Goal: Task Accomplishment & Management: Use online tool/utility

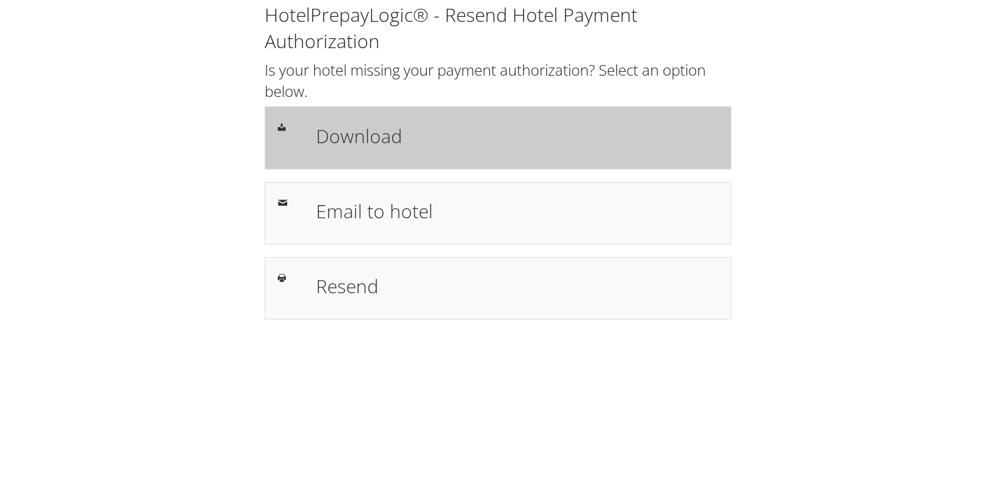
click at [376, 142] on h1 "Download" at bounding box center [517, 136] width 402 height 28
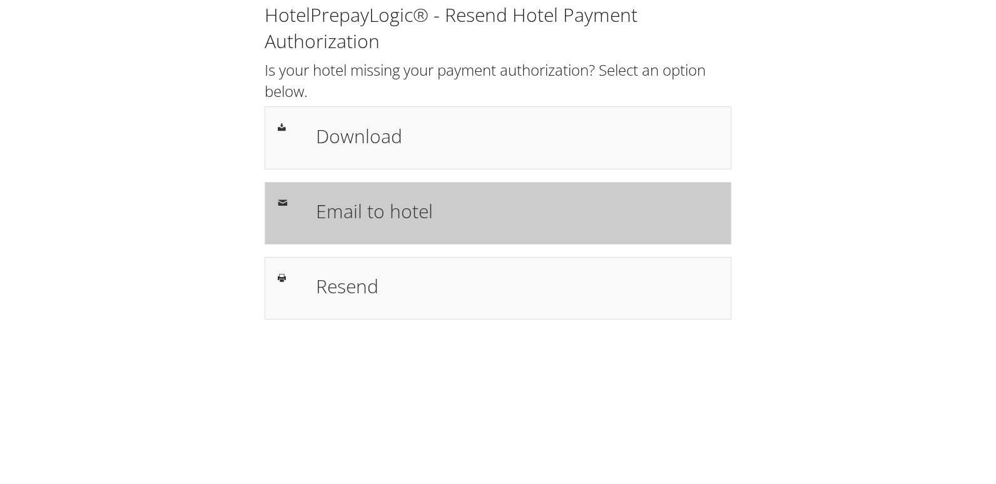
click at [391, 192] on div "Email to hotel" at bounding box center [498, 213] width 467 height 63
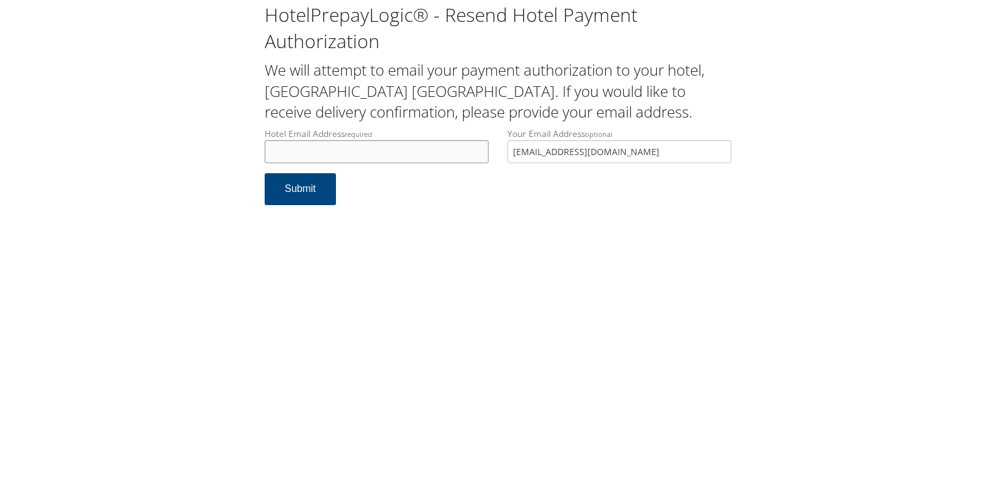
click at [388, 156] on input "Hotel Email Address required" at bounding box center [377, 151] width 224 height 23
type input "frontdeskriwg@gmail.com"
drag, startPoint x: 605, startPoint y: 157, endPoint x: 332, endPoint y: 188, distance: 274.7
click at [332, 188] on form "Hotel Email Address required frontdeskriwg@gmail.com Hotel email address is req…" at bounding box center [498, 173] width 467 height 90
click at [320, 195] on button "Submit" at bounding box center [300, 189] width 71 height 32
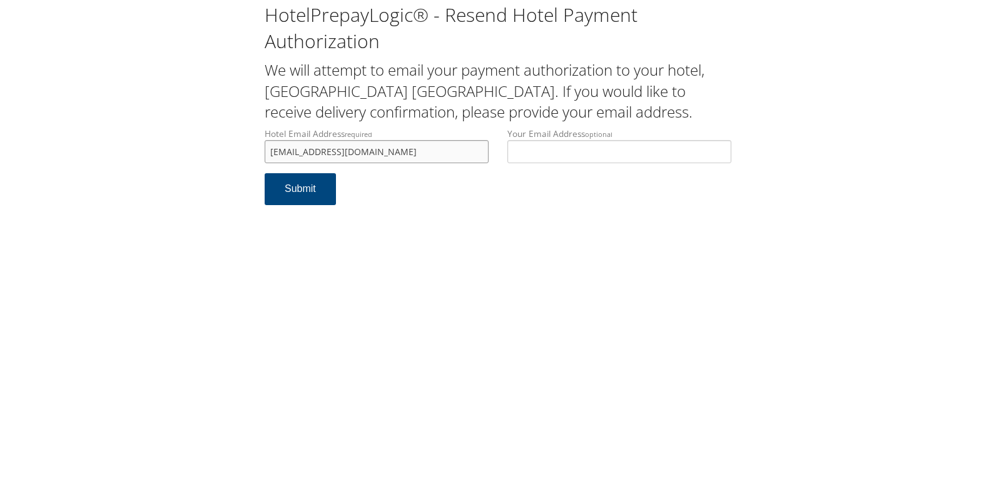
drag, startPoint x: 299, startPoint y: 154, endPoint x: 188, endPoint y: 154, distance: 111.4
click at [188, 154] on div "HotelPrepayLogic® - Resend Hotel Payment Authorization We will attempt to email…" at bounding box center [498, 109] width 971 height 218
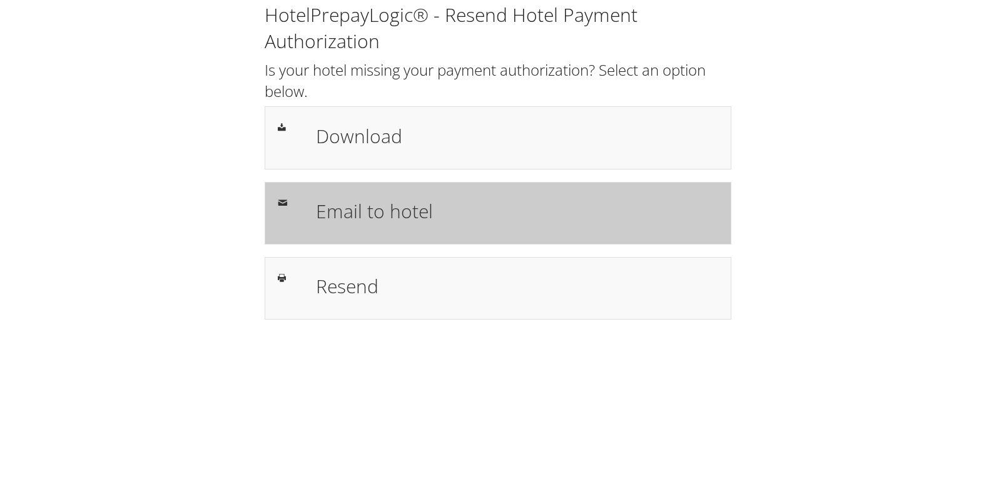
click at [365, 210] on h1 "Email to hotel" at bounding box center [517, 211] width 402 height 28
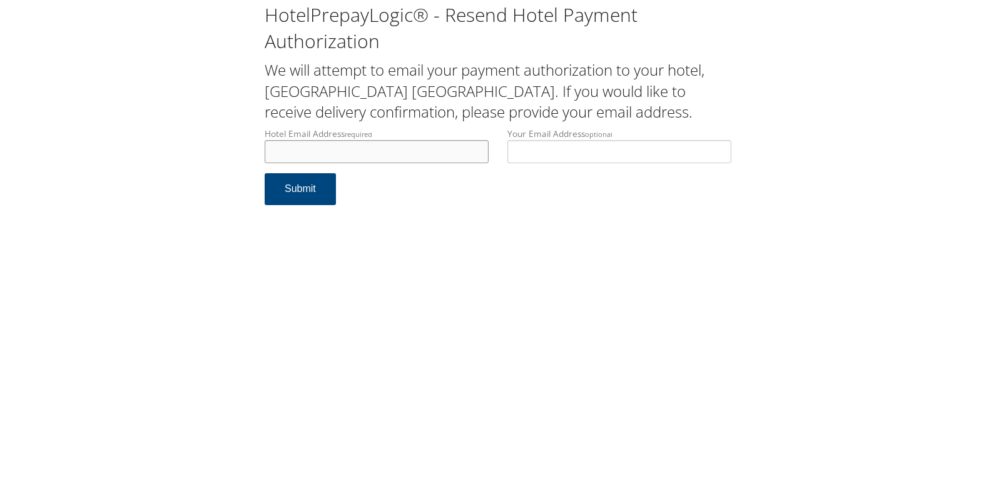
click at [364, 150] on input "Hotel Email Address required" at bounding box center [377, 151] width 224 height 23
type input "[EMAIL_ADDRESS][DOMAIN_NAME]"
click at [276, 197] on button "Submit" at bounding box center [300, 189] width 71 height 32
drag, startPoint x: 357, startPoint y: 152, endPoint x: 257, endPoint y: 149, distance: 100.2
click at [257, 149] on div "Hotel Email Address required [EMAIL_ADDRESS][DOMAIN_NAME] Hotel email address i…" at bounding box center [376, 151] width 243 height 46
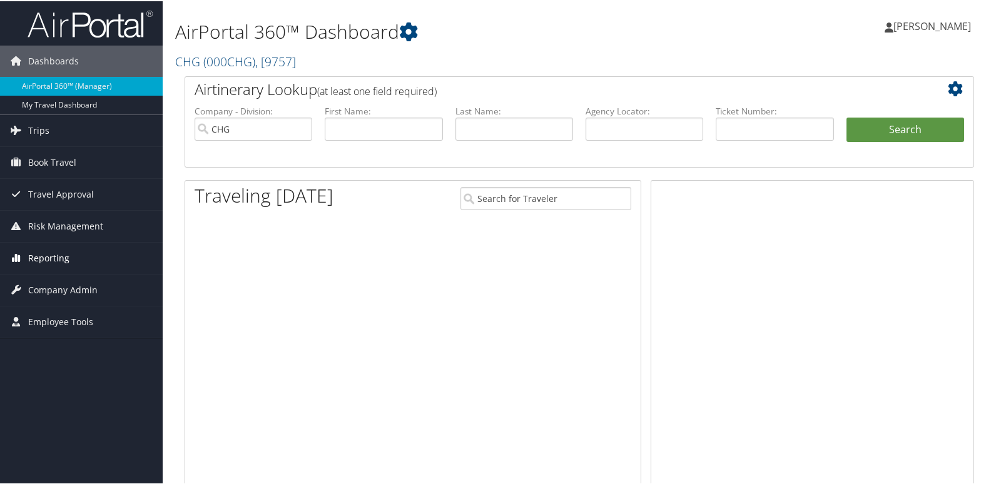
click at [38, 257] on span "Reporting" at bounding box center [48, 257] width 41 height 31
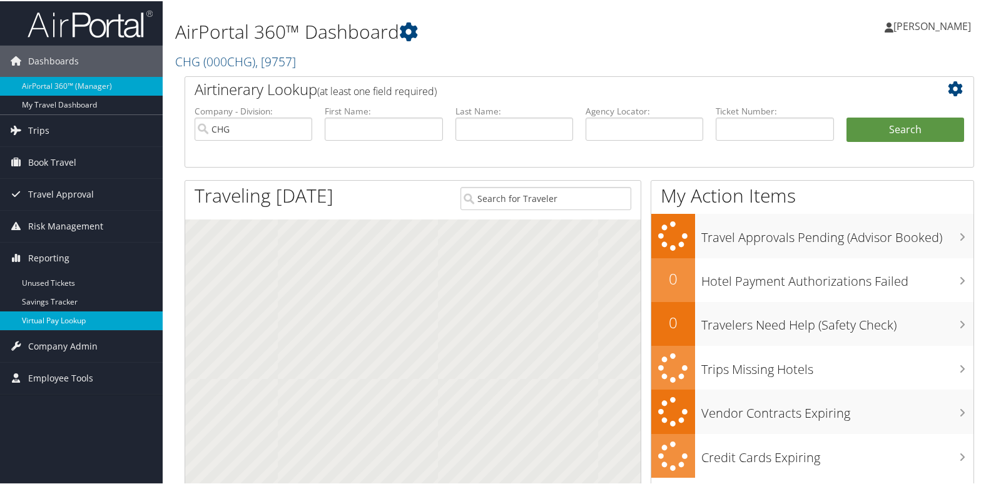
click at [78, 316] on link "Virtual Pay Lookup" at bounding box center [81, 319] width 163 height 19
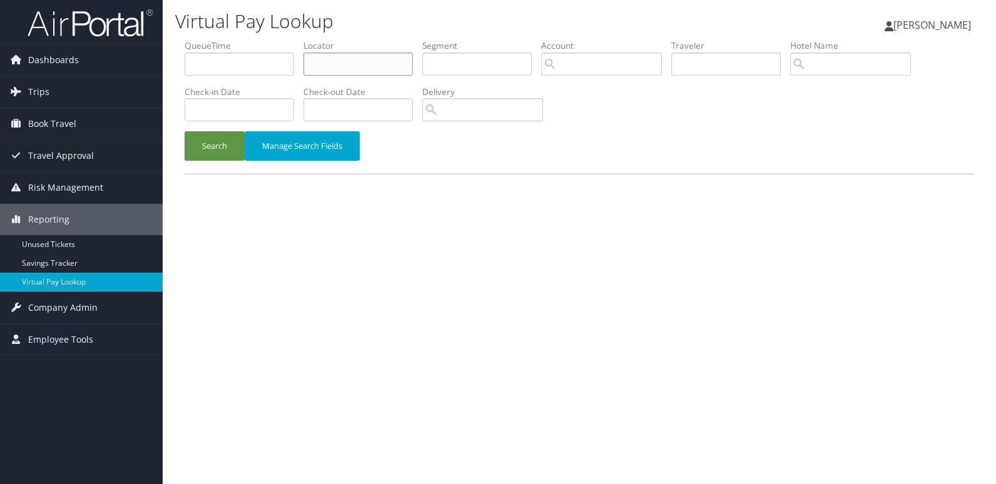
click at [339, 63] on input "text" at bounding box center [359, 64] width 110 height 23
paste input "JLBUIJ"
type input "JLBUIJ"
click at [212, 151] on button "Search" at bounding box center [215, 145] width 60 height 29
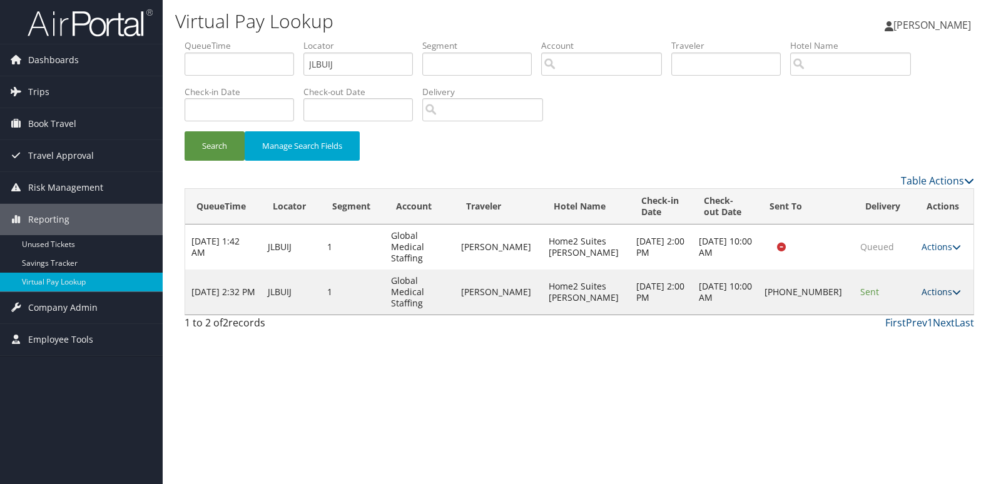
click at [929, 286] on link "Actions" at bounding box center [941, 292] width 39 height 12
click at [877, 310] on link "Logs" at bounding box center [896, 314] width 107 height 21
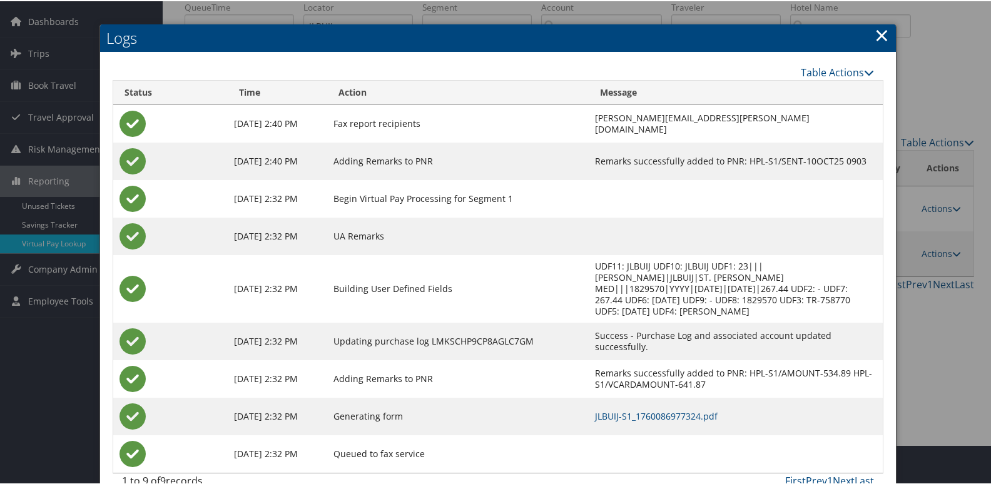
scroll to position [51, 0]
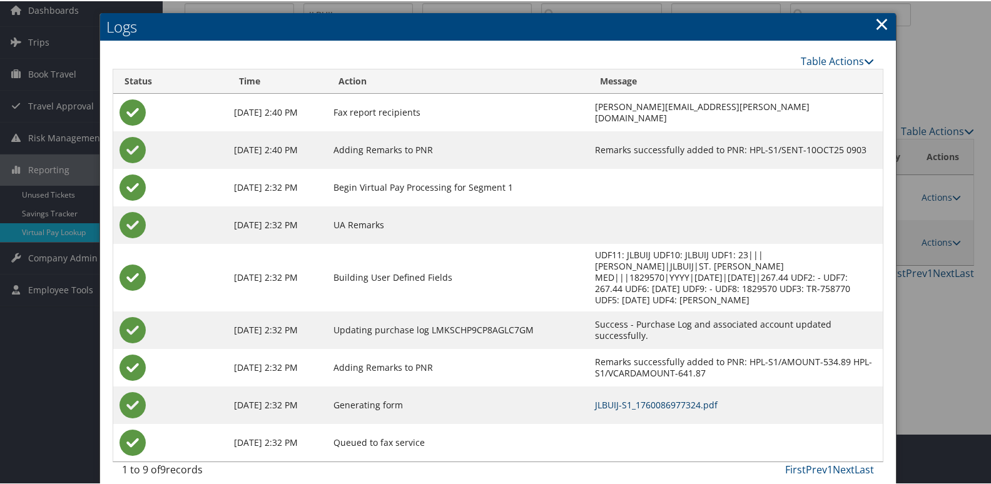
click at [618, 398] on link "JLBUIJ-S1_1760086977324.pdf" at bounding box center [656, 404] width 123 height 12
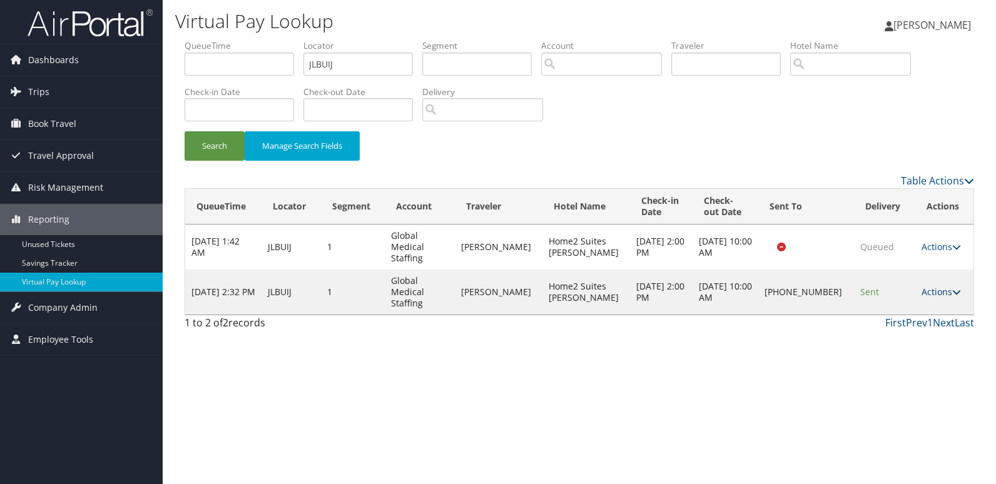
click at [929, 286] on link "Actions" at bounding box center [941, 292] width 39 height 12
click at [885, 305] on link "Logs" at bounding box center [896, 314] width 107 height 21
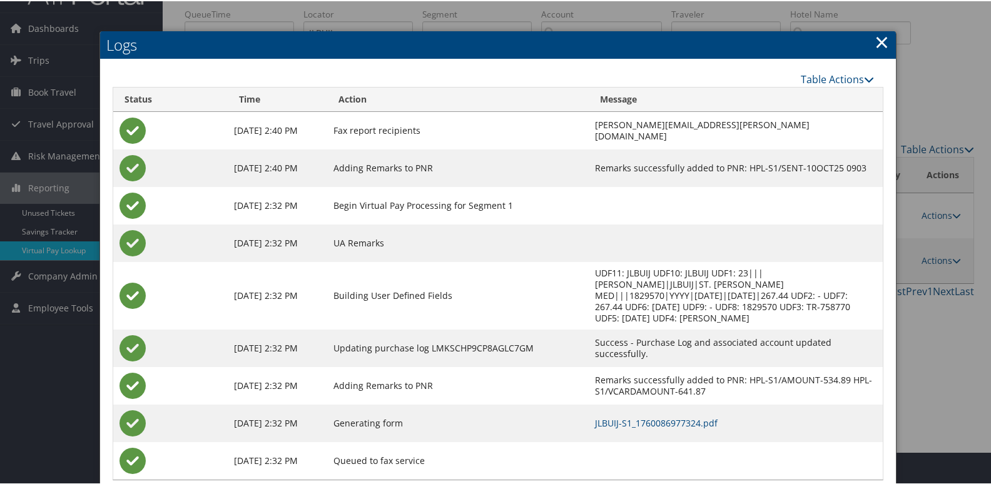
scroll to position [51, 0]
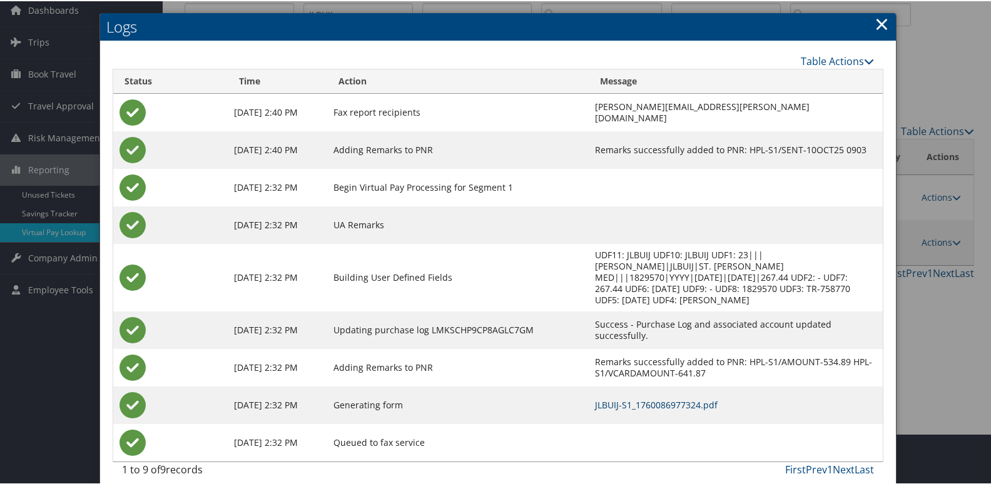
click at [640, 398] on link "JLBUIJ-S1_1760086977324.pdf" at bounding box center [656, 404] width 123 height 12
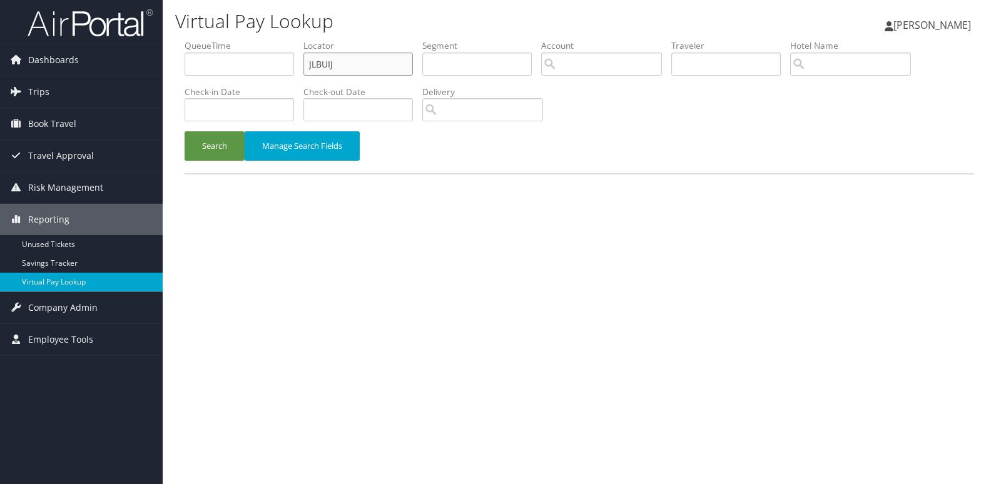
drag, startPoint x: 342, startPoint y: 59, endPoint x: 270, endPoint y: 76, distance: 73.5
click at [280, 39] on ul "QueueTime Locator JLBUIJ Segment Account Traveler Hotel Name Check-in Date Chec…" at bounding box center [580, 39] width 790 height 0
paste input "LTKFIG"
type input "LTKFIG"
click at [230, 141] on button "Search" at bounding box center [215, 145] width 60 height 29
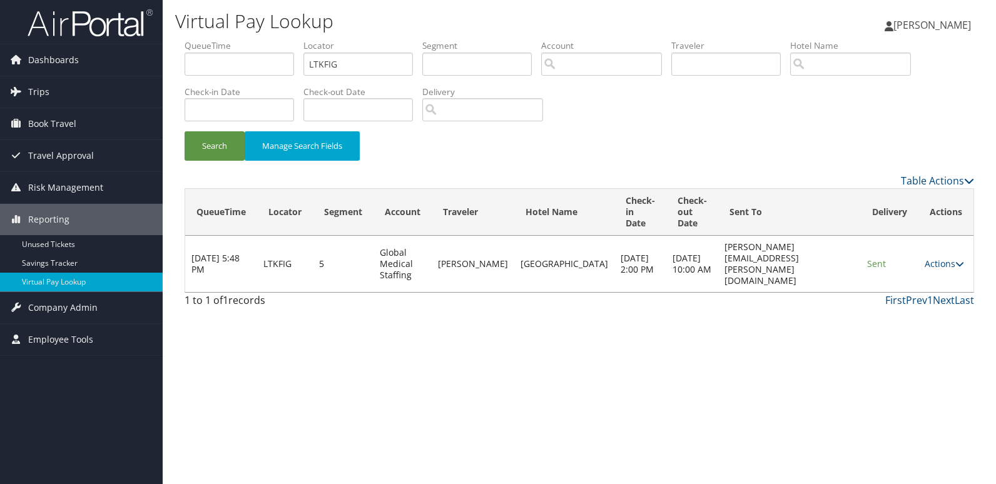
click at [949, 265] on td "Actions Resend Logs View Itinerary" at bounding box center [946, 264] width 55 height 56
click at [949, 264] on td "Actions Resend Logs View Itinerary" at bounding box center [946, 264] width 55 height 56
click at [950, 259] on link "Actions" at bounding box center [944, 264] width 39 height 12
click at [927, 292] on link "Logs" at bounding box center [920, 297] width 79 height 21
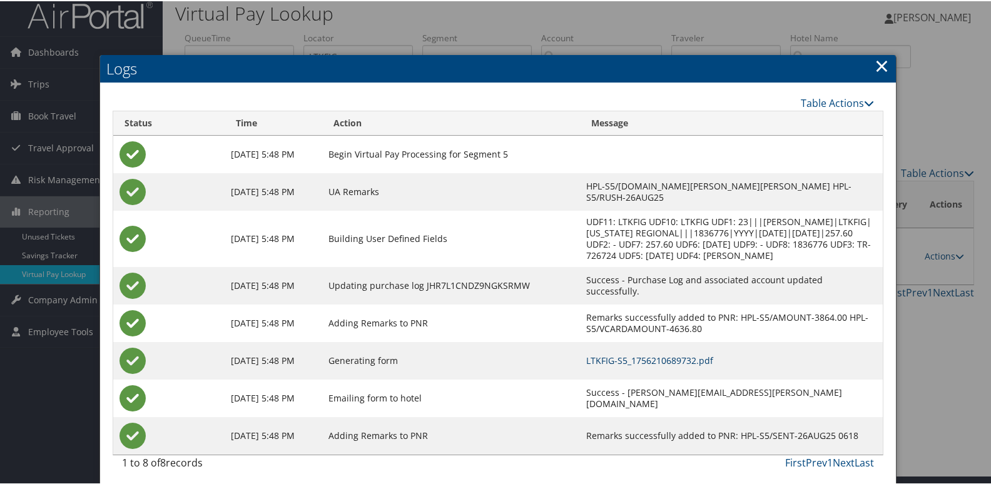
scroll to position [13, 0]
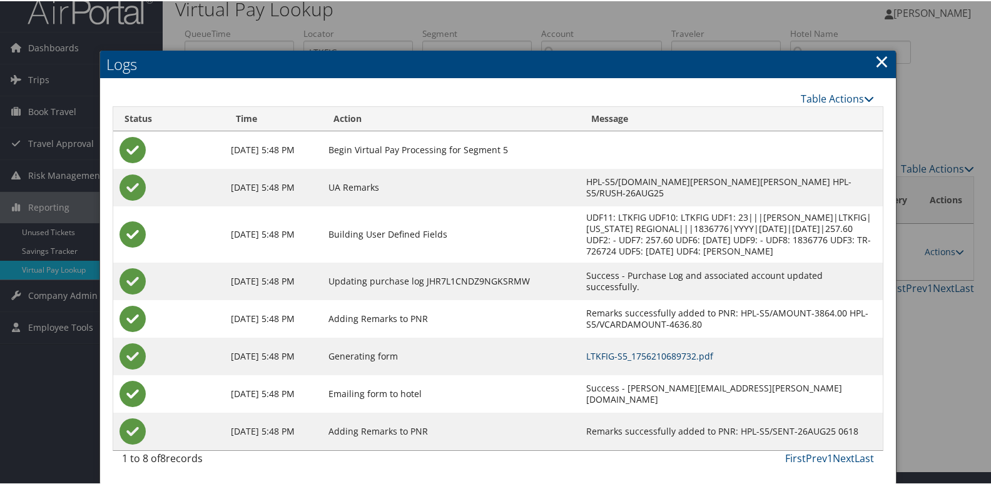
click at [597, 356] on link "LTKFIG-S5_1756210689732.pdf" at bounding box center [649, 355] width 127 height 12
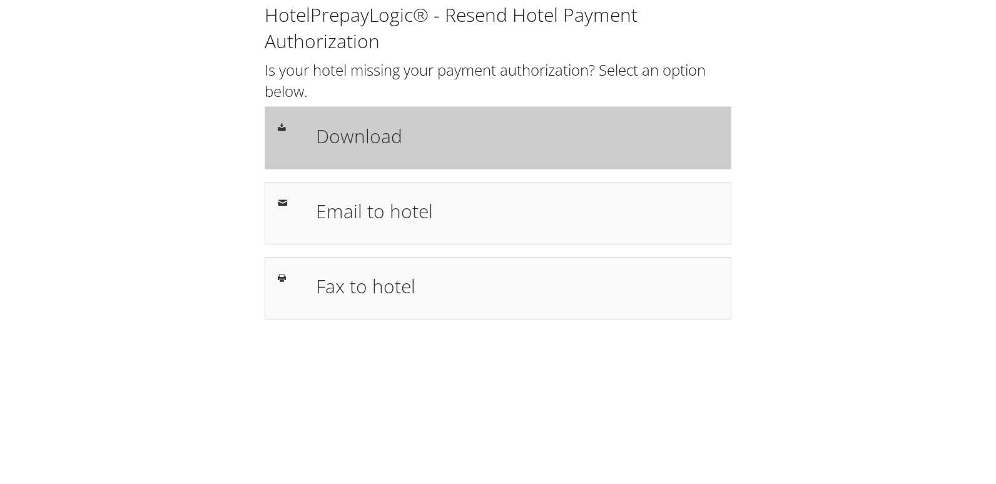
click at [382, 129] on h1 "Download" at bounding box center [517, 136] width 402 height 28
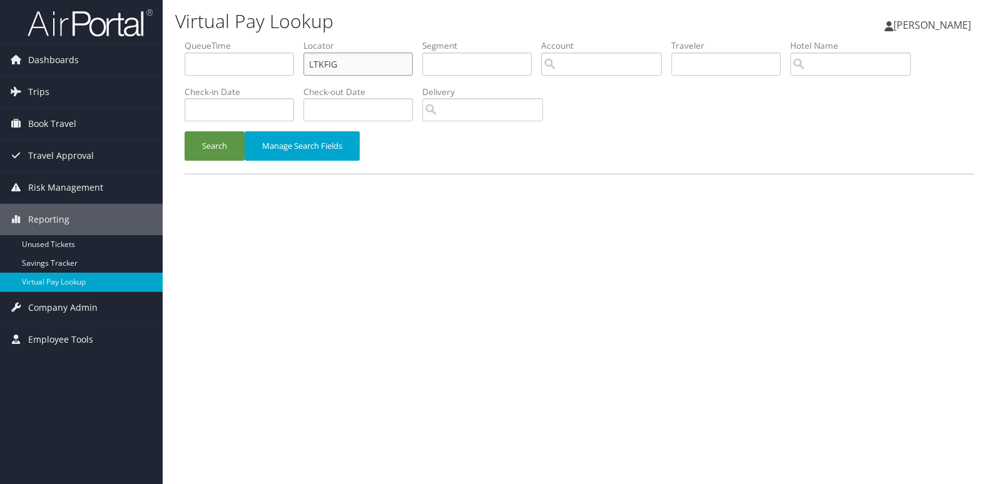
drag, startPoint x: 367, startPoint y: 64, endPoint x: 240, endPoint y: 78, distance: 127.9
click at [242, 39] on ul "QueueTime Locator LTKFIG Segment Account Traveler Hotel Name Check-in Date Chec…" at bounding box center [580, 39] width 790 height 0
paste input "BWVWV"
type input "LBWVWV"
click at [200, 151] on button "Search" at bounding box center [215, 145] width 60 height 29
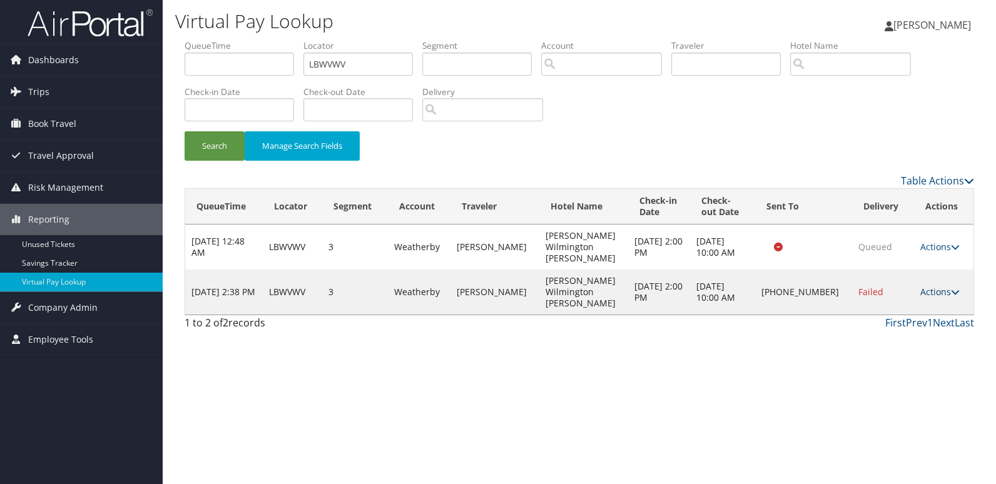
click at [938, 286] on link "Actions" at bounding box center [940, 292] width 39 height 12
click at [889, 310] on link "Logs" at bounding box center [898, 314] width 107 height 21
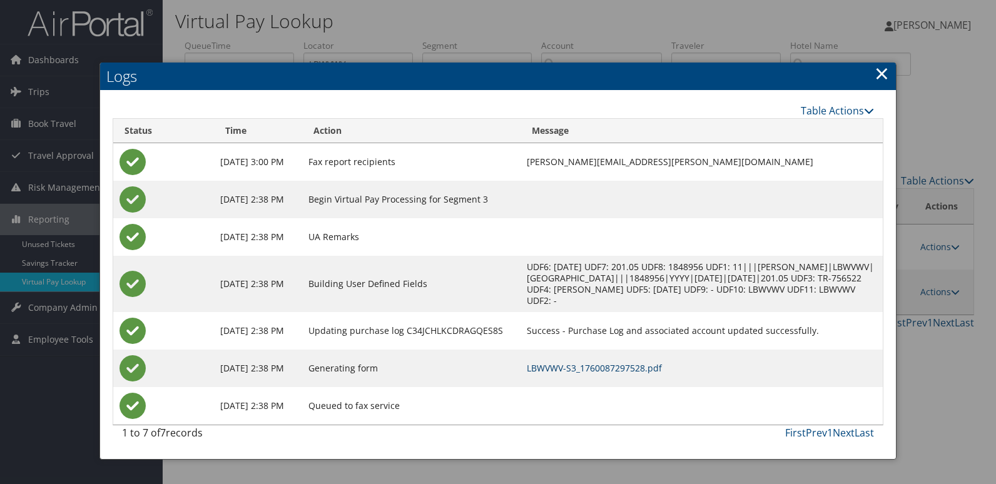
click at [647, 369] on link "LBWVWV-S3_1760087297528.pdf" at bounding box center [594, 368] width 135 height 12
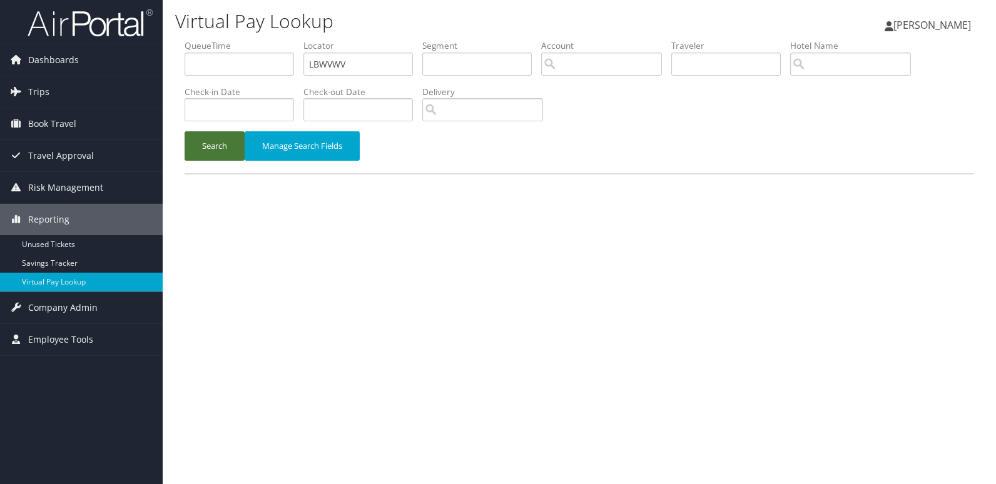
click at [203, 146] on button "Search" at bounding box center [215, 145] width 60 height 29
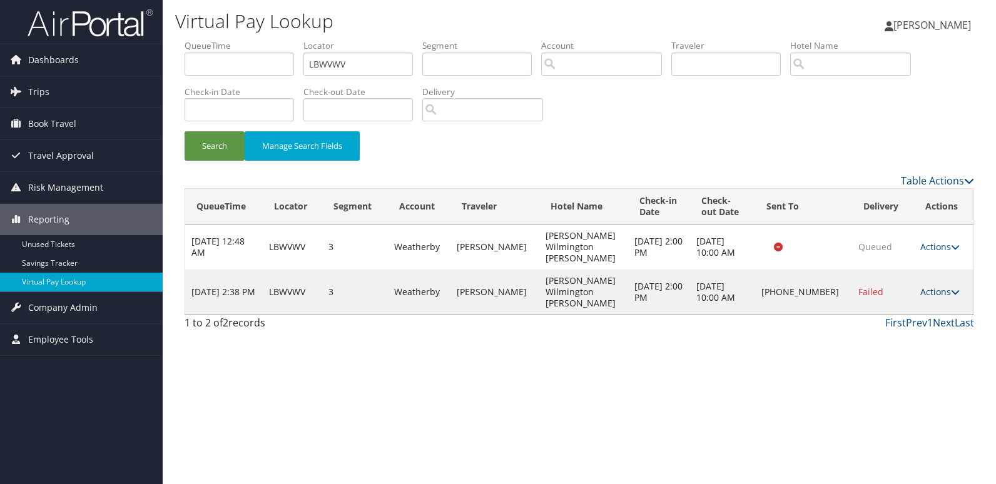
click at [928, 286] on link "Actions" at bounding box center [940, 292] width 39 height 12
click at [881, 296] on link "Resend" at bounding box center [898, 293] width 107 height 21
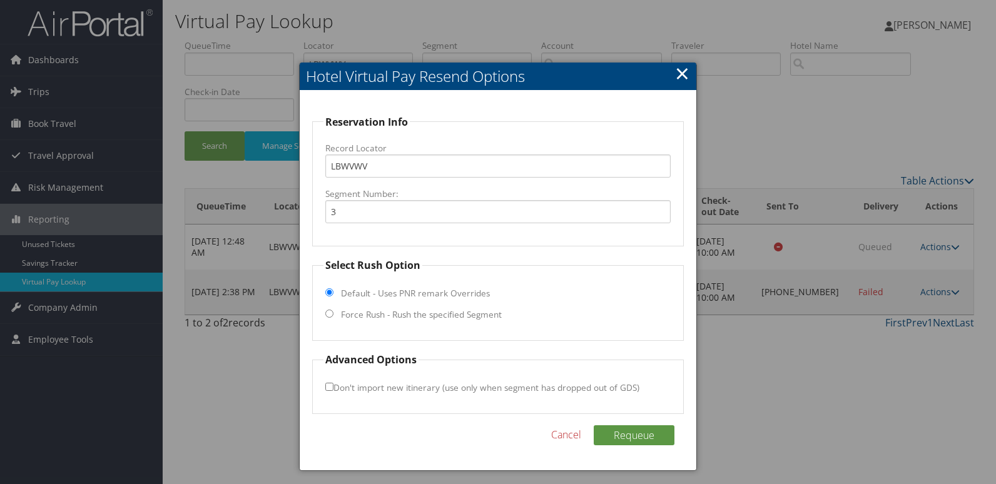
click at [378, 312] on label "Force Rush - Rush the specified Segment" at bounding box center [421, 315] width 161 height 13
click at [334, 312] on input "Force Rush - Rush the specified Segment" at bounding box center [329, 314] width 8 height 8
radio input "true"
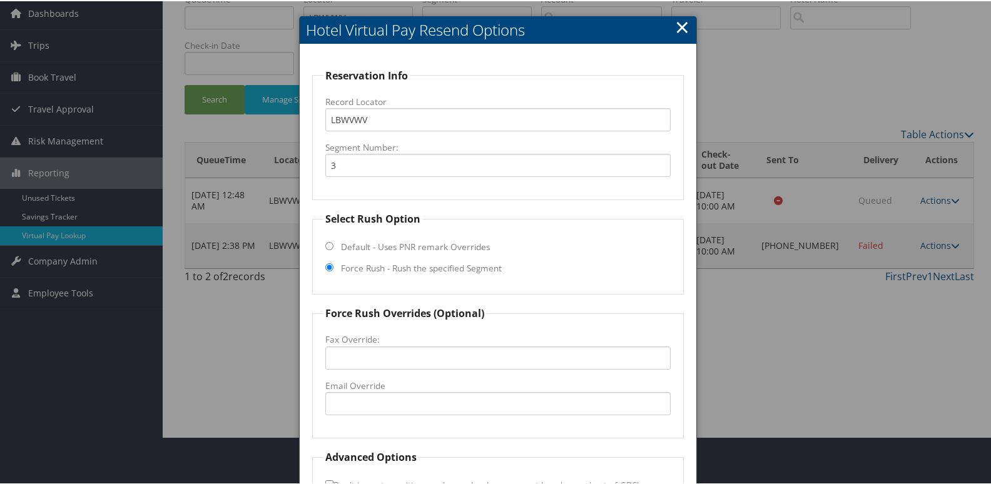
scroll to position [131, 0]
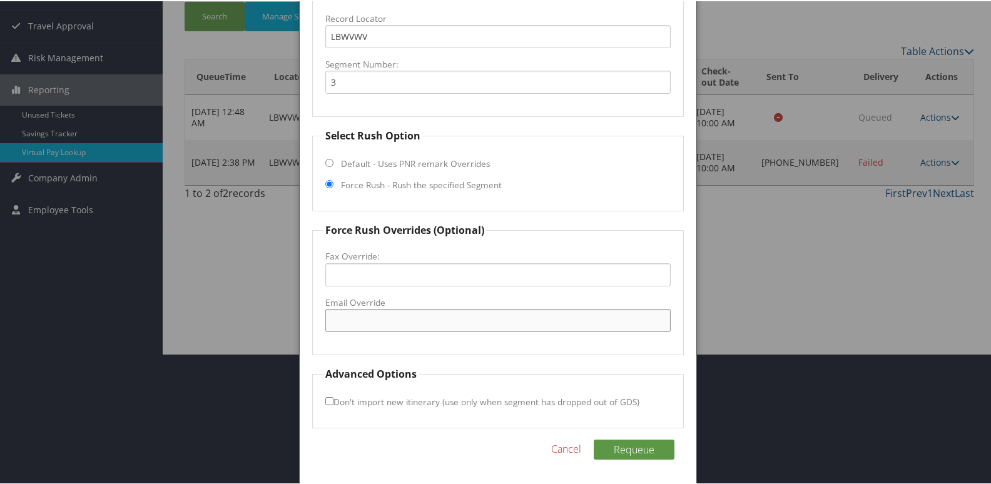
click at [364, 319] on input "Email Override" at bounding box center [498, 319] width 346 height 23
click at [362, 319] on input "dthomsonhiltonchristiana.com" at bounding box center [498, 319] width 346 height 23
click at [376, 317] on input "dthompsonhiltonchristiana.com" at bounding box center [498, 319] width 346 height 23
type input "dthompson@hiltonchristiana.com"
click at [330, 402] on input "Don't import new itinerary (use only when segment has dropped out of GDS)" at bounding box center [329, 400] width 8 height 8
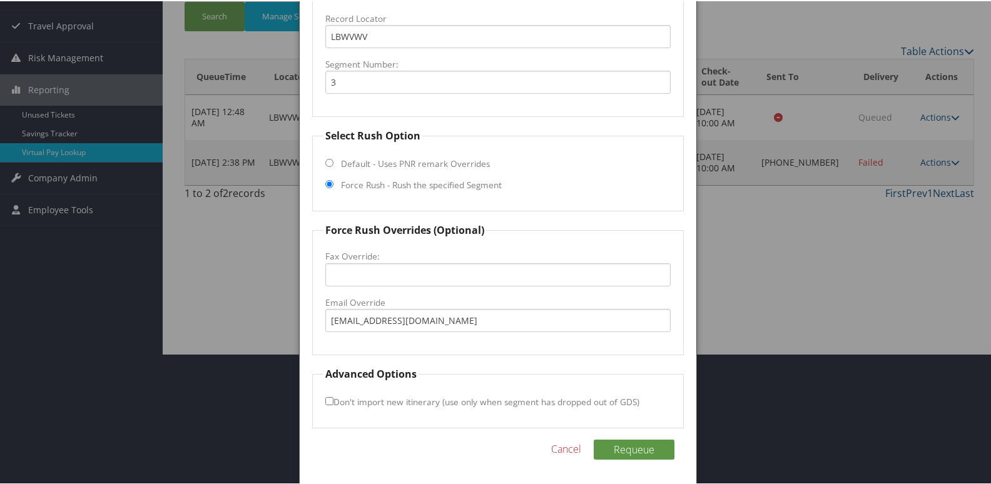
checkbox input "true"
click at [638, 456] on button "Requeue" at bounding box center [634, 449] width 81 height 20
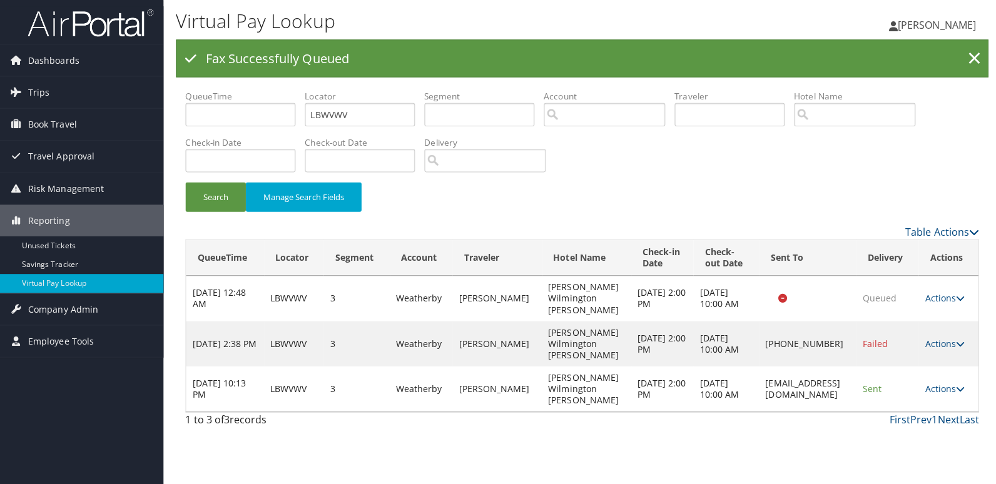
scroll to position [0, 0]
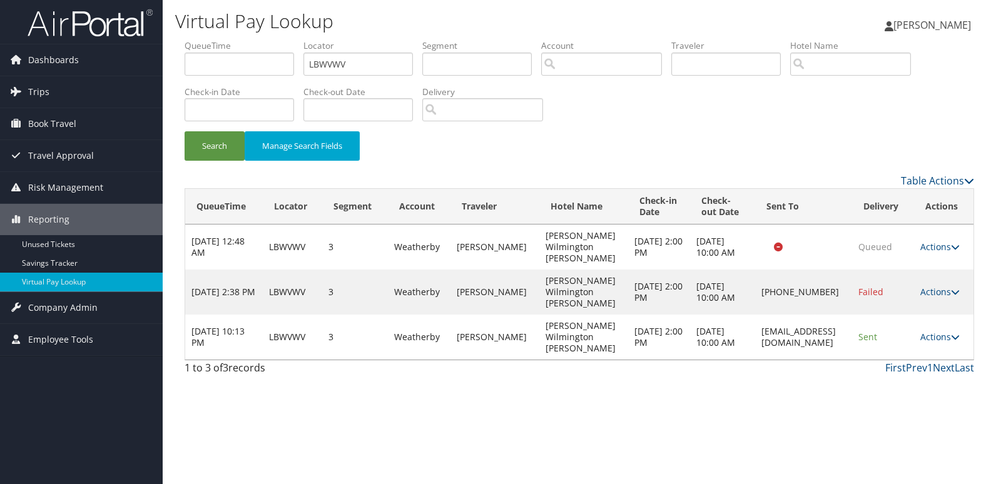
drag, startPoint x: 707, startPoint y: 338, endPoint x: 849, endPoint y: 335, distance: 142.1
click at [849, 335] on td "dthompson@hiltonchristiana.com" at bounding box center [803, 337] width 97 height 45
copy td "dthompson@hiltonchristiana.com"
click at [949, 342] on link "Actions" at bounding box center [940, 337] width 39 height 12
click at [913, 374] on link "Logs" at bounding box center [921, 376] width 79 height 21
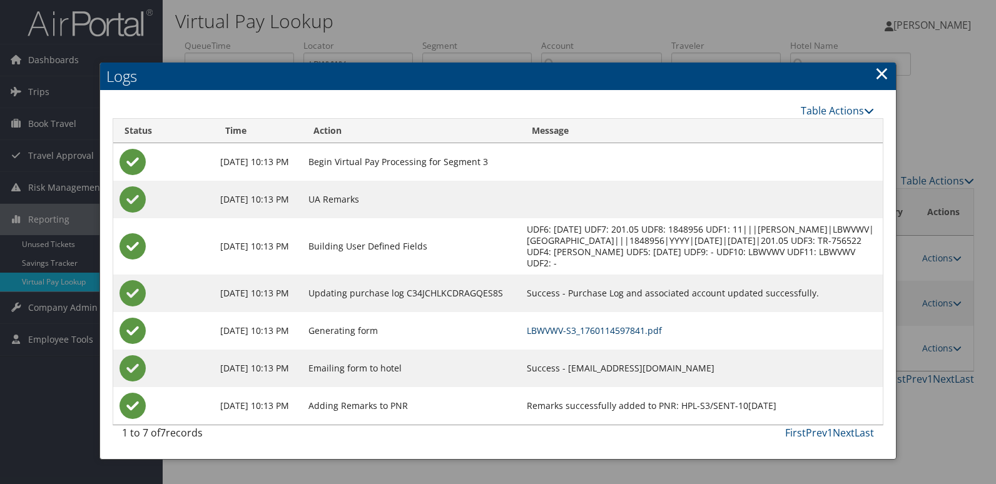
click at [608, 332] on link "LBWVWV-S3_1760114597841.pdf" at bounding box center [594, 331] width 135 height 12
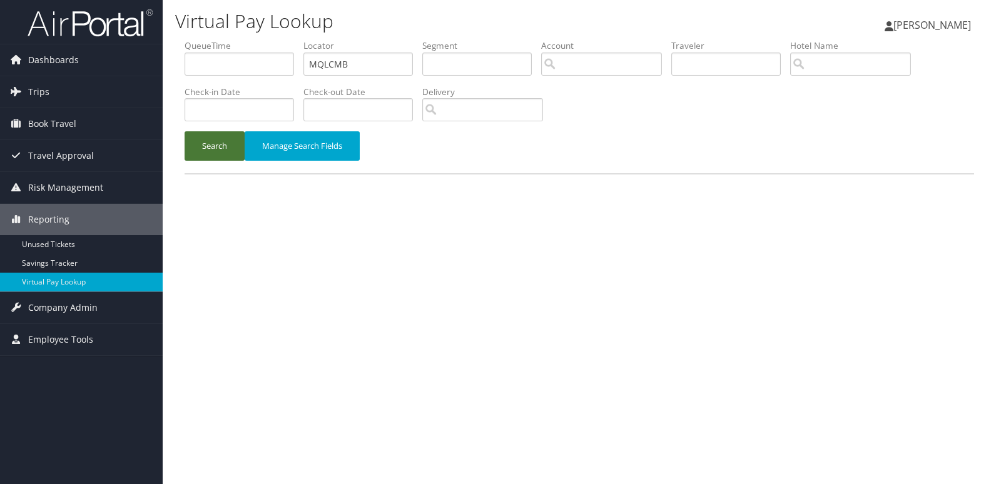
type input "MQLCMB"
click at [219, 147] on button "Search" at bounding box center [215, 145] width 60 height 29
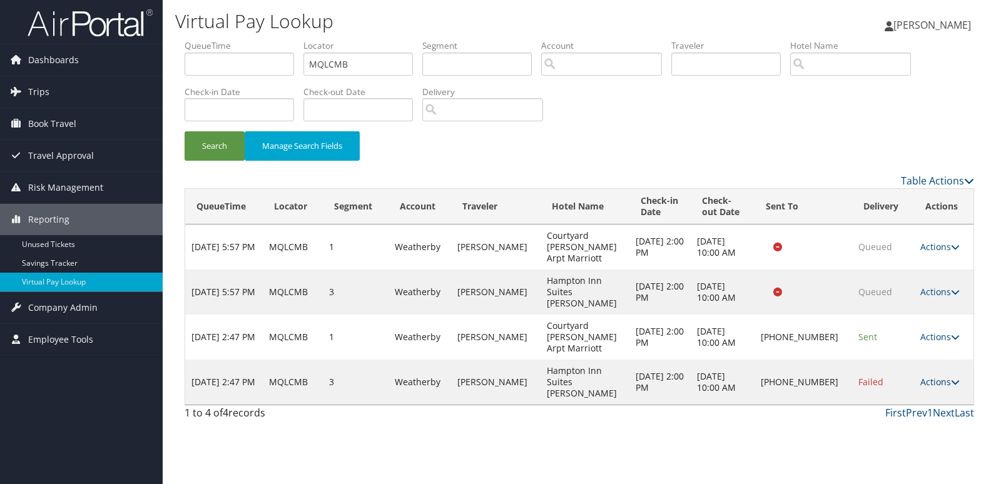
click at [941, 376] on link "Actions" at bounding box center [940, 382] width 39 height 12
click at [886, 387] on link "Logs" at bounding box center [897, 382] width 107 height 21
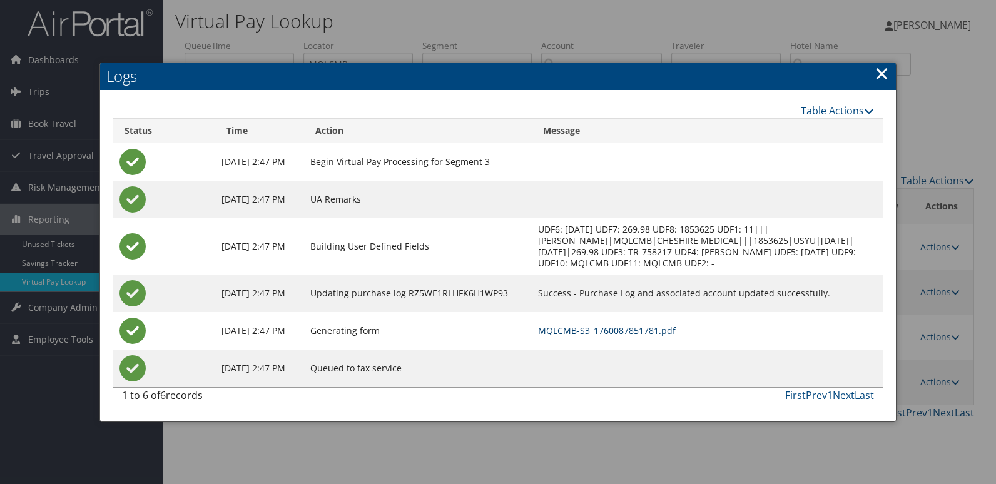
click at [613, 331] on link "MQLCMB-S3_1760087851781.pdf" at bounding box center [607, 331] width 138 height 12
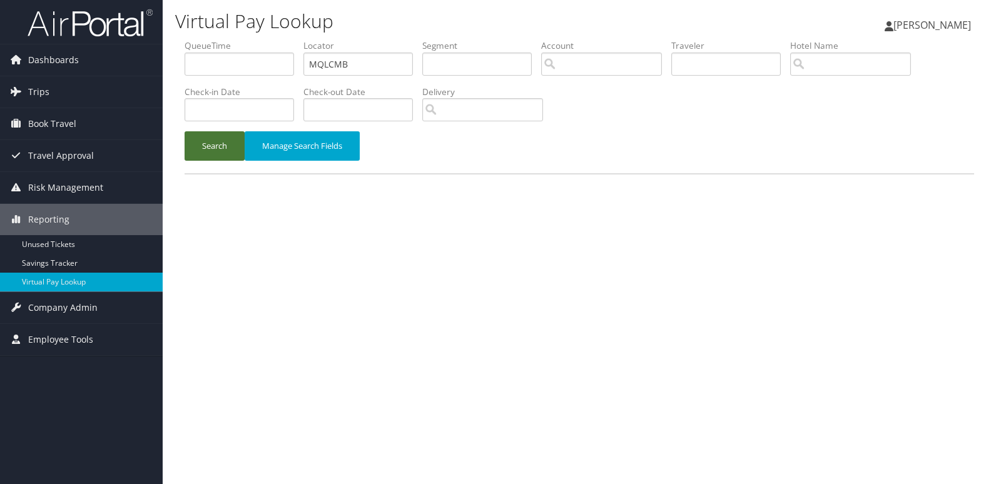
click at [214, 148] on button "Search" at bounding box center [215, 145] width 60 height 29
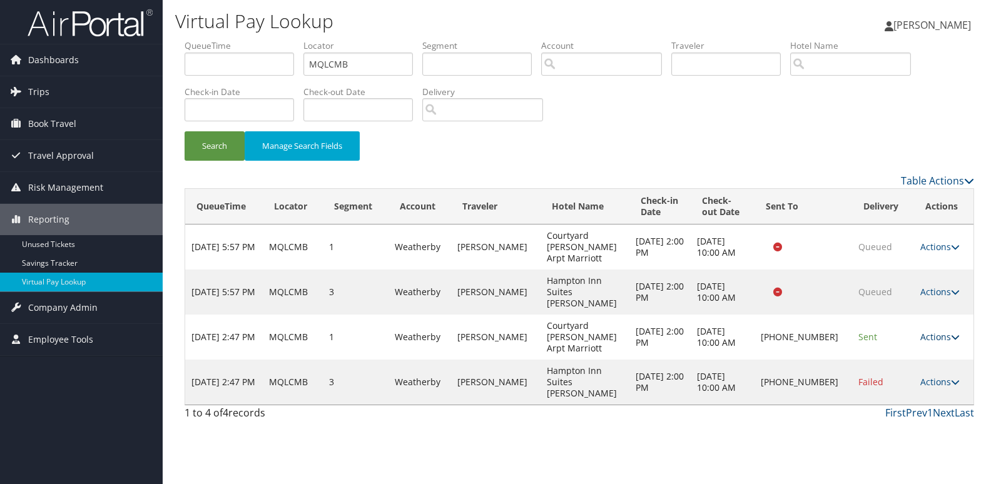
click at [943, 331] on link "Actions" at bounding box center [940, 337] width 39 height 12
click at [884, 349] on link "Logs" at bounding box center [897, 348] width 107 height 21
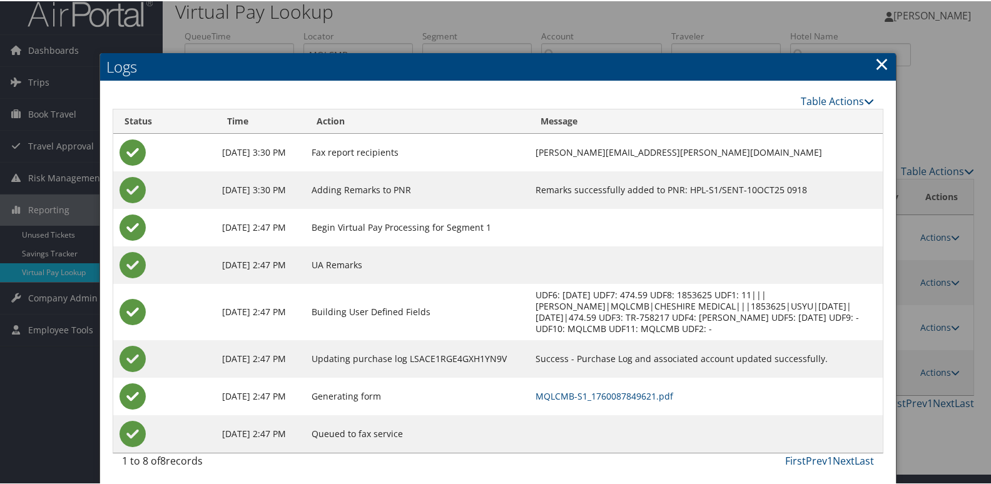
scroll to position [13, 0]
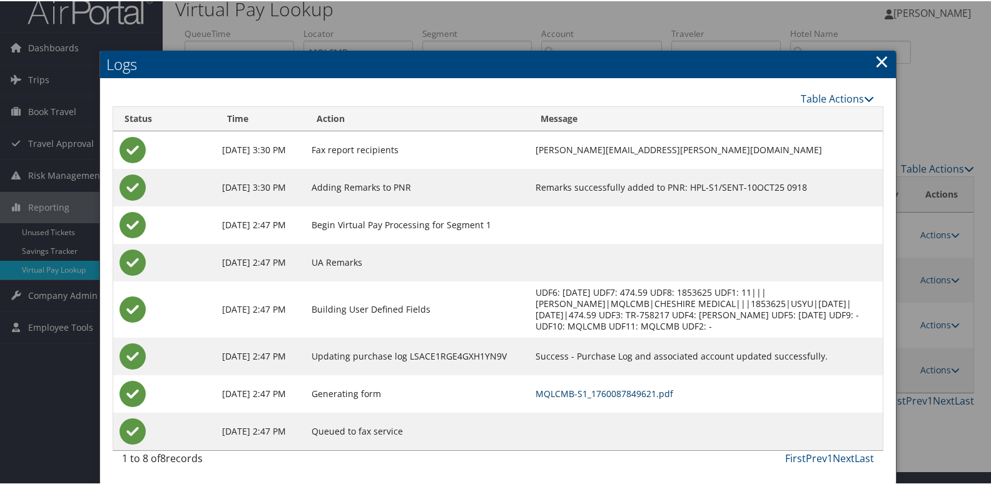
click at [610, 394] on link "MQLCMB-S1_1760087849621.pdf" at bounding box center [605, 393] width 138 height 12
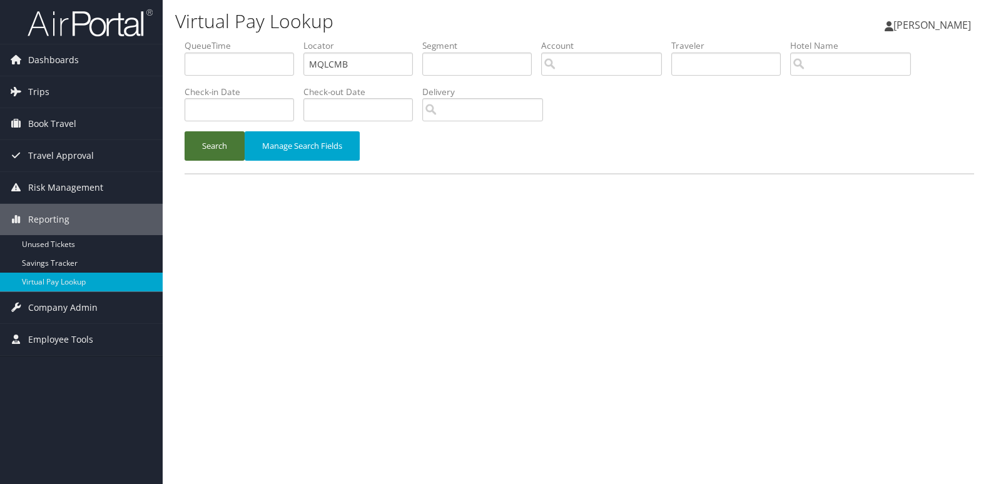
click at [215, 148] on button "Search" at bounding box center [215, 145] width 60 height 29
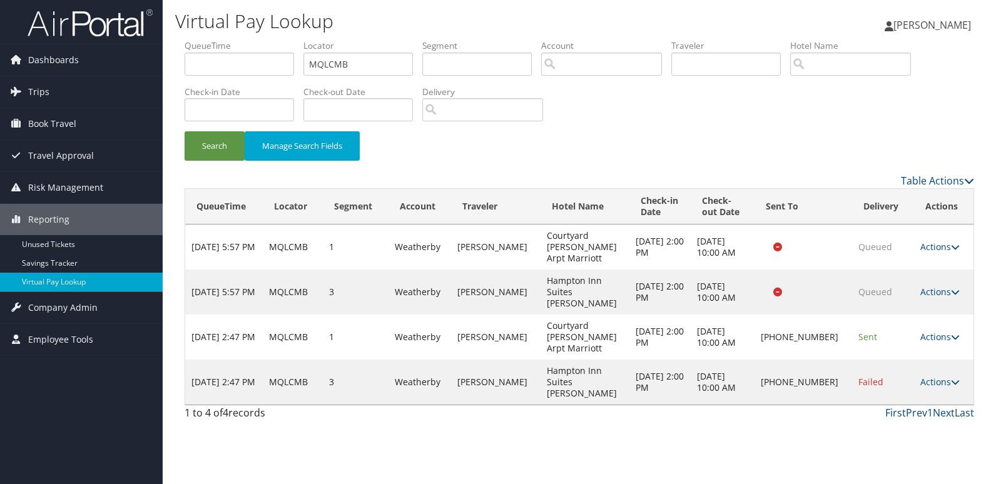
click at [934, 315] on td "Actions Resend Logs Delivery Information View Itinerary" at bounding box center [943, 337] width 59 height 45
click at [936, 331] on link "Actions" at bounding box center [940, 337] width 39 height 12
click at [887, 330] on link "Resend" at bounding box center [897, 327] width 107 height 21
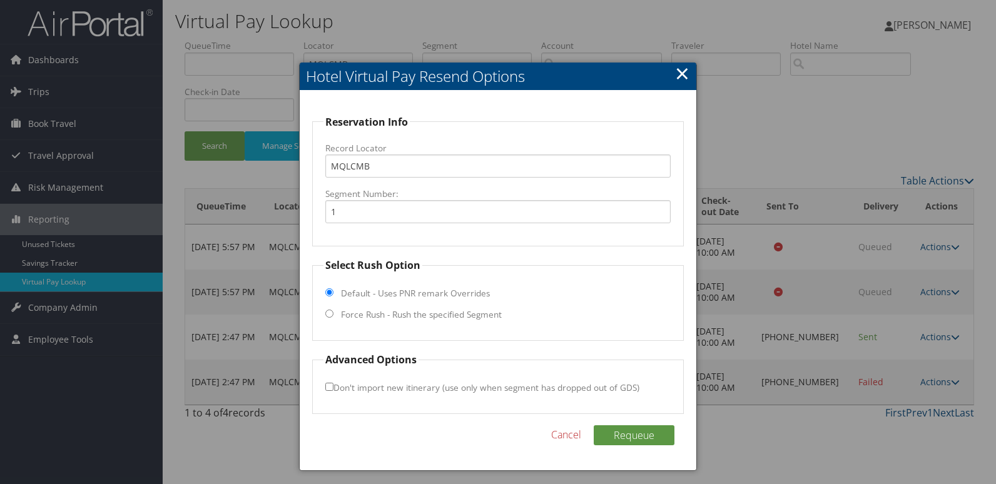
click at [367, 315] on label "Force Rush - Rush the specified Segment" at bounding box center [421, 315] width 161 height 13
click at [334, 315] on input "Force Rush - Rush the specified Segment" at bounding box center [329, 314] width 8 height 8
radio input "true"
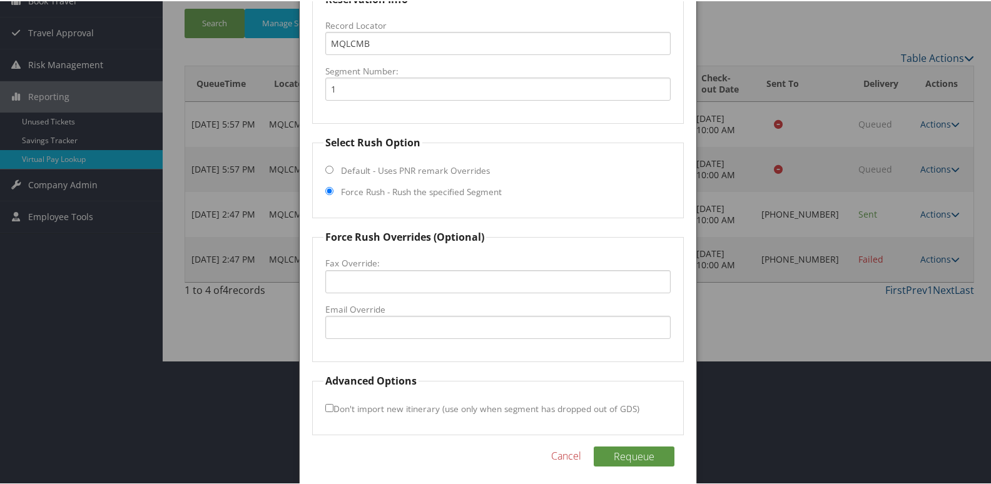
scroll to position [125, 0]
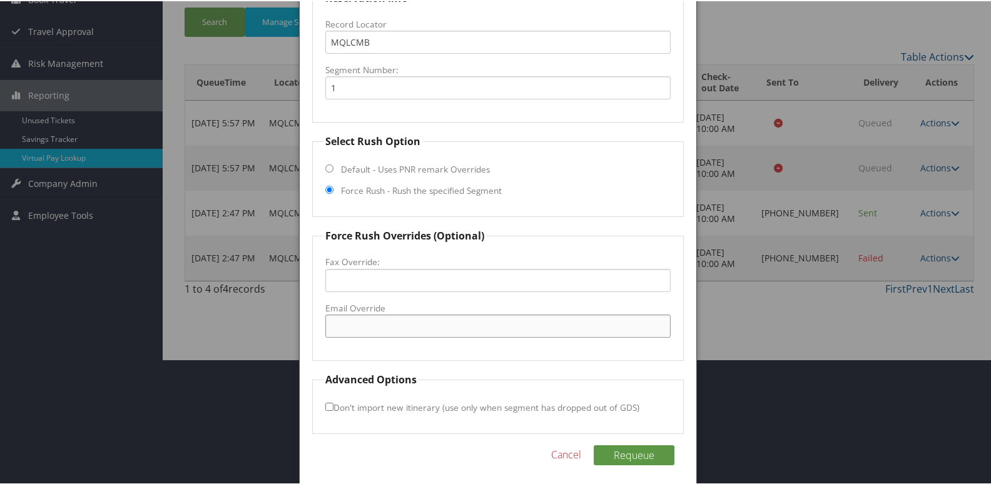
click at [360, 316] on input "Email Override" at bounding box center [498, 325] width 346 height 23
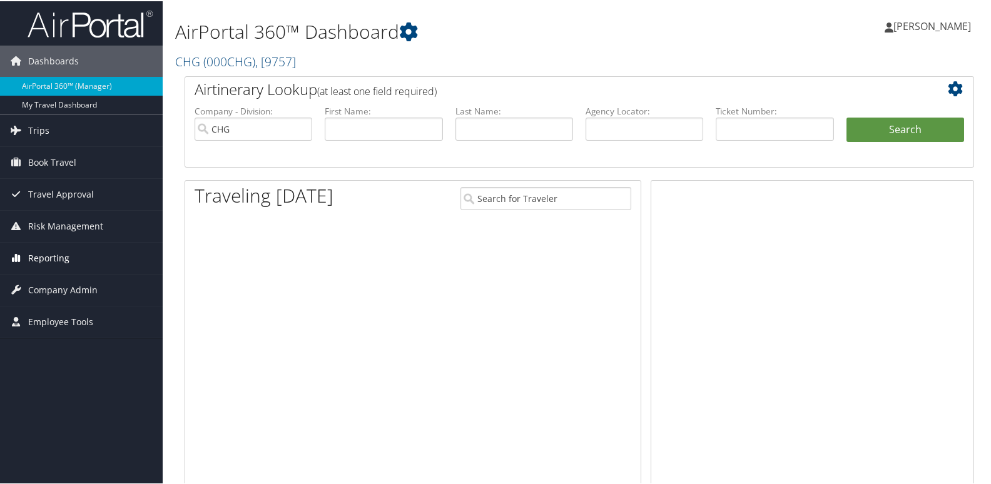
click at [29, 261] on span "Reporting" at bounding box center [48, 257] width 41 height 31
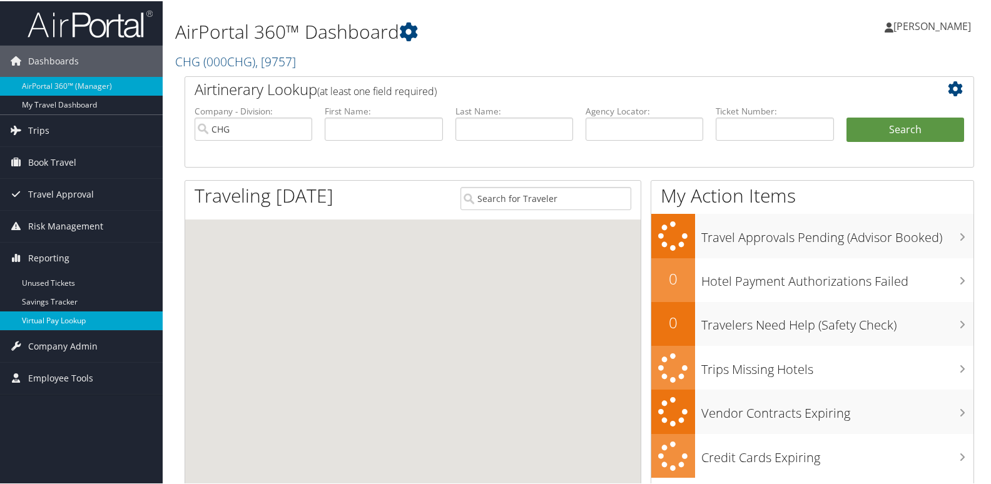
click at [37, 324] on link "Virtual Pay Lookup" at bounding box center [81, 319] width 163 height 19
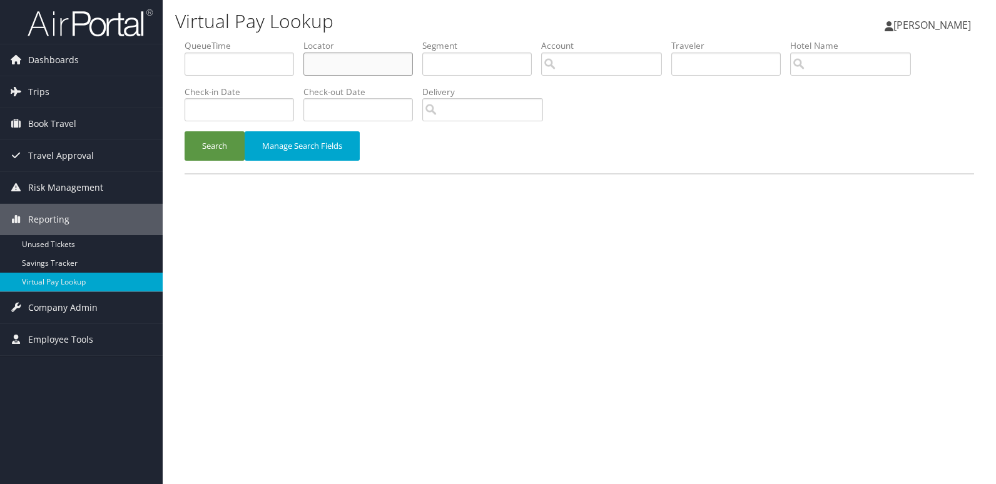
click at [357, 71] on input "text" at bounding box center [359, 64] width 110 height 23
paste input "YWBJSG"
type input "YWBJSG"
click at [231, 145] on button "Search" at bounding box center [215, 145] width 60 height 29
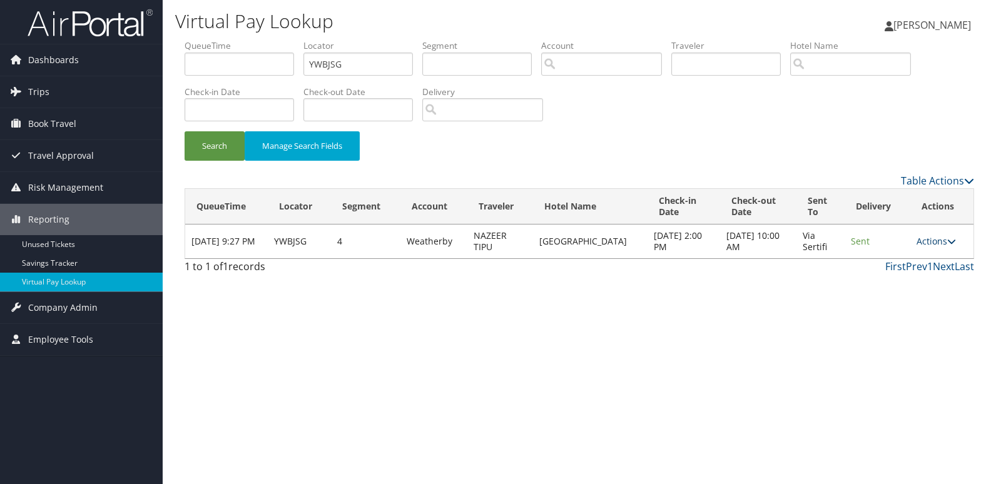
click at [943, 240] on link "Actions" at bounding box center [936, 241] width 39 height 12
click at [902, 282] on link "Logs" at bounding box center [915, 280] width 79 height 21
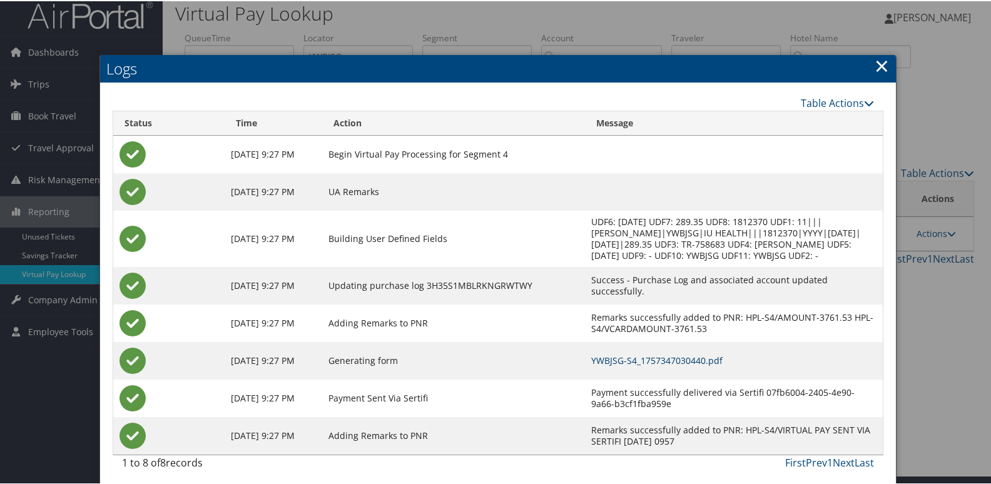
scroll to position [13, 0]
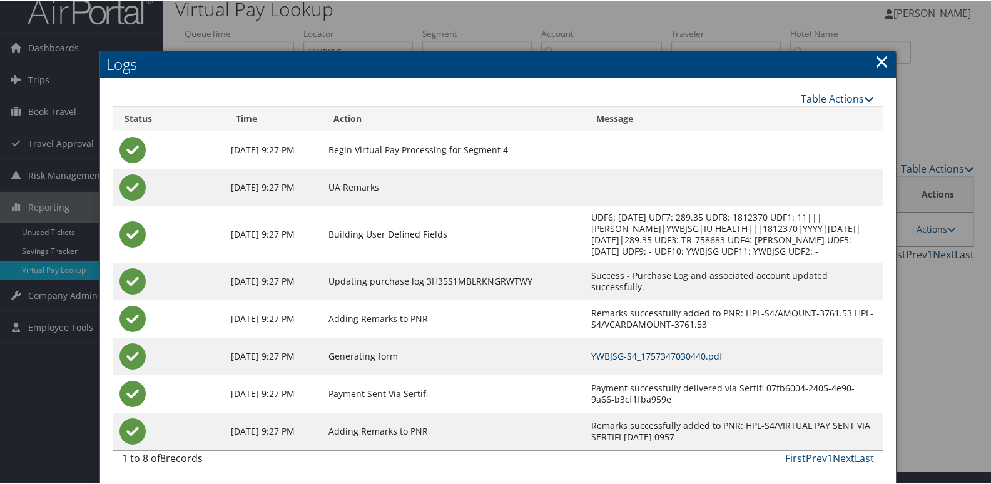
click at [670, 355] on link "YWBJSG-S4_1757347030440.pdf" at bounding box center [656, 355] width 131 height 12
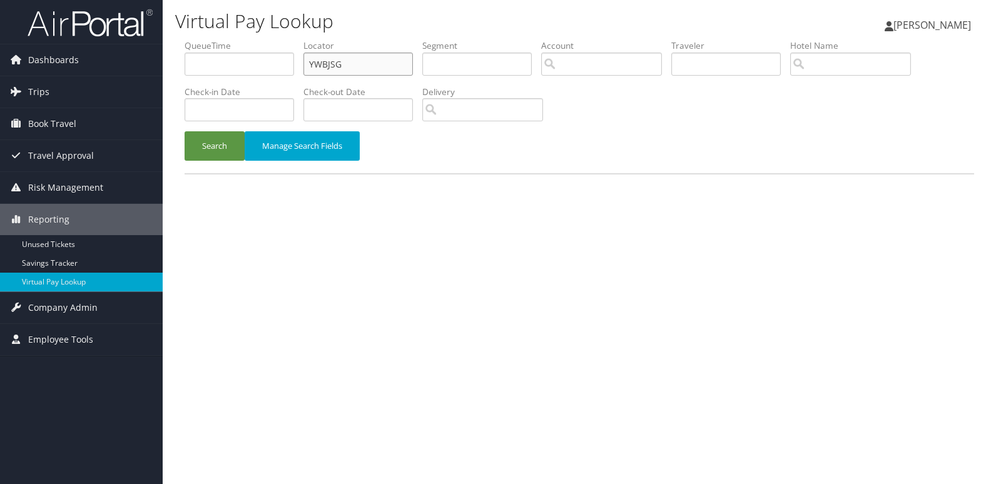
drag, startPoint x: 0, startPoint y: 0, endPoint x: 181, endPoint y: 86, distance: 200.2
click at [185, 86] on form "QueueTime Locator YWBJSG Segment Account Traveler Hotel Name Check-in Date Chec…" at bounding box center [580, 106] width 790 height 134
paste input "KQXLPX"
type input "KQXLPX"
click at [215, 151] on button "Search" at bounding box center [215, 145] width 60 height 29
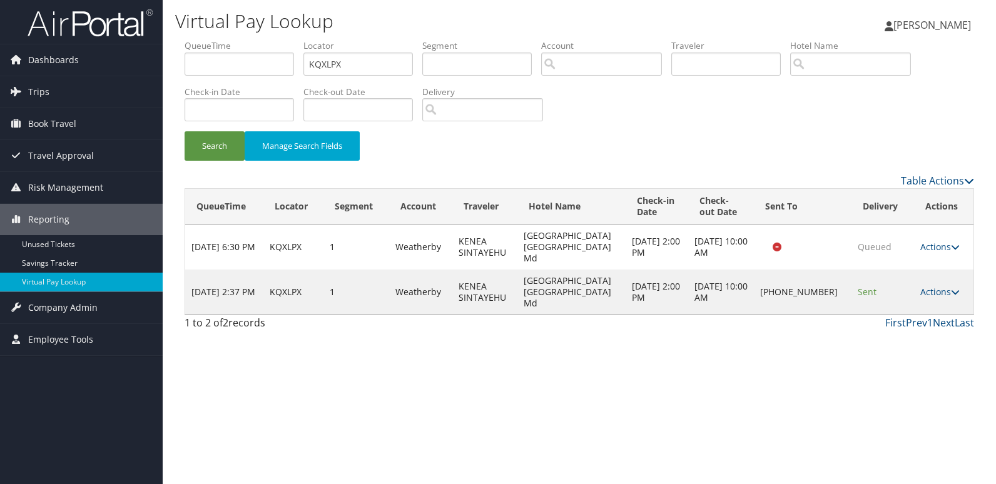
click at [941, 286] on link "Actions" at bounding box center [940, 292] width 39 height 12
click at [896, 310] on link "Logs" at bounding box center [898, 314] width 107 height 21
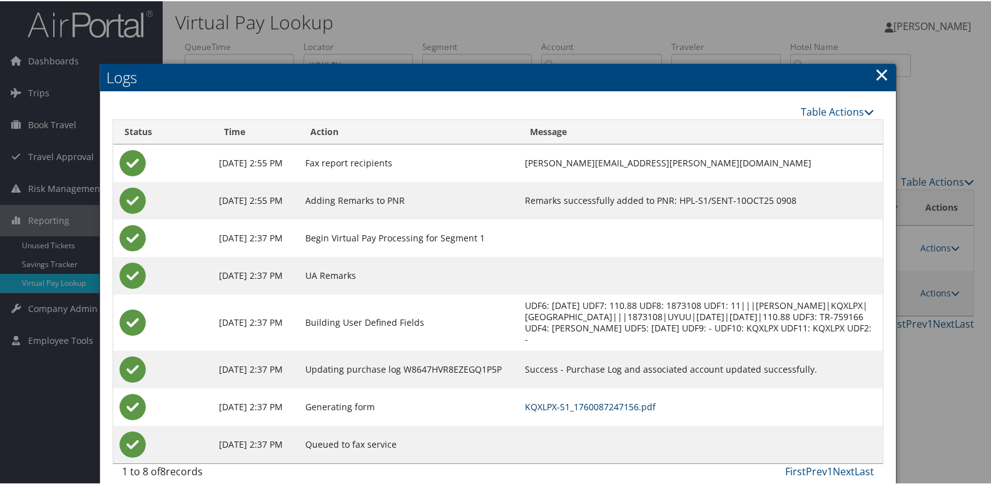
click at [626, 406] on link "KQXLPX-S1_1760087247156.pdf" at bounding box center [590, 406] width 131 height 12
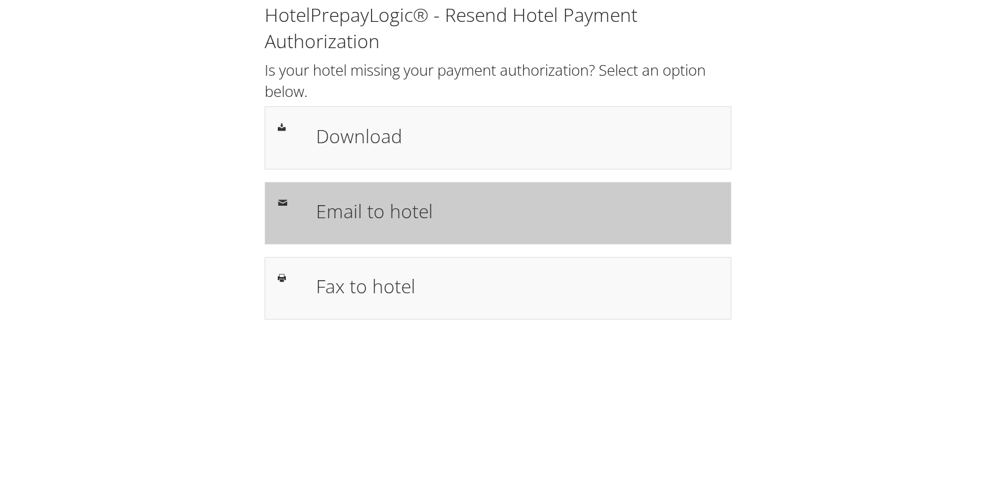
click at [371, 194] on div "Email to hotel" at bounding box center [498, 213] width 467 height 63
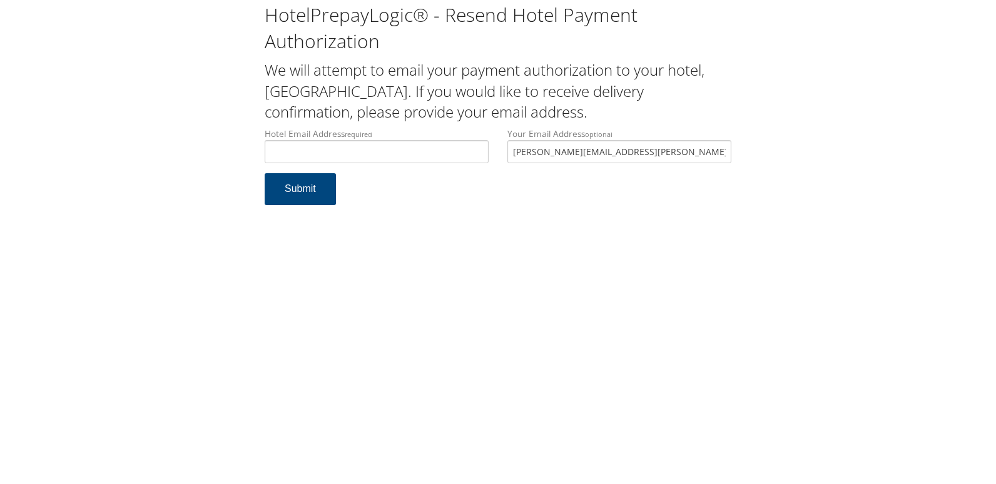
click at [381, 153] on div "Hotel Email Address required Hotel email address is required Your Email Address…" at bounding box center [498, 151] width 486 height 46
click at [374, 153] on input "Hotel Email Address required" at bounding box center [377, 151] width 224 height 23
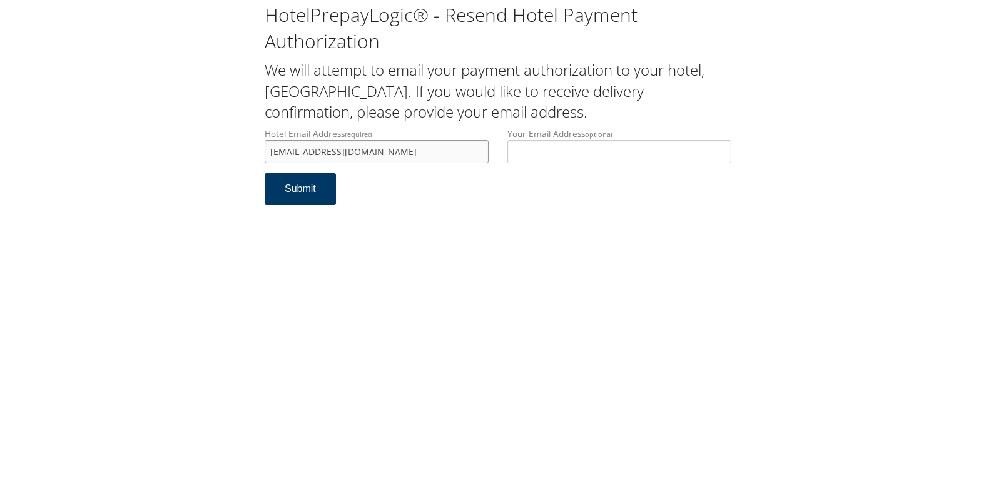
type input "[EMAIL_ADDRESS][DOMAIN_NAME]"
click at [304, 186] on button "Submit" at bounding box center [300, 189] width 71 height 32
drag, startPoint x: 424, startPoint y: 150, endPoint x: 293, endPoint y: 150, distance: 130.8
click at [268, 150] on input "guestservices@sheratonduluth.com" at bounding box center [377, 151] width 224 height 23
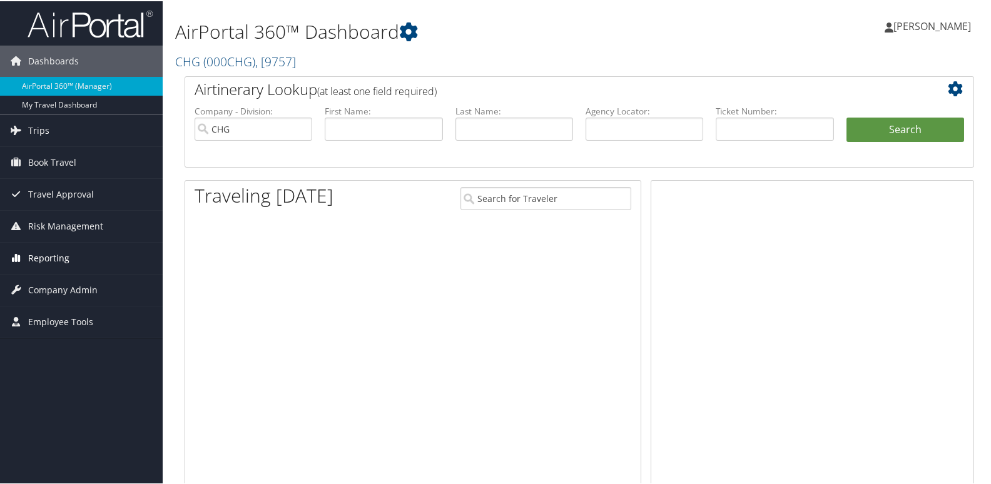
drag, startPoint x: 0, startPoint y: 0, endPoint x: 38, endPoint y: 262, distance: 264.9
click at [38, 262] on span "Reporting" at bounding box center [48, 257] width 41 height 31
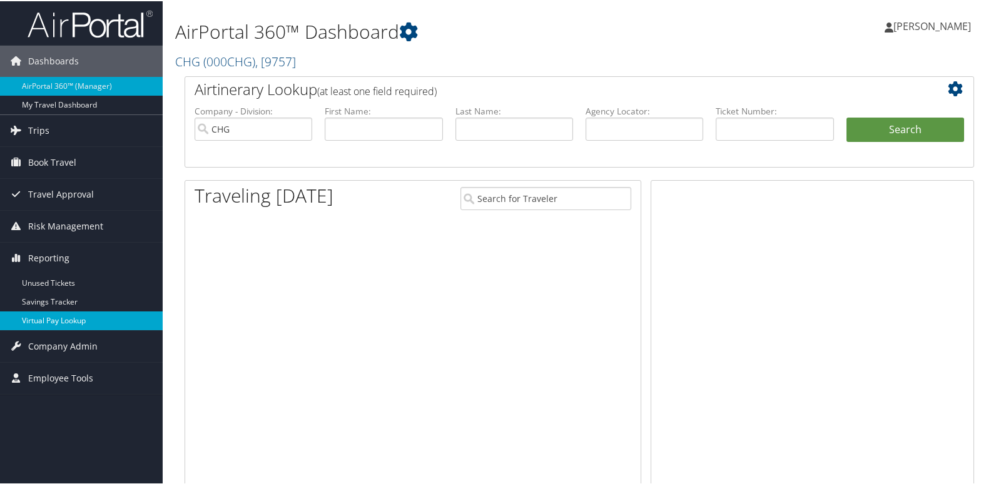
click at [44, 317] on link "Virtual Pay Lookup" at bounding box center [81, 319] width 163 height 19
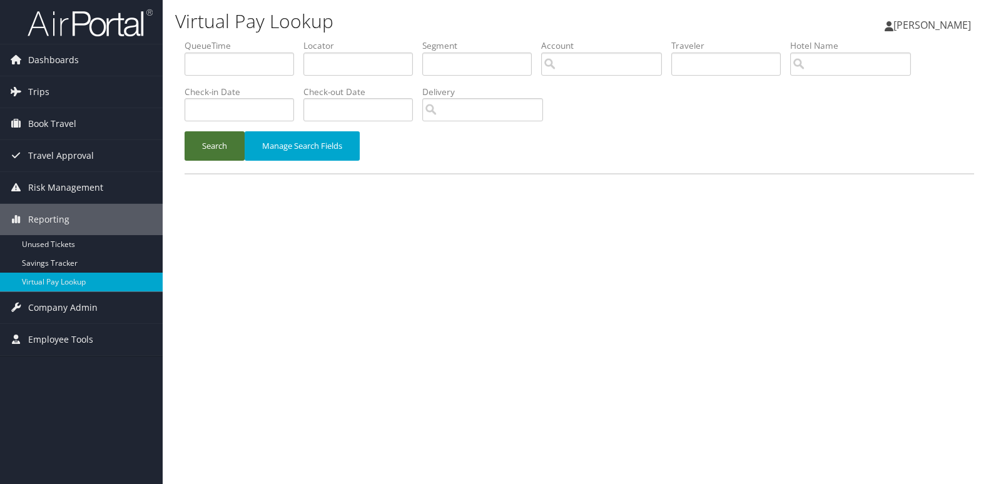
click at [217, 146] on button "Search" at bounding box center [215, 145] width 60 height 29
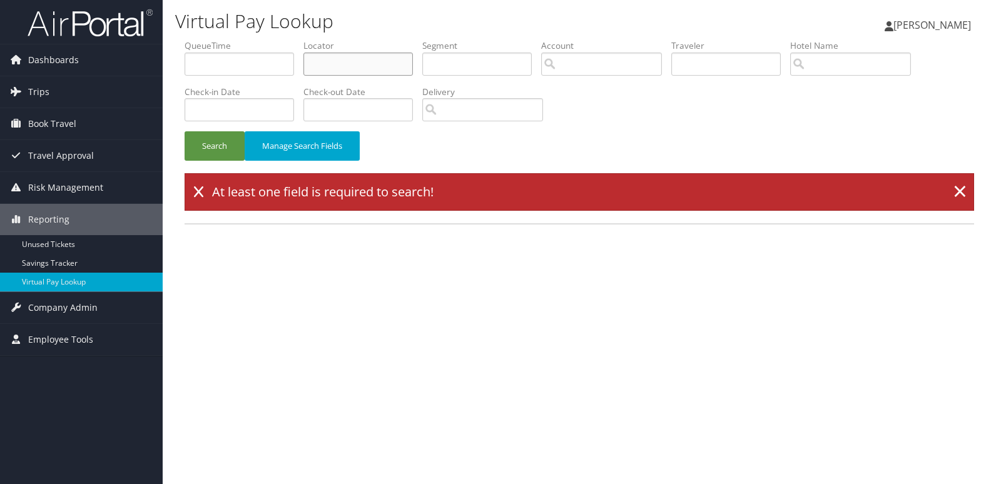
click at [355, 71] on input "text" at bounding box center [359, 64] width 110 height 23
paste input "HWDXHD"
click at [218, 143] on button "Search" at bounding box center [215, 145] width 60 height 29
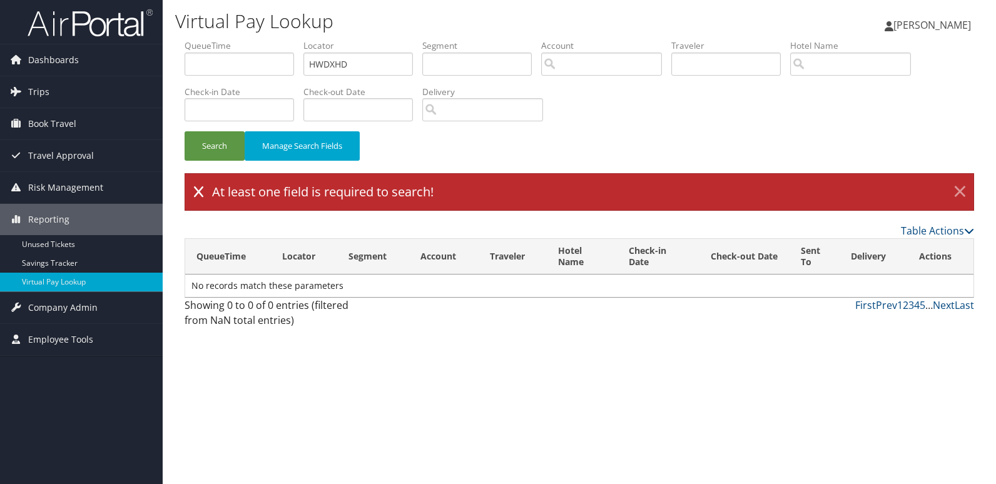
click at [963, 191] on link "×" at bounding box center [960, 192] width 22 height 25
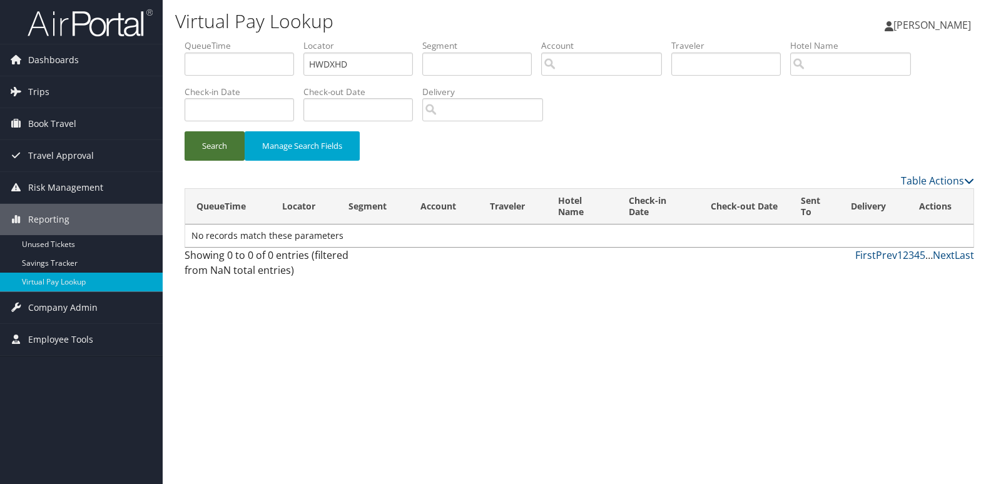
drag, startPoint x: 210, startPoint y: 153, endPoint x: 341, endPoint y: 187, distance: 135.7
click at [210, 153] on button "Search" at bounding box center [215, 145] width 60 height 29
click at [368, 65] on input "HWDXHD" at bounding box center [359, 64] width 110 height 23
click at [203, 157] on button "Search" at bounding box center [215, 145] width 60 height 29
drag, startPoint x: 350, startPoint y: 237, endPoint x: 192, endPoint y: 243, distance: 158.5
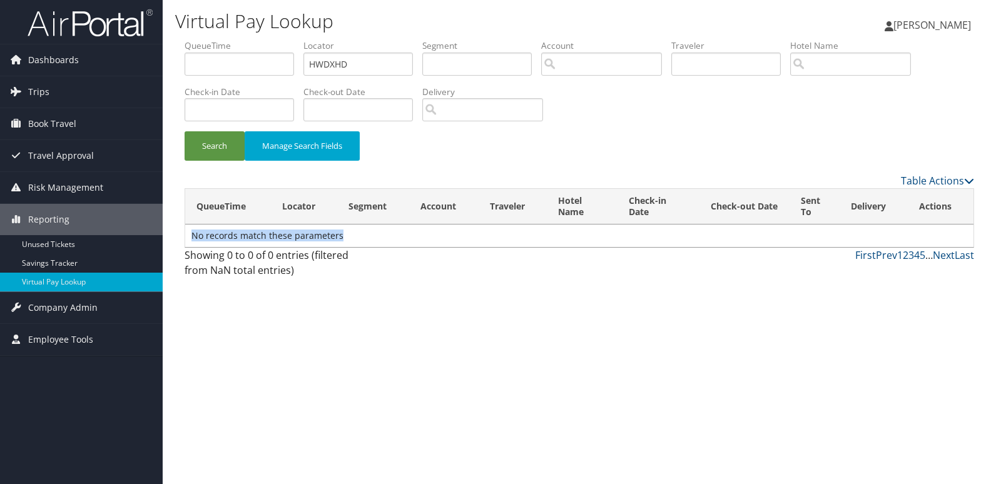
click at [192, 243] on td "No records match these parameters" at bounding box center [579, 236] width 789 height 23
copy td "No records match these parameters"
drag, startPoint x: 362, startPoint y: 63, endPoint x: 255, endPoint y: 79, distance: 108.8
click at [257, 39] on ul "QueueTime Locator HWDXHD Segment Account Traveler Hotel Name Check-in Date Chec…" at bounding box center [580, 39] width 790 height 0
paste input "IBXNKM"
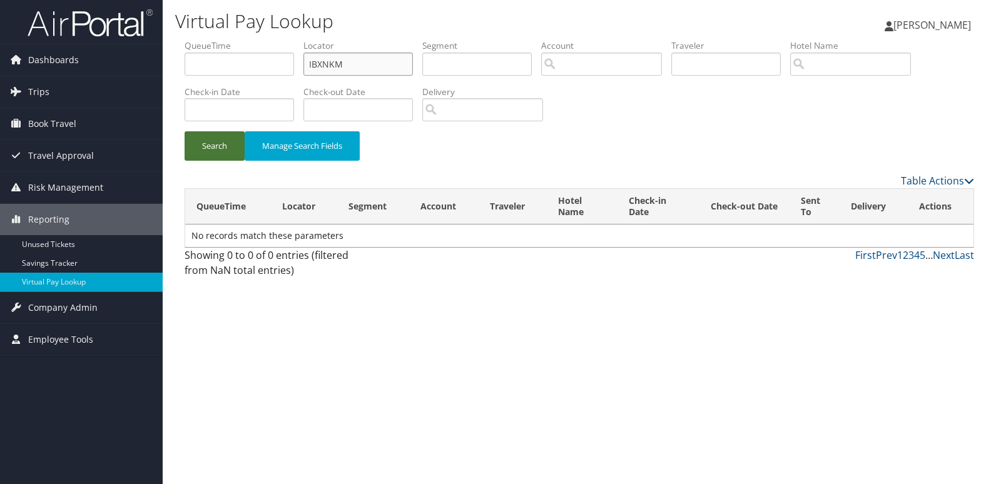
type input "IBXNKM"
click at [227, 151] on button "Search" at bounding box center [215, 145] width 60 height 29
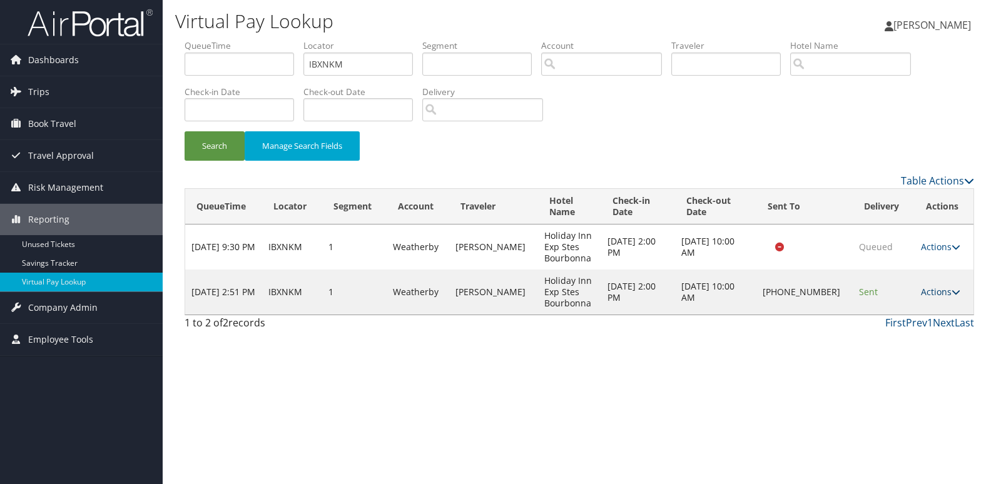
click at [933, 290] on link "Actions" at bounding box center [940, 292] width 39 height 12
click at [882, 334] on link "Logs" at bounding box center [898, 331] width 107 height 21
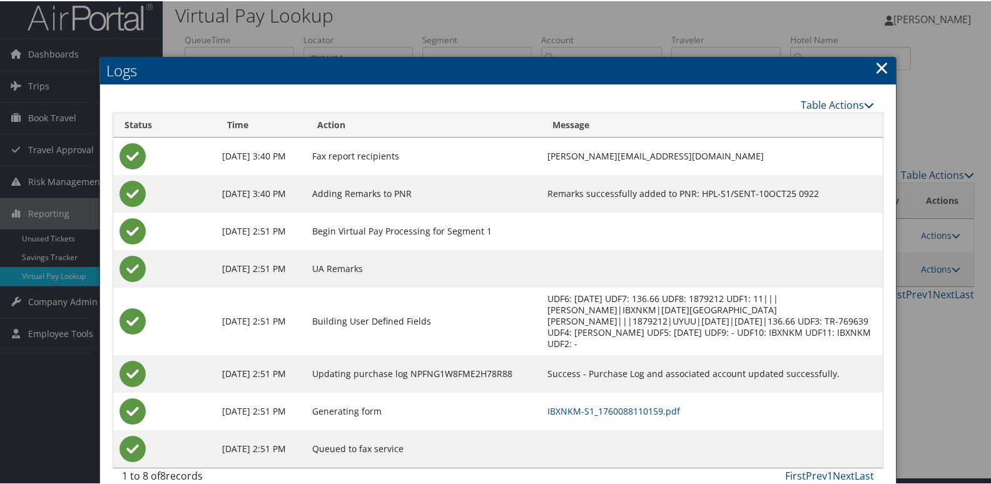
scroll to position [13, 0]
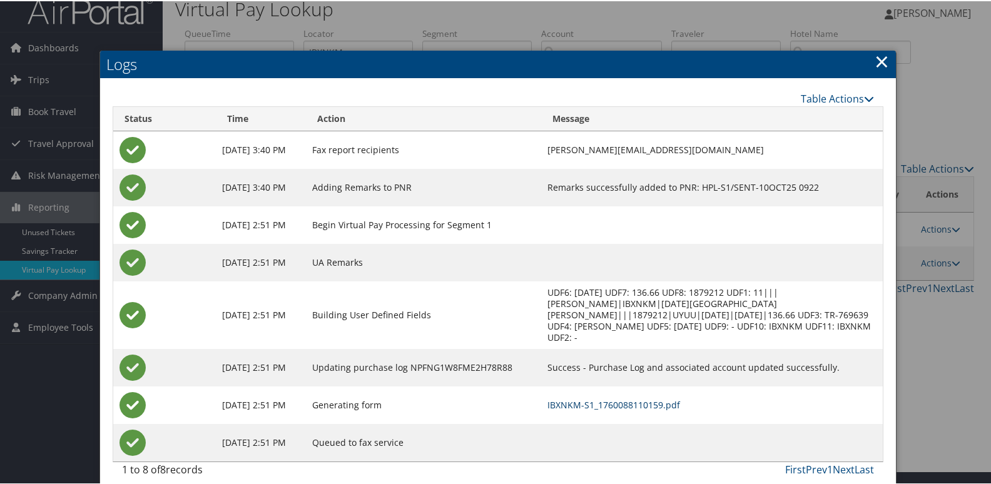
click at [617, 398] on link "IBXNKM-S1_1760088110159.pdf" at bounding box center [614, 404] width 133 height 12
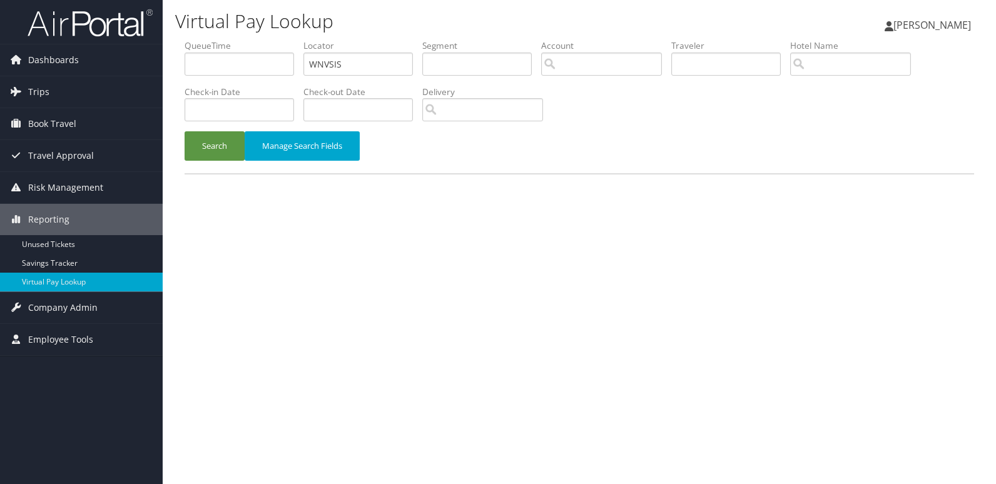
type input "WNVSIS"
click at [212, 131] on form "QueueTime Locator WNVSIS Segment Account Traveler Hotel Name Check-in Date Chec…" at bounding box center [580, 106] width 790 height 134
drag, startPoint x: 212, startPoint y: 131, endPoint x: 221, endPoint y: 153, distance: 24.2
click at [218, 148] on button "Search" at bounding box center [215, 145] width 60 height 29
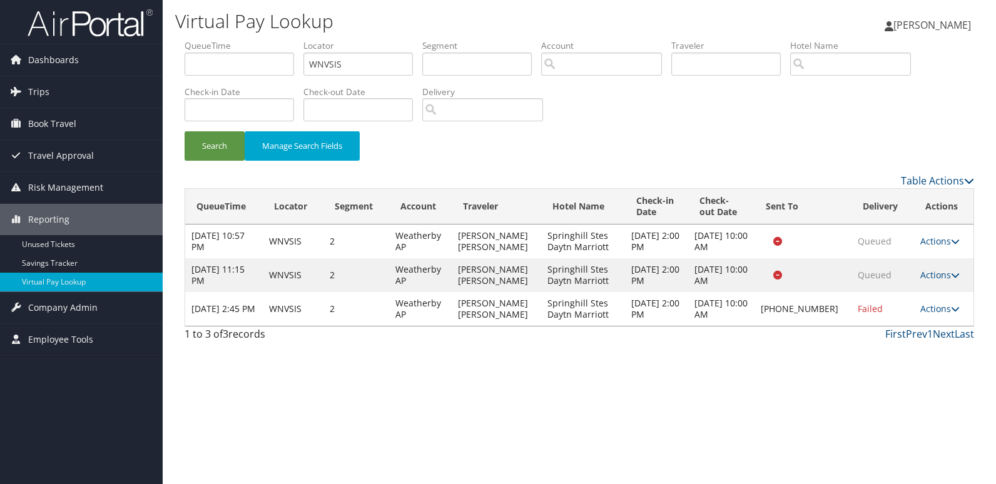
click at [932, 315] on td "Actions Resend Logs Delivery Information View Itinerary" at bounding box center [943, 309] width 59 height 34
click at [939, 306] on link "Actions" at bounding box center [940, 309] width 39 height 12
click at [913, 344] on link "Logs" at bounding box center [897, 348] width 107 height 21
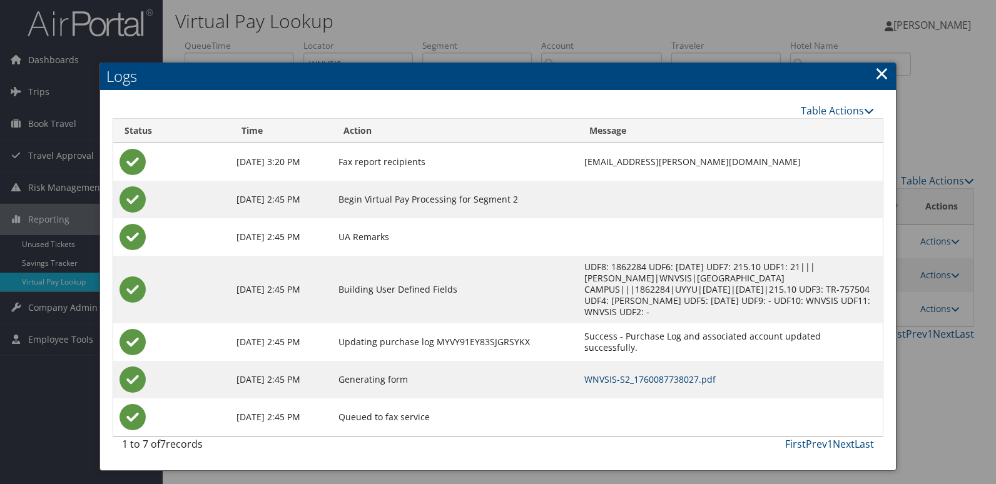
click at [628, 374] on link "WNVSIS-S2_1760087738027.pdf" at bounding box center [650, 380] width 131 height 12
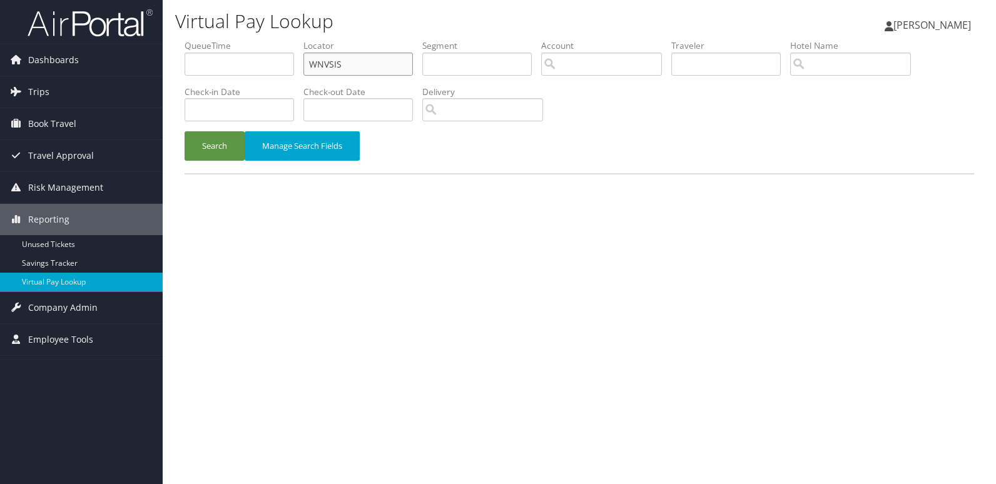
drag, startPoint x: 376, startPoint y: 67, endPoint x: 188, endPoint y: 68, distance: 187.8
click at [188, 39] on ul "QueueTime Locator WNVSIS Segment Account Traveler Hotel Name Check-in Date Chec…" at bounding box center [580, 39] width 790 height 0
paste input "QMQQPD"
type input "QMQQPD"
click at [213, 149] on button "Search" at bounding box center [215, 145] width 60 height 29
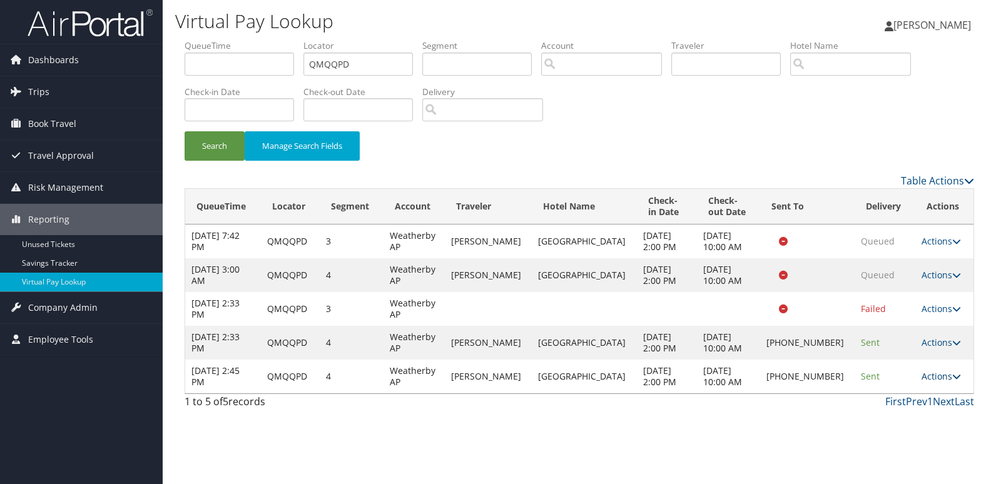
click at [954, 377] on icon at bounding box center [957, 376] width 9 height 9
click at [896, 404] on link "Resend" at bounding box center [899, 394] width 107 height 21
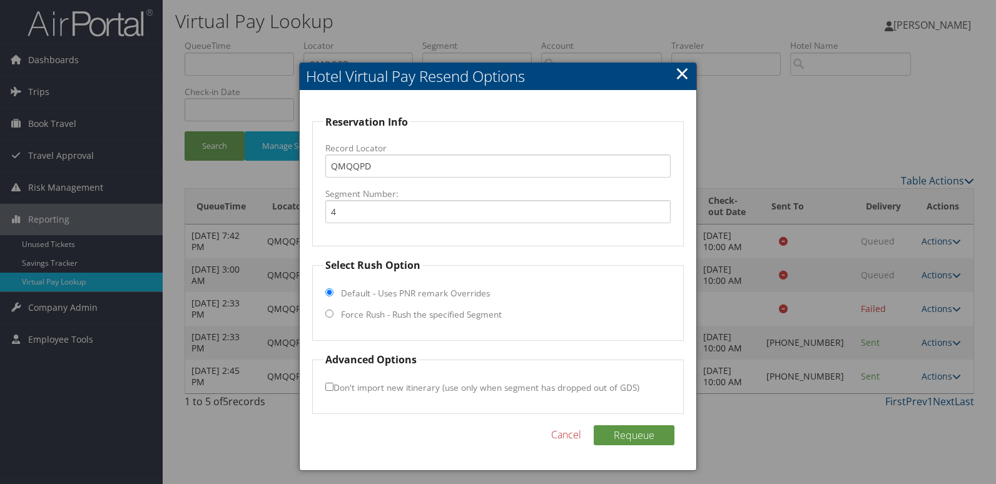
click at [685, 76] on link "×" at bounding box center [682, 73] width 14 height 25
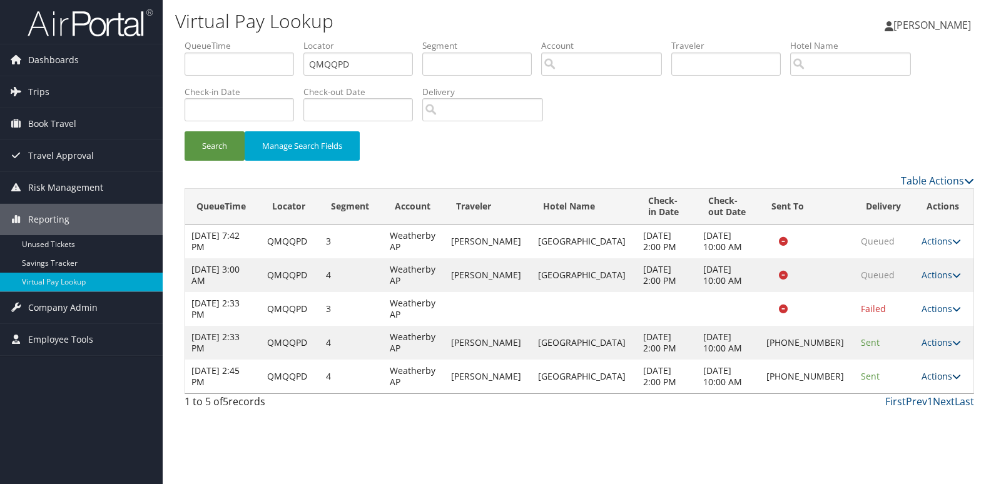
click at [956, 381] on icon at bounding box center [957, 376] width 9 height 9
drag, startPoint x: 881, startPoint y: 417, endPoint x: 784, endPoint y: 392, distance: 99.7
click at [880, 417] on link "Logs" at bounding box center [899, 416] width 107 height 21
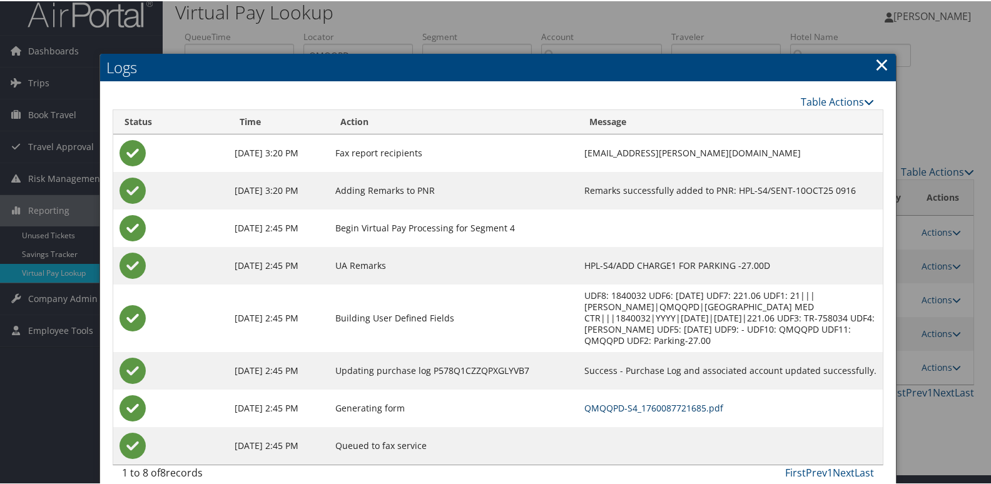
scroll to position [13, 0]
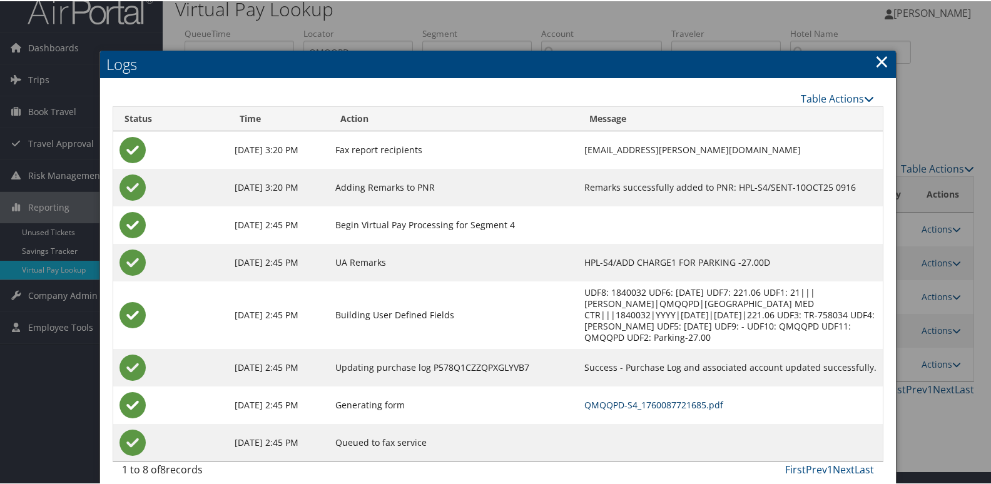
drag, startPoint x: 631, startPoint y: 394, endPoint x: 611, endPoint y: 388, distance: 21.4
click at [631, 398] on link "QMQQPD-S4_1760087721685.pdf" at bounding box center [654, 404] width 139 height 12
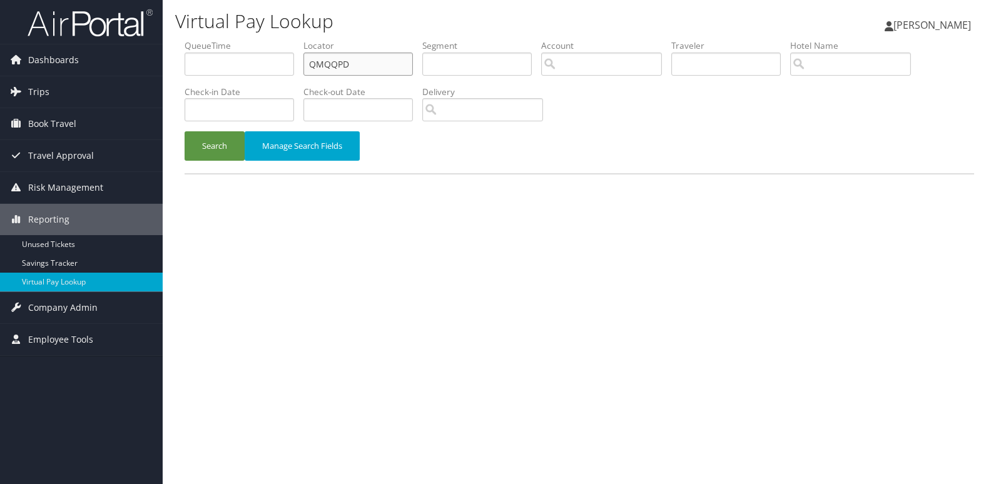
drag, startPoint x: 374, startPoint y: 68, endPoint x: 255, endPoint y: 76, distance: 119.2
click at [307, 76] on li "Locator QMQQPD" at bounding box center [363, 62] width 119 height 46
paste input "NUOTPJ"
type input "NUOTPJ"
click at [229, 146] on button "Search" at bounding box center [215, 145] width 60 height 29
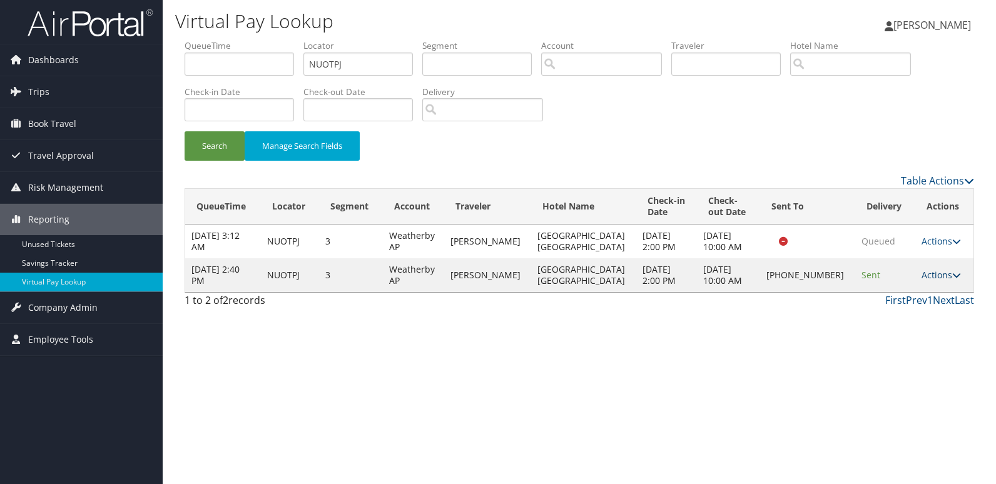
click at [927, 274] on link "Actions" at bounding box center [941, 275] width 39 height 12
click at [854, 324] on link "Logs" at bounding box center [897, 314] width 107 height 21
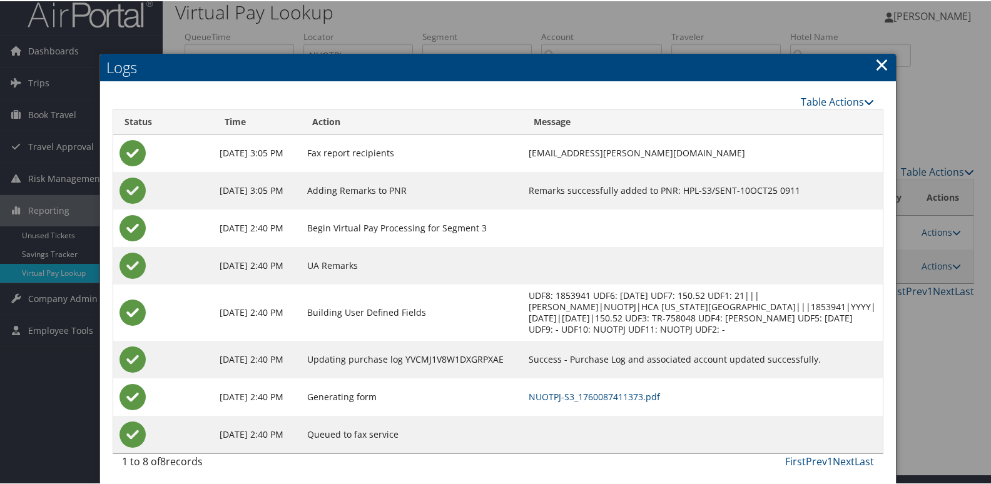
scroll to position [13, 0]
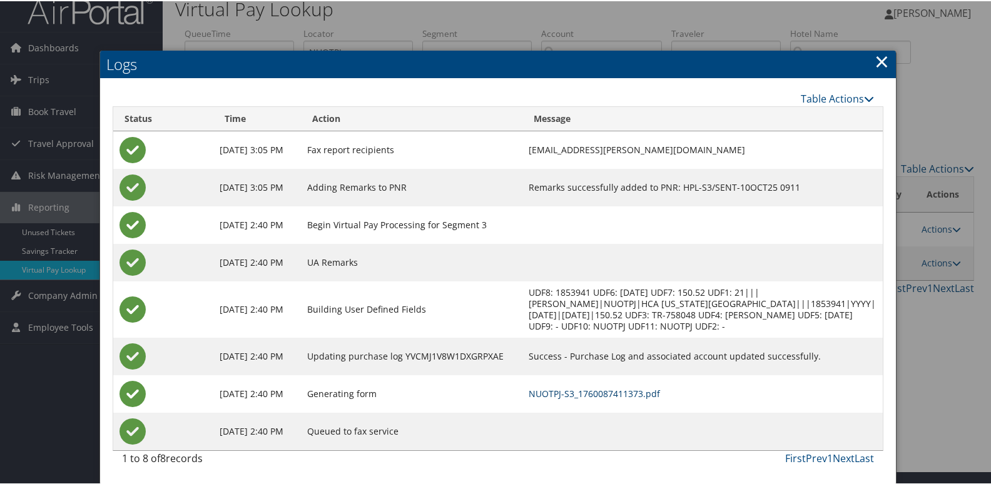
click at [588, 391] on link "NUOTPJ-S3_1760087411373.pdf" at bounding box center [594, 393] width 131 height 12
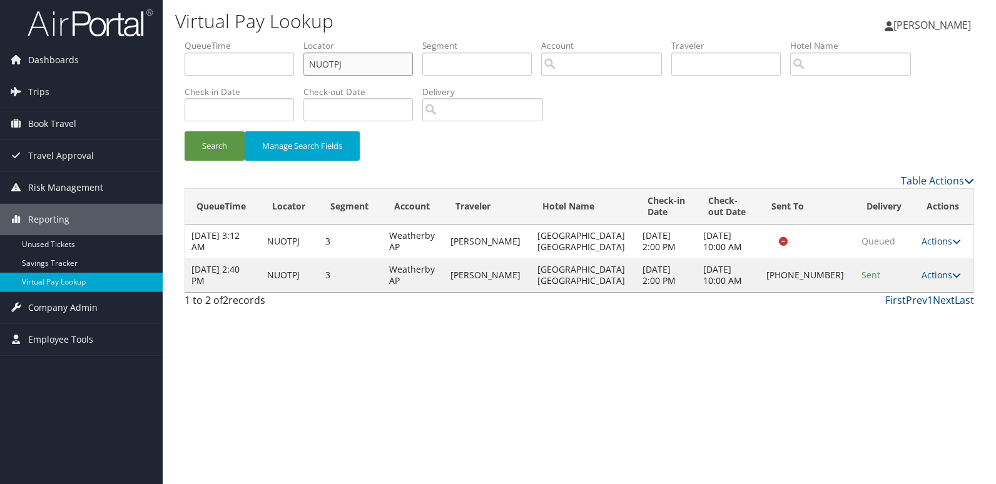
drag, startPoint x: 364, startPoint y: 71, endPoint x: 261, endPoint y: 71, distance: 102.6
click at [262, 39] on ul "QueueTime Locator NUOTPJ Segment Account Traveler Hotel Name Check-in Date Chec…" at bounding box center [580, 39] width 790 height 0
paste input "EVWVPA"
type input "EVWVPA"
click at [204, 150] on button "Search" at bounding box center [215, 145] width 60 height 29
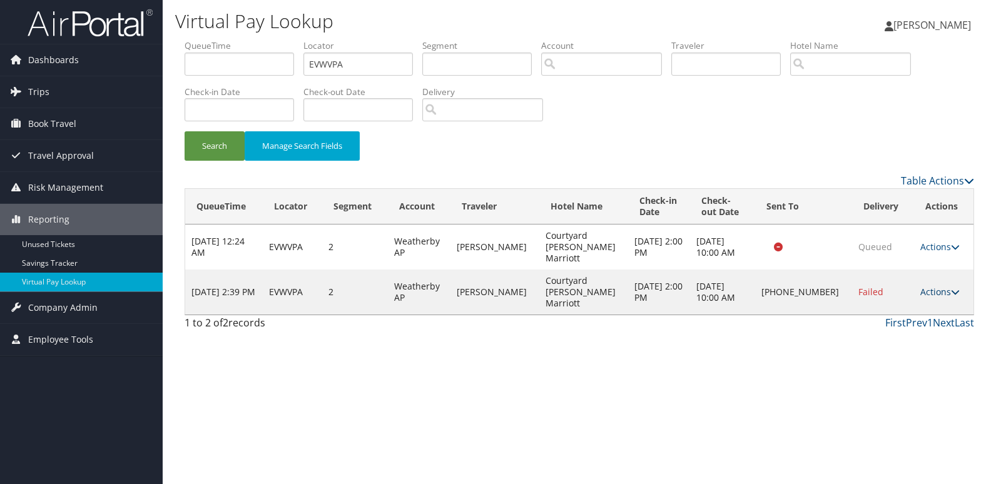
click at [929, 286] on link "Actions" at bounding box center [940, 292] width 39 height 12
click at [887, 311] on link "Logs" at bounding box center [897, 314] width 107 height 21
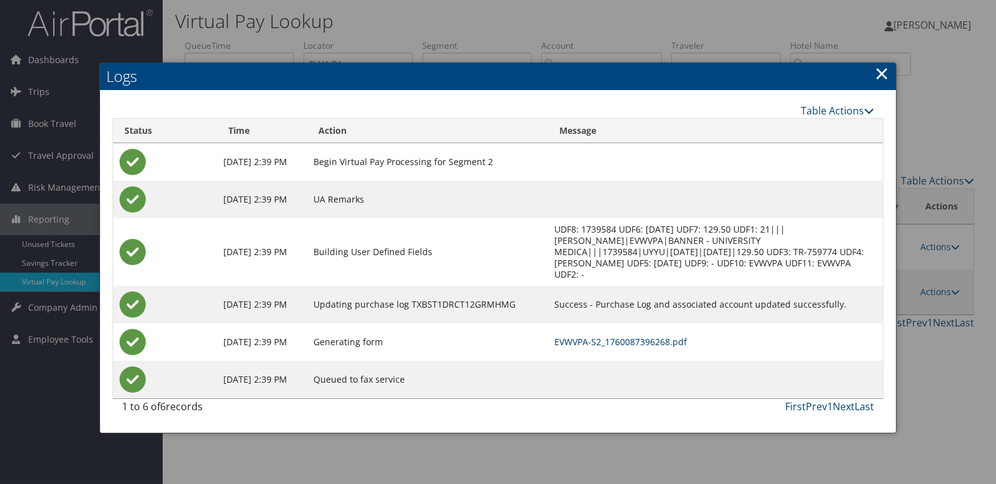
click at [687, 343] on link "EVWVPA-S2_1760087396268.pdf" at bounding box center [621, 342] width 133 height 12
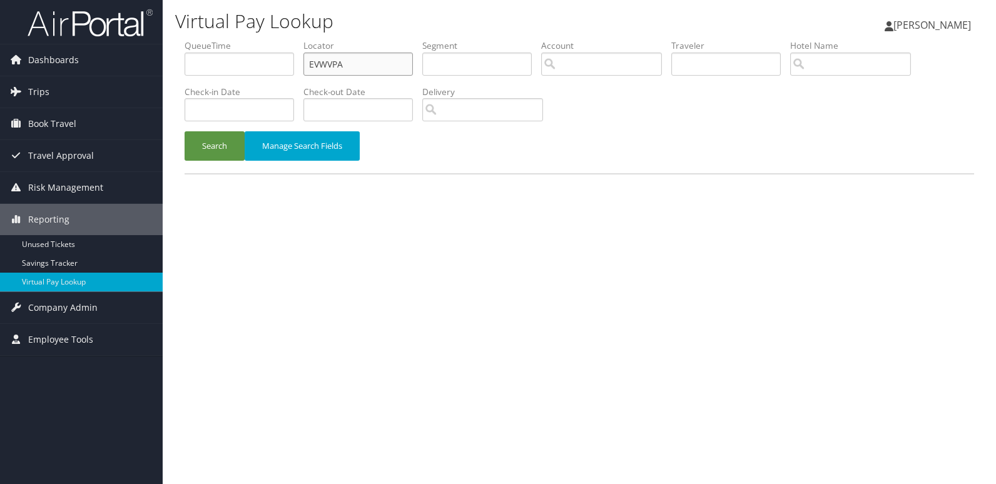
drag, startPoint x: 0, startPoint y: 0, endPoint x: 188, endPoint y: 80, distance: 204.7
click at [188, 39] on ul "QueueTime Locator EVWVPA Segment Account Traveler Hotel Name Check-in Date Chec…" at bounding box center [580, 39] width 790 height 0
paste input "WBWQUO"
type input "WBWQUO"
click at [219, 150] on button "Search" at bounding box center [215, 145] width 60 height 29
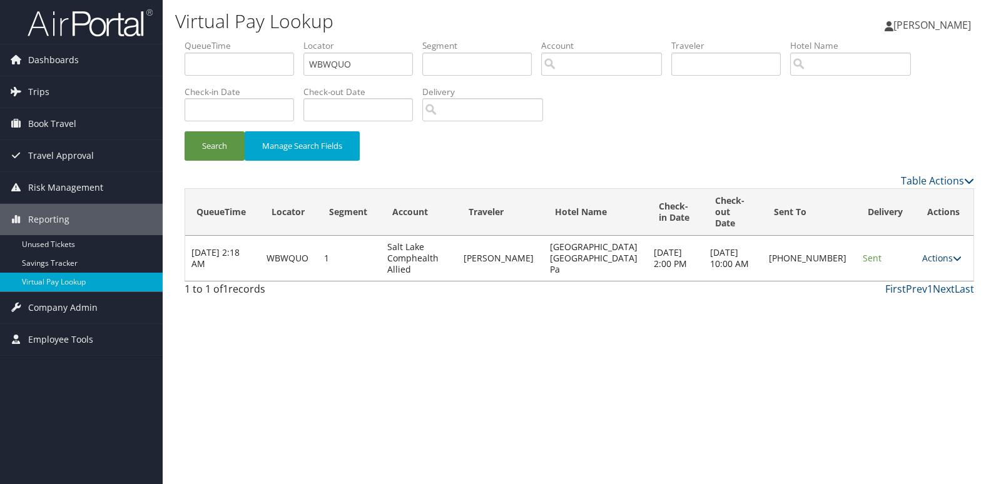
click at [927, 252] on link "Actions" at bounding box center [942, 258] width 39 height 12
click at [867, 278] on link "Logs" at bounding box center [897, 280] width 107 height 21
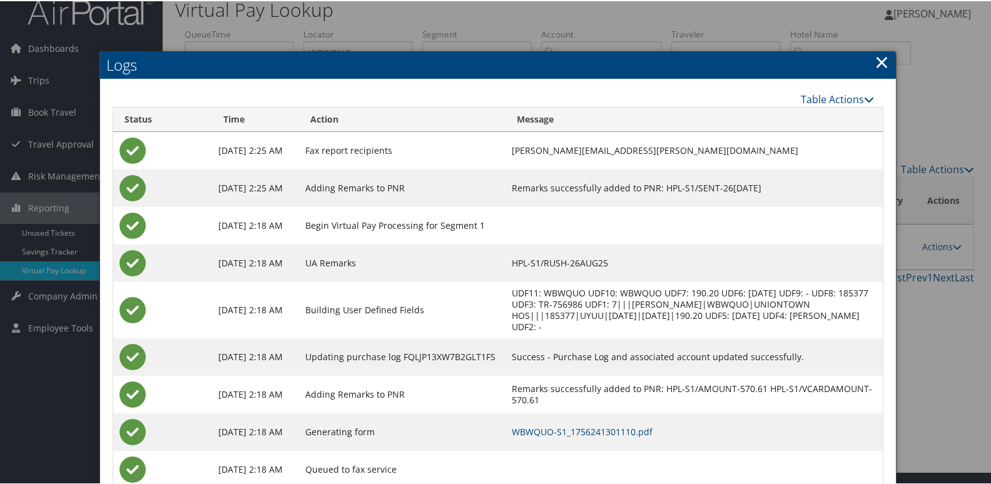
scroll to position [51, 0]
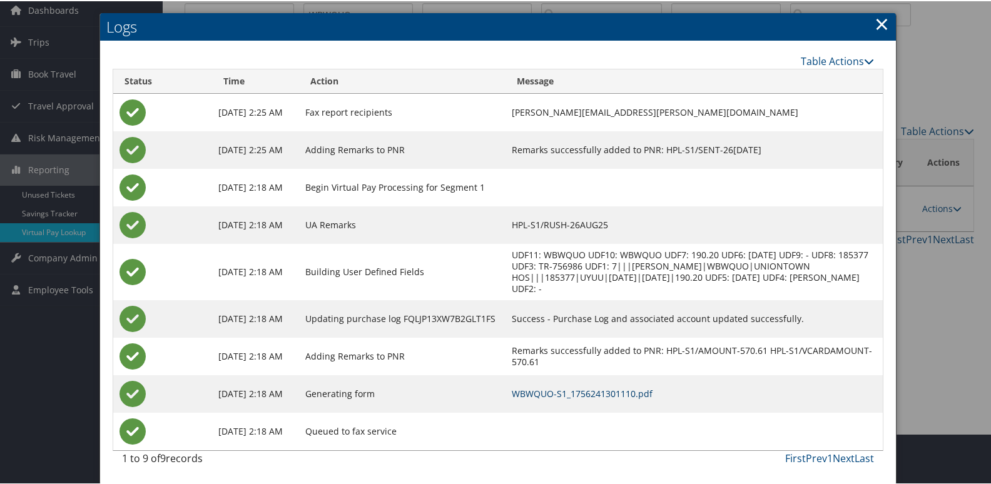
click at [615, 391] on link "WBWQUO-S1_1756241301110.pdf" at bounding box center [582, 393] width 141 height 12
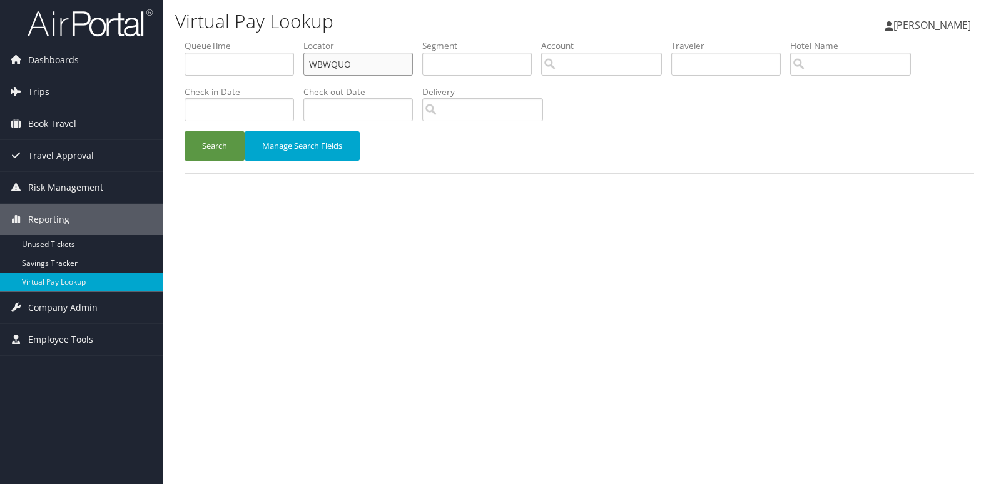
drag, startPoint x: 366, startPoint y: 72, endPoint x: 247, endPoint y: 73, distance: 118.3
click at [248, 39] on ul "QueueTime Locator WBWQUO Segment Account Traveler Hotel Name Check-in Date Chec…" at bounding box center [580, 39] width 790 height 0
paste input "KDQIZK"
type input "KDQIZK"
click at [230, 156] on button "Search" at bounding box center [215, 145] width 60 height 29
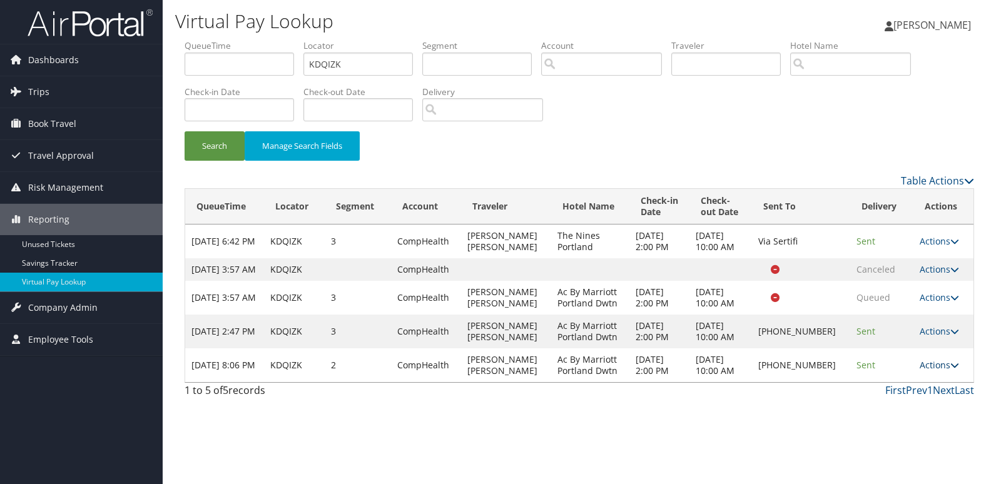
click at [939, 371] on link "Actions" at bounding box center [939, 365] width 39 height 12
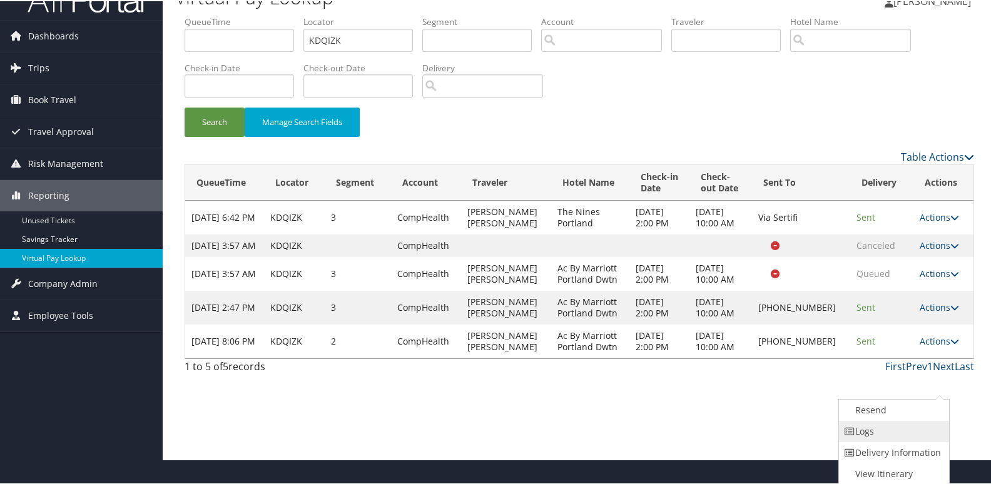
click at [886, 434] on link "Logs" at bounding box center [892, 430] width 107 height 21
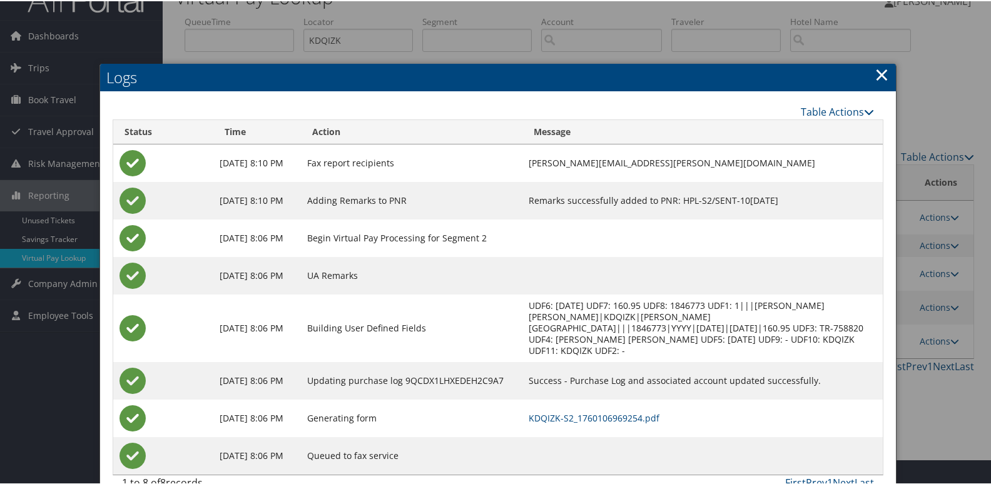
scroll to position [38, 0]
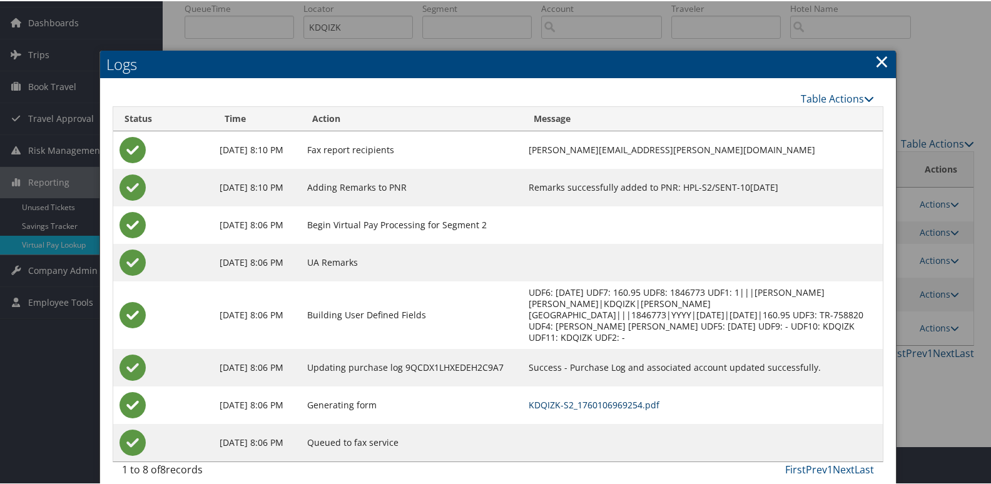
click at [622, 398] on link "KDQIZK-S2_1760106969254.pdf" at bounding box center [594, 404] width 131 height 12
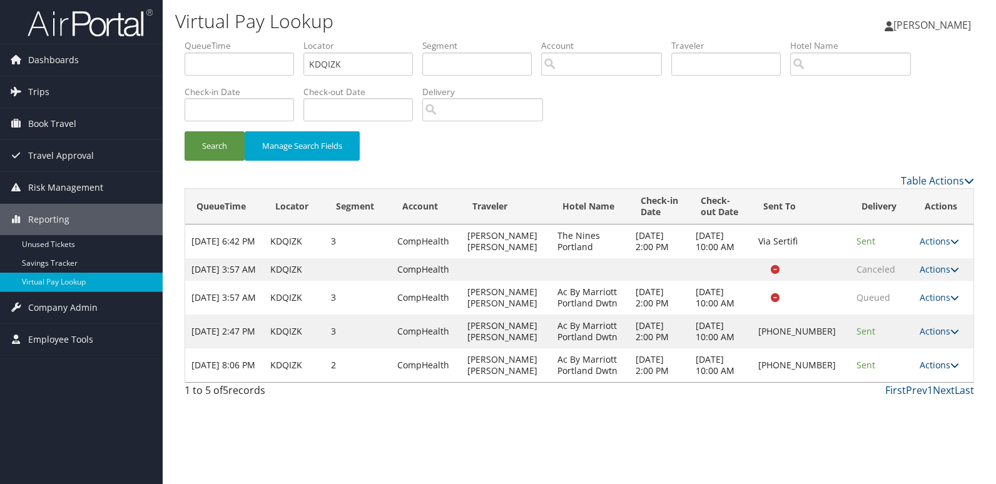
click at [924, 371] on link "Actions" at bounding box center [939, 365] width 39 height 12
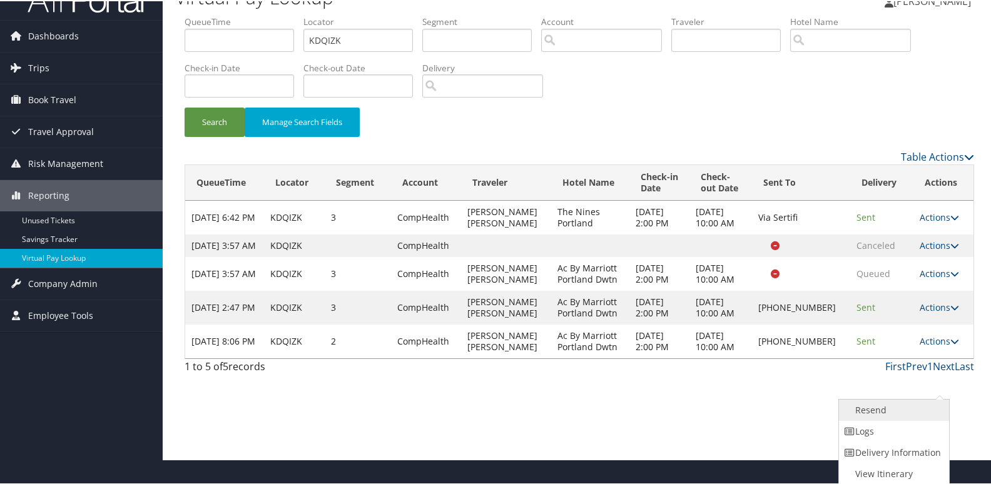
click at [880, 416] on link "Resend" at bounding box center [892, 409] width 107 height 21
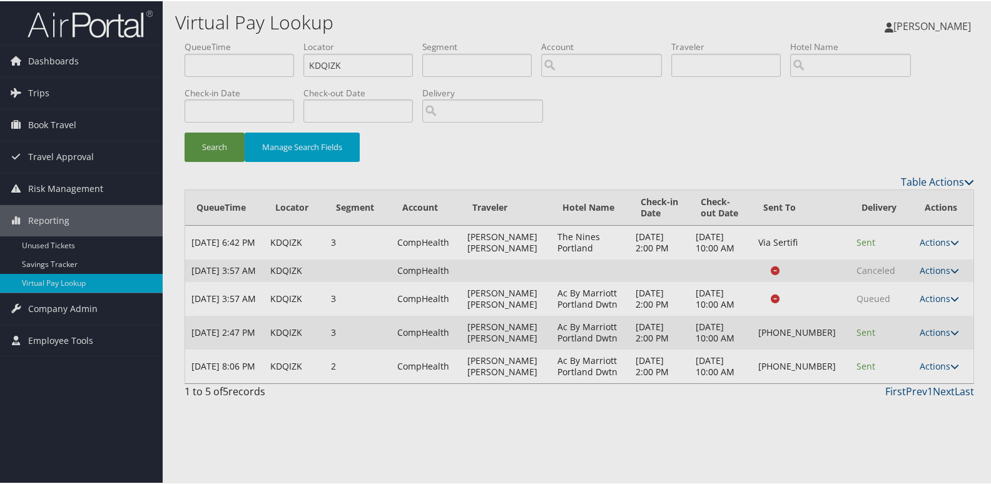
scroll to position [0, 0]
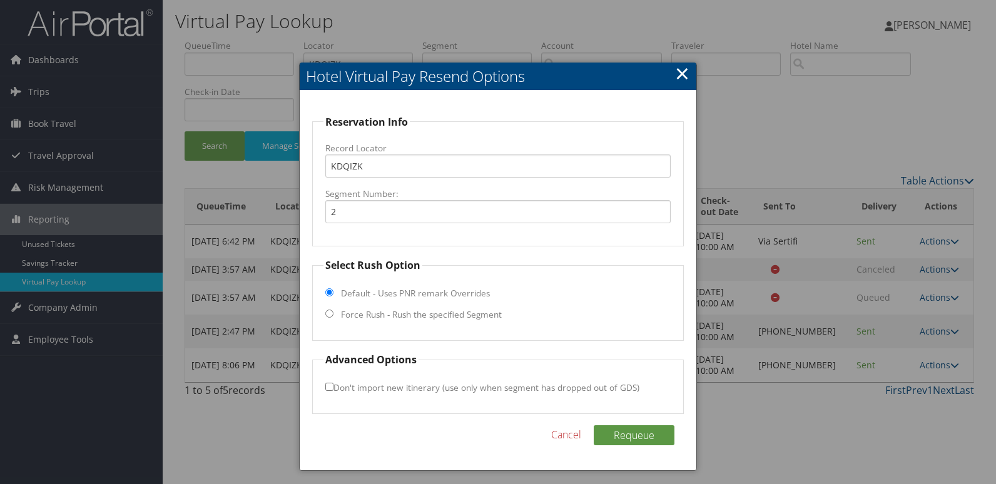
click at [358, 317] on label "Force Rush - Rush the specified Segment" at bounding box center [421, 315] width 161 height 13
click at [334, 317] on input "Force Rush - Rush the specified Segment" at bounding box center [329, 314] width 8 height 8
radio input "true"
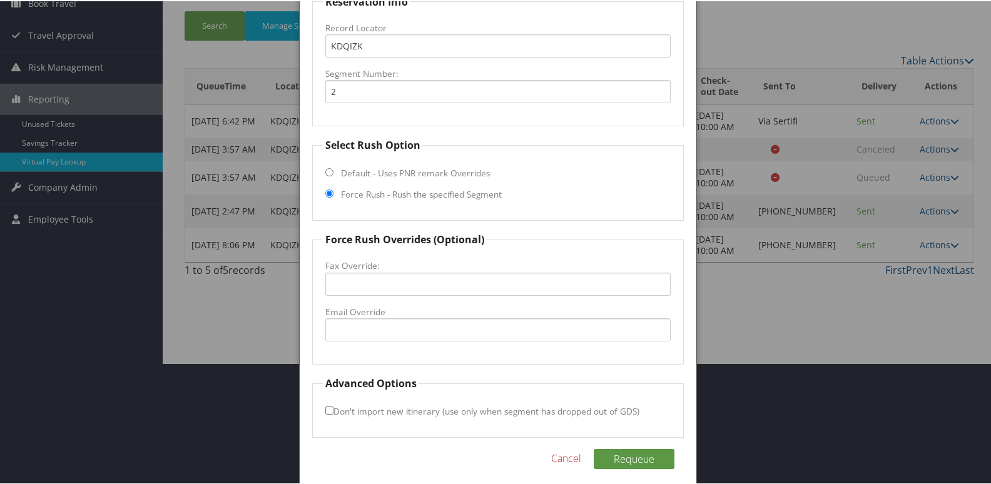
scroll to position [131, 0]
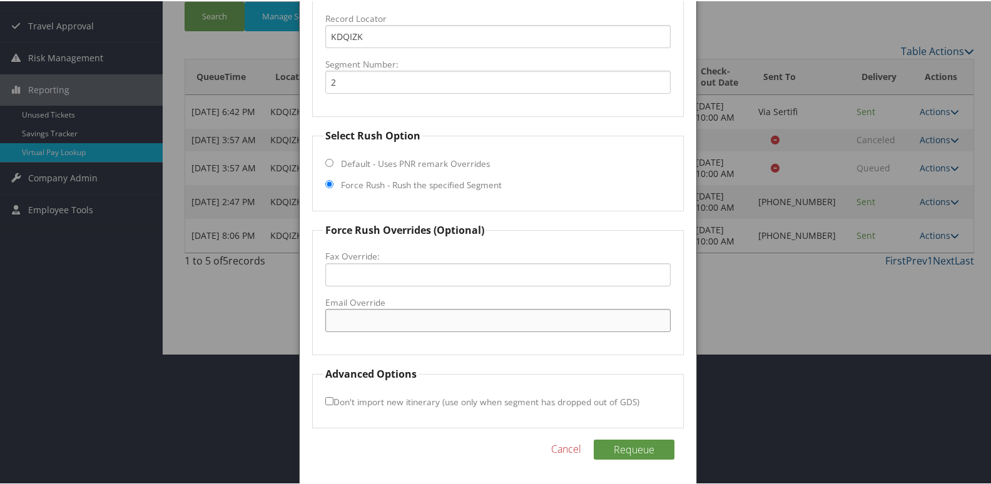
click at [363, 319] on input "Email Override" at bounding box center [498, 319] width 346 height 23
click at [427, 310] on input "Email Override" at bounding box center [498, 319] width 346 height 23
type input "frontdesk@acportlanddowntown.com"
click at [326, 397] on input "Don't import new itinerary (use only when segment has dropped out of GDS)" at bounding box center [329, 400] width 8 height 8
checkbox input "true"
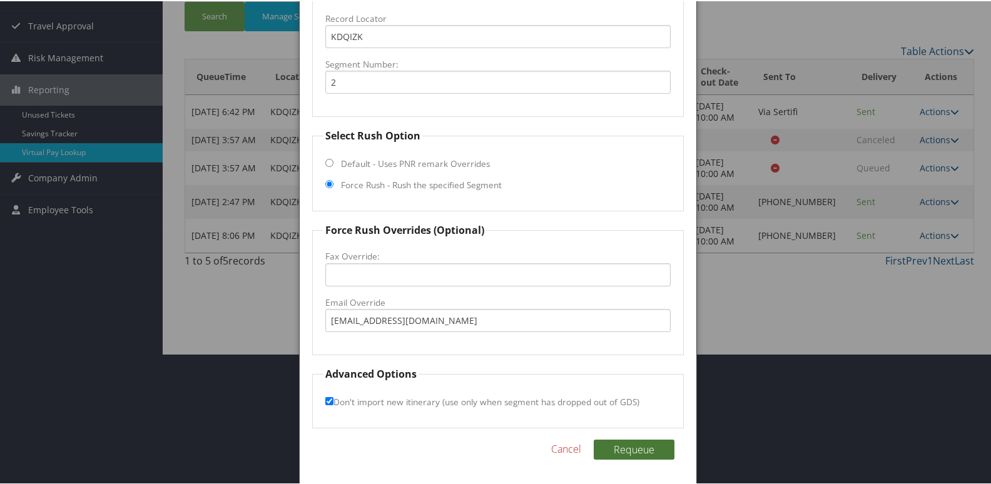
click at [639, 449] on button "Requeue" at bounding box center [634, 449] width 81 height 20
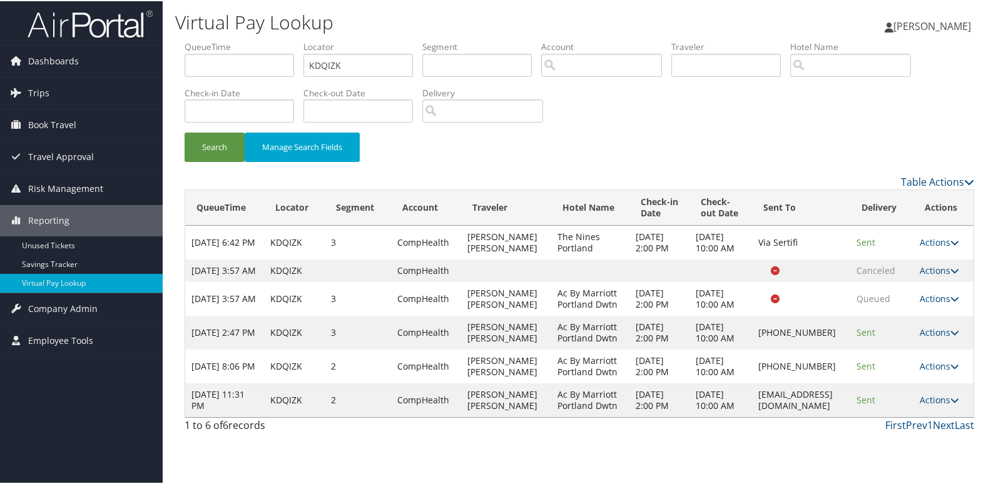
scroll to position [33, 0]
click at [923, 405] on link "Actions" at bounding box center [939, 399] width 39 height 12
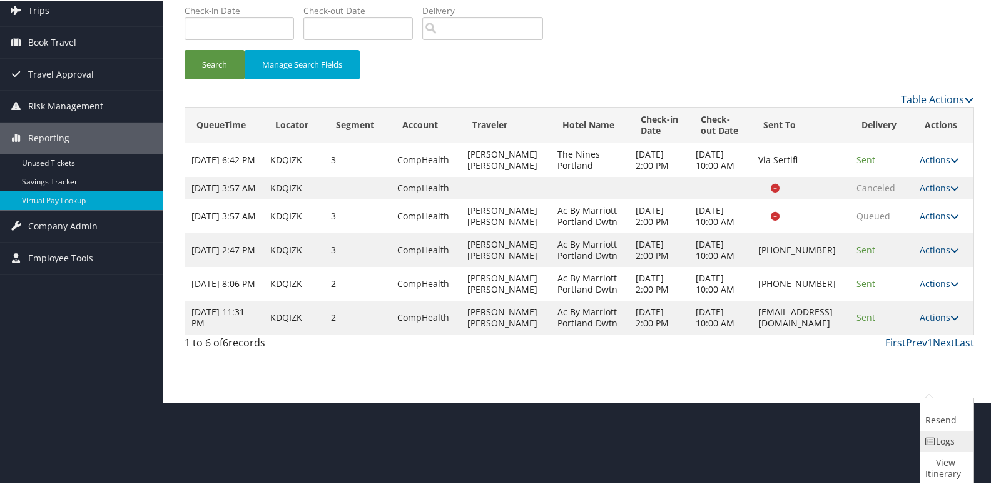
click at [933, 439] on icon at bounding box center [931, 440] width 11 height 9
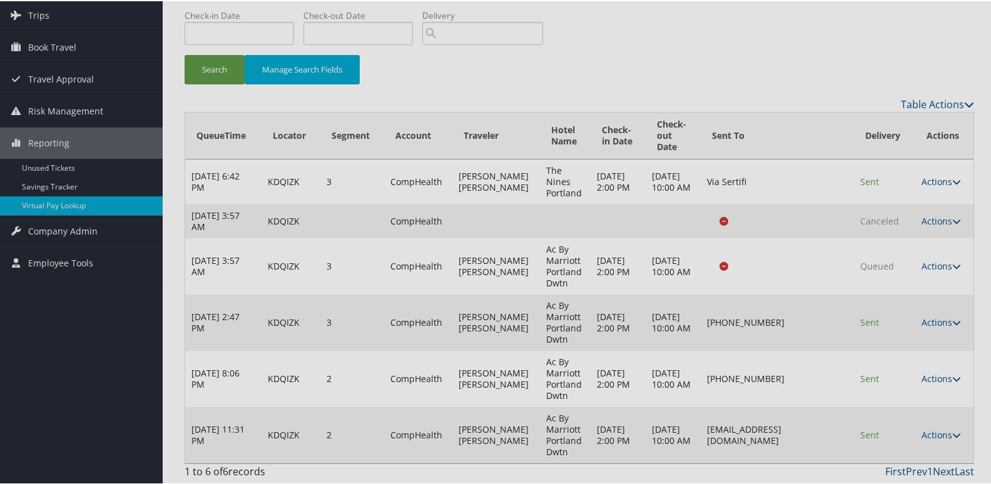
scroll to position [78, 0]
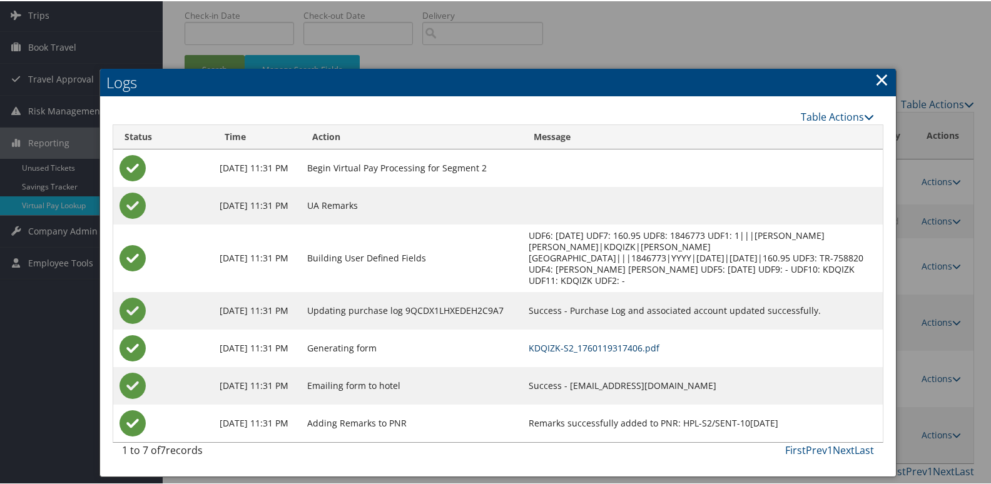
click at [635, 341] on link "KDQIZK-S2_1760119317406.pdf" at bounding box center [594, 347] width 131 height 12
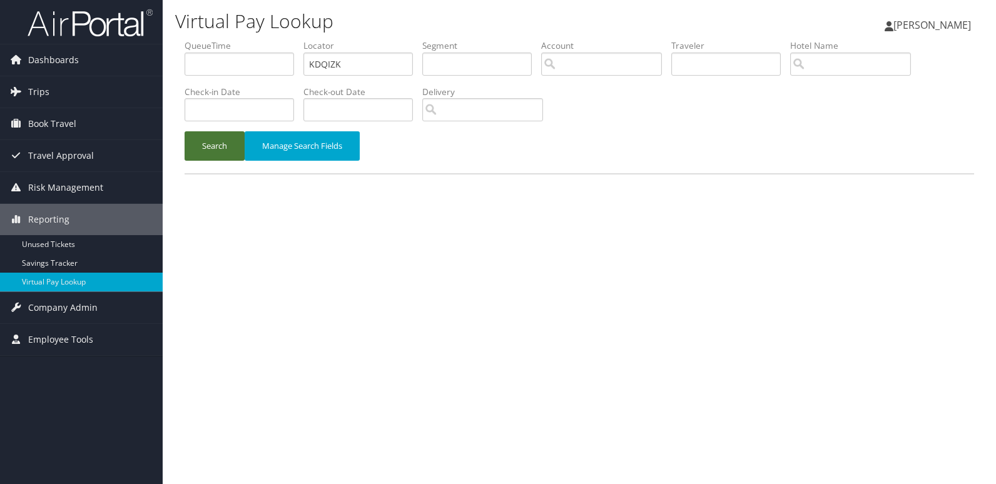
click at [200, 155] on button "Search" at bounding box center [215, 145] width 60 height 29
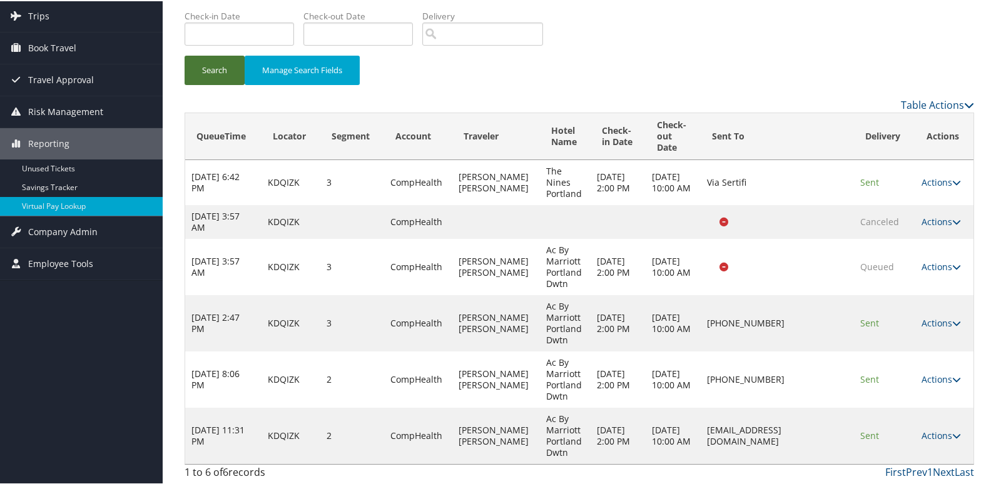
scroll to position [78, 0]
drag, startPoint x: 679, startPoint y: 433, endPoint x: 837, endPoint y: 433, distance: 158.3
click at [837, 433] on td "[EMAIL_ADDRESS][DOMAIN_NAME]" at bounding box center [777, 434] width 153 height 56
copy td "[EMAIL_ADDRESS][DOMAIN_NAME]"
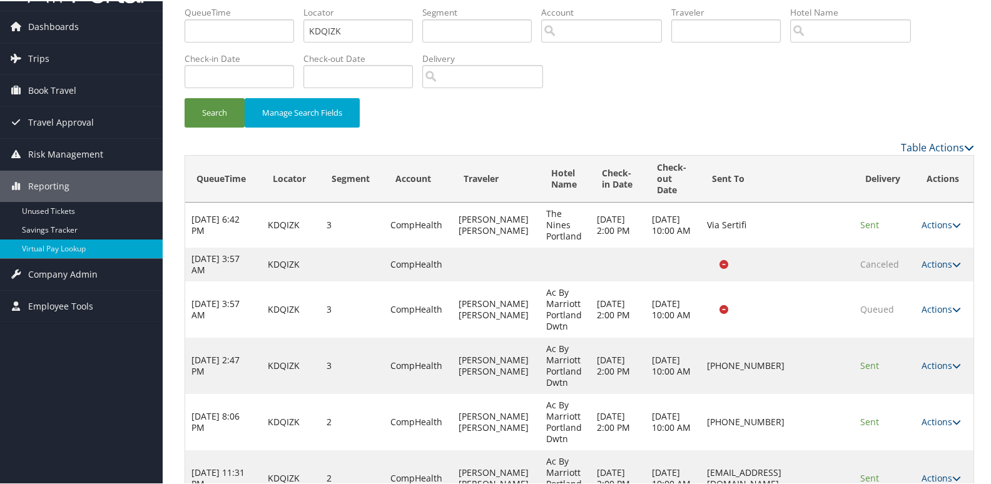
scroll to position [0, 0]
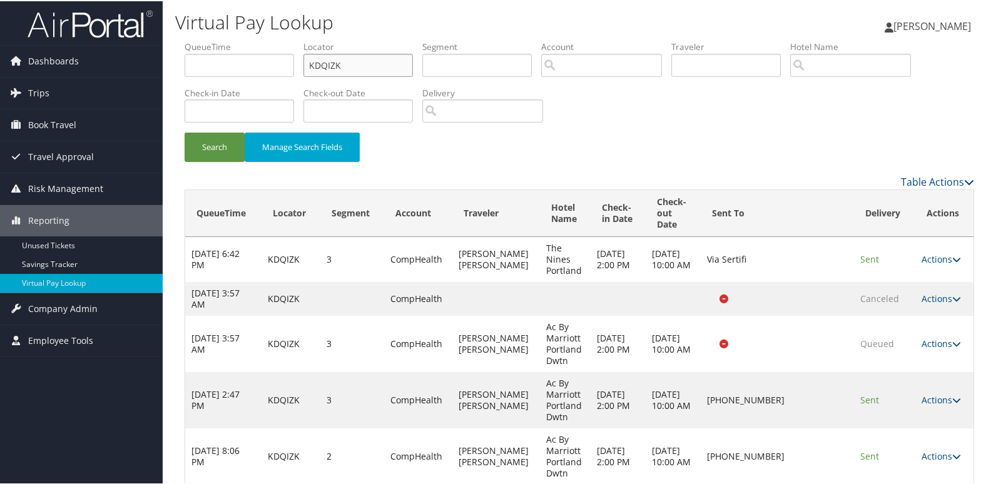
drag, startPoint x: 357, startPoint y: 73, endPoint x: 232, endPoint y: 70, distance: 125.2
click at [239, 39] on ul "QueueTime Locator KDQIZK Segment Account Traveler Hotel Name Check-in Date Chec…" at bounding box center [580, 39] width 790 height 0
paste input "LTKFIG"
type input "LTKFIG"
click at [221, 129] on li "Check-in Date" at bounding box center [244, 109] width 119 height 46
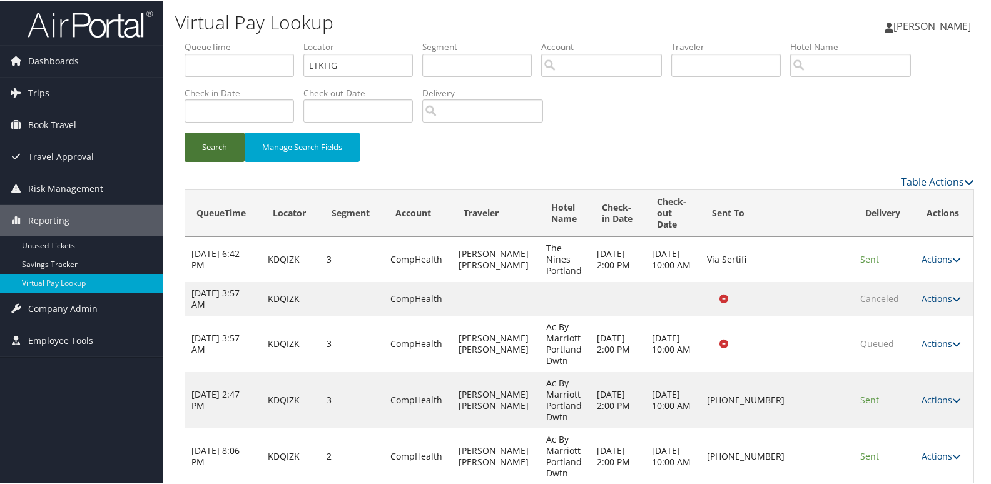
click at [225, 139] on button "Search" at bounding box center [215, 145] width 60 height 29
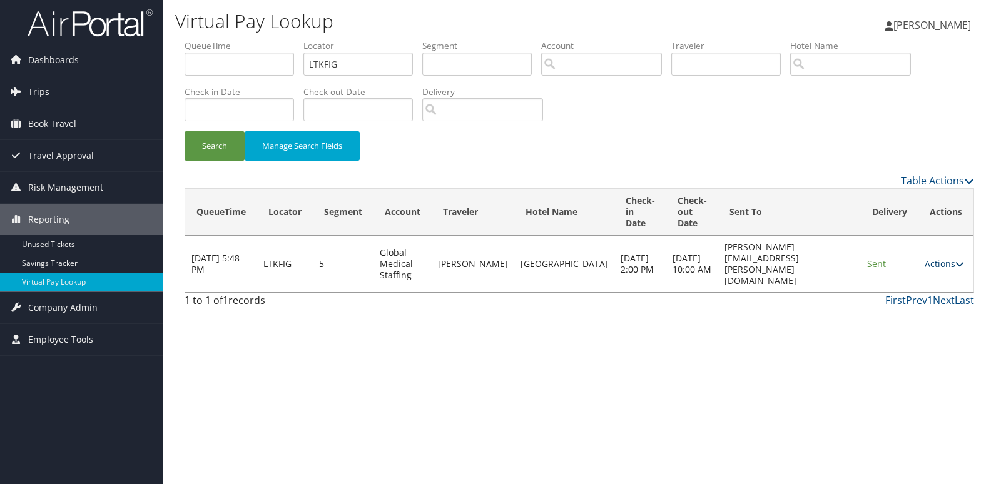
click at [959, 260] on icon at bounding box center [960, 264] width 9 height 9
click at [904, 292] on link "Logs" at bounding box center [920, 297] width 79 height 21
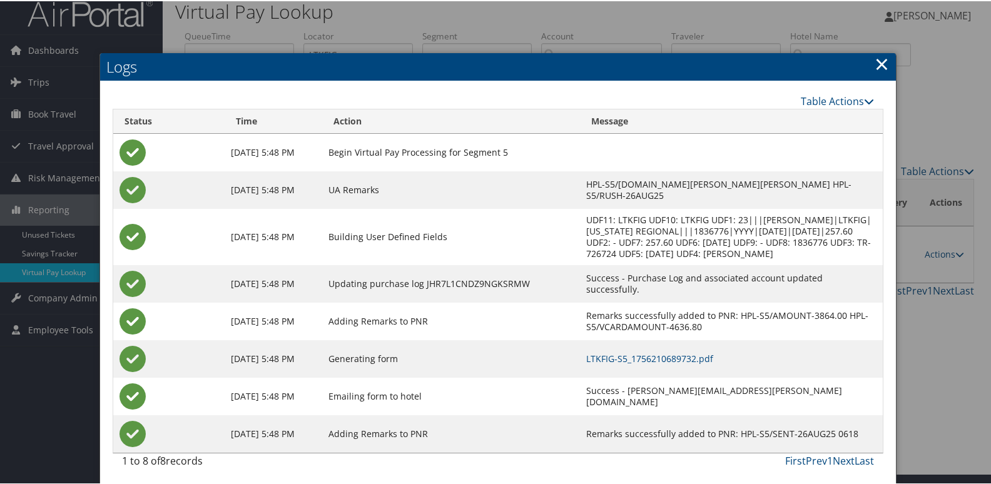
scroll to position [13, 0]
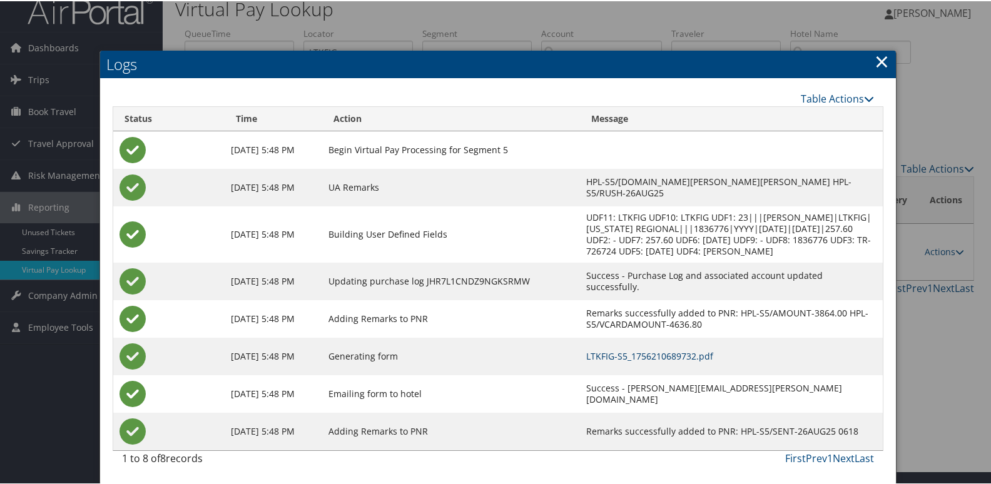
click at [586, 354] on link "LTKFIG-S5_1756210689732.pdf" at bounding box center [649, 355] width 127 height 12
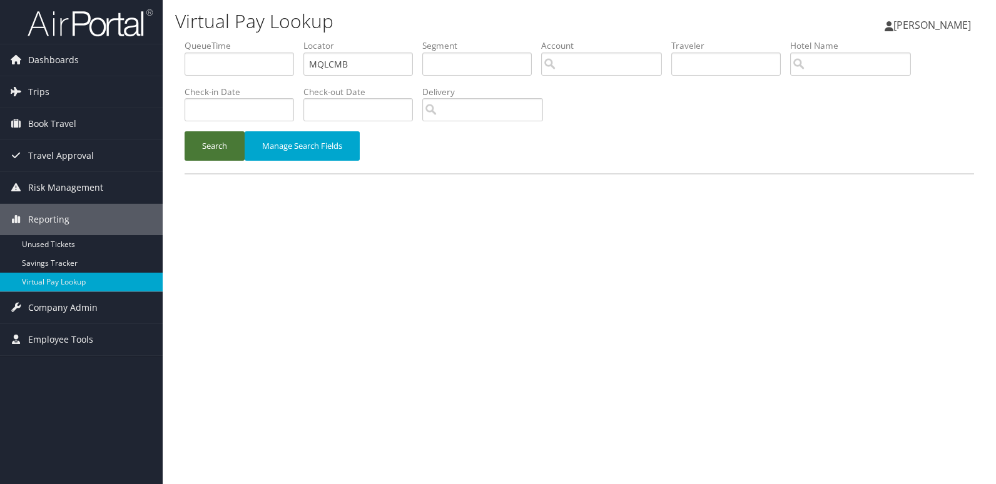
type input "MQLCMB"
click at [225, 135] on button "Search" at bounding box center [215, 145] width 60 height 29
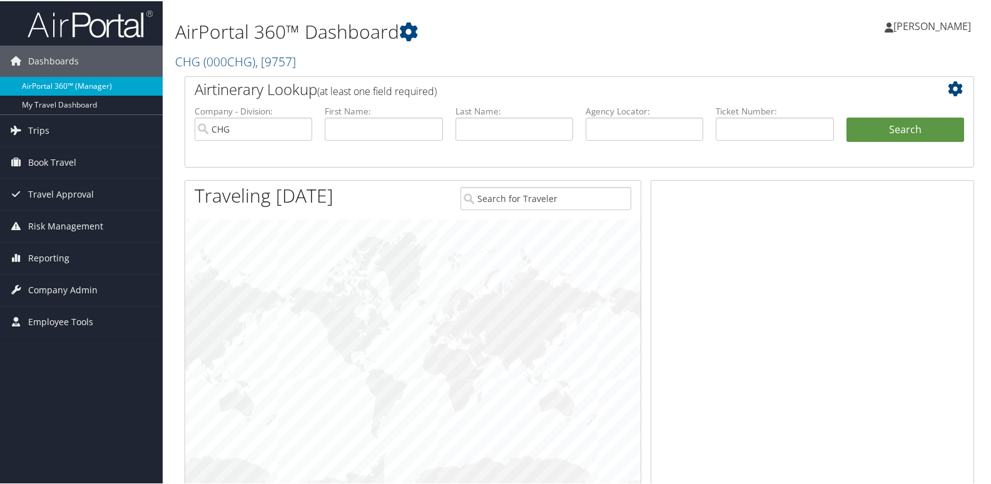
click at [58, 86] on link "AirPortal 360™ (Manager)" at bounding box center [81, 85] width 163 height 19
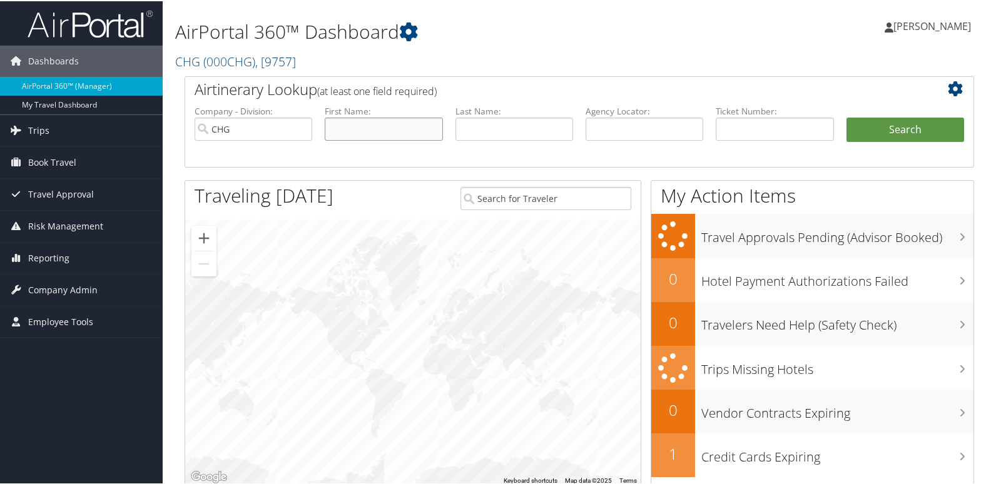
drag, startPoint x: 349, startPoint y: 129, endPoint x: 342, endPoint y: 127, distance: 7.1
click at [349, 129] on input "text" at bounding box center [384, 127] width 118 height 23
paste input "Chapman, Scott"
drag, startPoint x: 376, startPoint y: 130, endPoint x: 276, endPoint y: 134, distance: 99.6
click at [276, 134] on ul "Company - Division: CHG First Name: Chapman, Scott Last Name: Agency Locator: D…" at bounding box center [579, 135] width 782 height 63
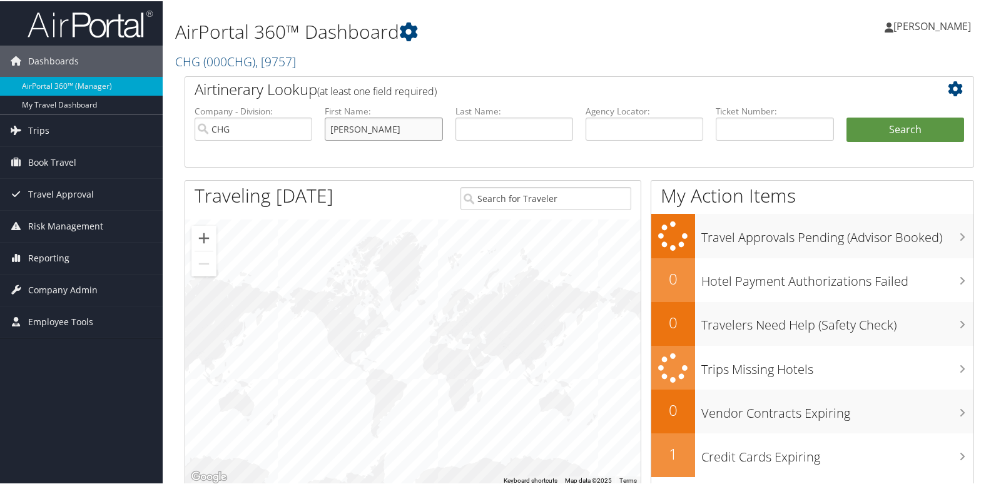
type input "[PERSON_NAME]"
click at [463, 126] on input "text" at bounding box center [515, 127] width 118 height 23
paste input "Chapman,"
type input "[PERSON_NAME]"
click at [847, 116] on button "Search" at bounding box center [906, 128] width 118 height 25
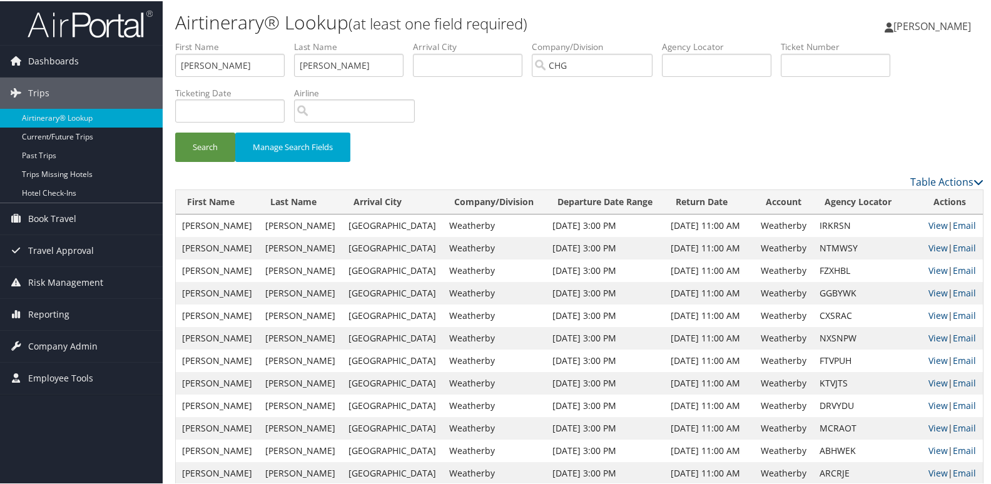
click at [846, 249] on td "NTMWSY" at bounding box center [868, 247] width 109 height 23
copy td "NTMWSY"
drag, startPoint x: 233, startPoint y: 63, endPoint x: 51, endPoint y: 82, distance: 183.1
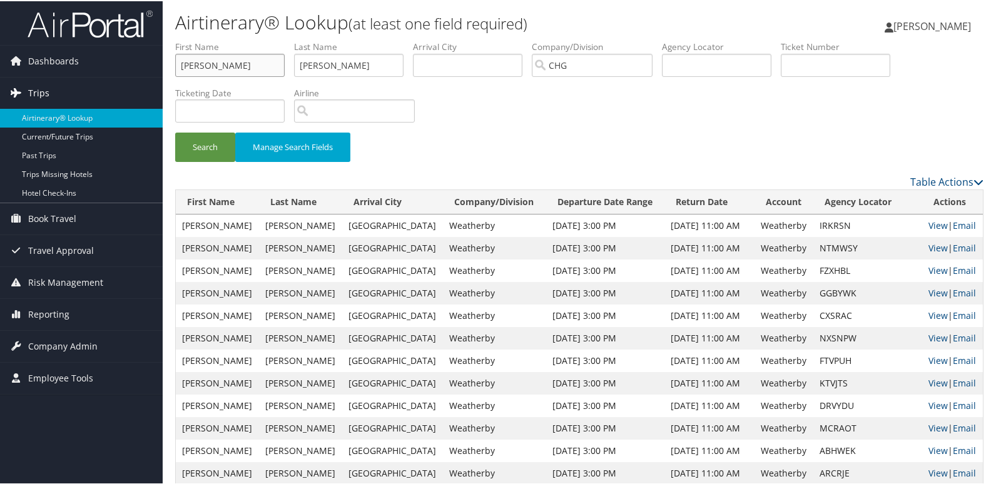
paste input "[PERSON_NAME][GEOGRAPHIC_DATA]"
drag, startPoint x: 220, startPoint y: 62, endPoint x: 172, endPoint y: 61, distance: 48.2
click at [175, 61] on form "First Name [PERSON_NAME][GEOGRAPHIC_DATA] Last Name [PERSON_NAME] Departure Cit…" at bounding box center [579, 106] width 809 height 134
type input "[GEOGRAPHIC_DATA]"
drag, startPoint x: 373, startPoint y: 69, endPoint x: 210, endPoint y: 79, distance: 163.7
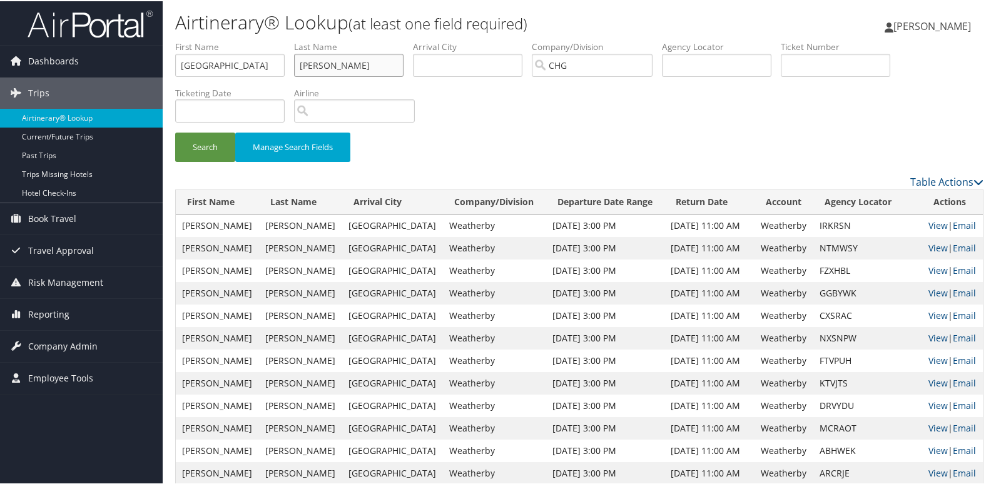
click at [210, 39] on ul "First Name [GEOGRAPHIC_DATA] Last Name [PERSON_NAME] Departure City Arrival Cit…" at bounding box center [579, 39] width 809 height 0
paste input "[PERSON_NAME],"
type input "[PERSON_NAME]"
click at [684, 120] on div "Search Manage Search Fields" at bounding box center [579, 106] width 827 height 134
click at [204, 151] on button "Search" at bounding box center [205, 145] width 60 height 29
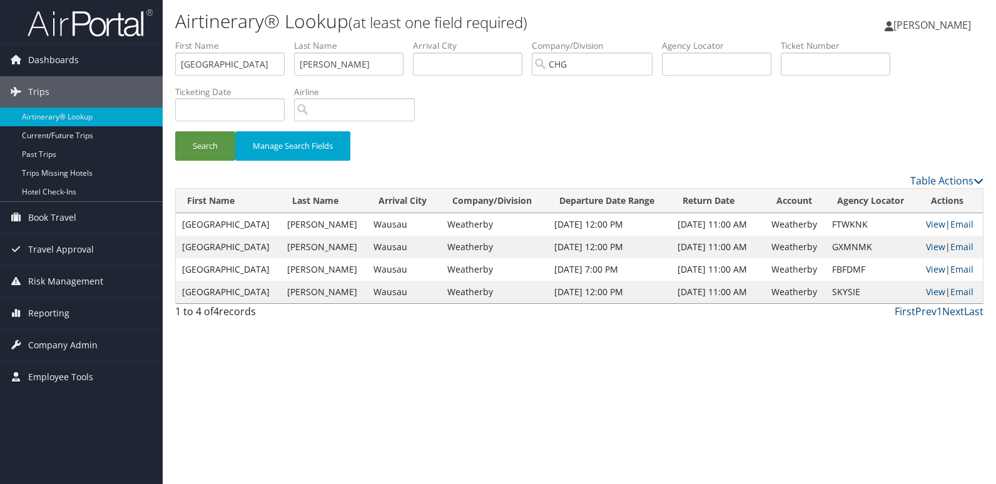
click at [840, 267] on td "FBFDMF" at bounding box center [873, 269] width 94 height 23
copy td "FBFDMF"
drag, startPoint x: 218, startPoint y: 67, endPoint x: 136, endPoint y: 70, distance: 82.7
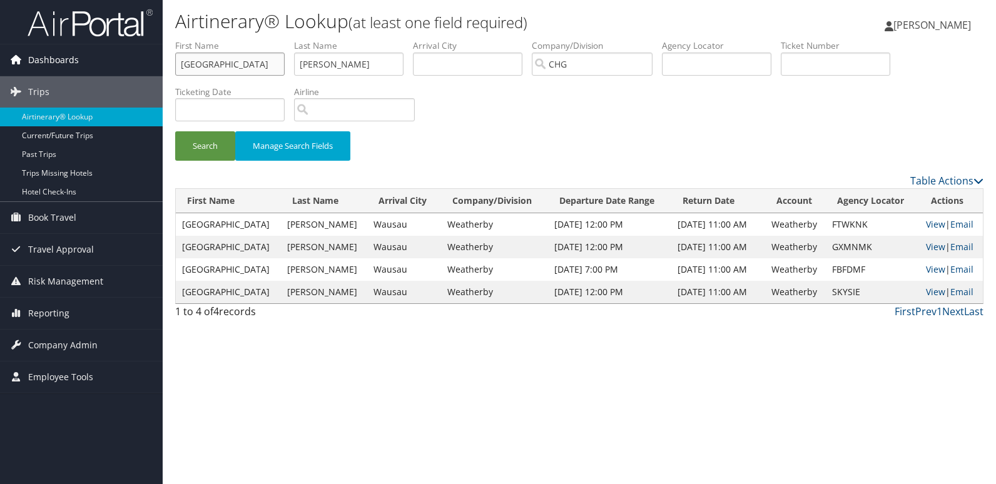
click at [136, 70] on div "Dashboards AirPortal 360™ (Manager) My Travel Dashboard Trips Airtinerary® Look…" at bounding box center [498, 242] width 996 height 484
paste input "[PERSON_NAME]"
drag, startPoint x: 213, startPoint y: 63, endPoint x: 161, endPoint y: 68, distance: 51.5
click at [161, 68] on div "Dashboards AirPortal 360™ (Manager) My Travel Dashboard Trips Airtinerary® Look…" at bounding box center [498, 242] width 996 height 484
click at [205, 68] on input "[PERSON_NAME]" at bounding box center [230, 64] width 110 height 23
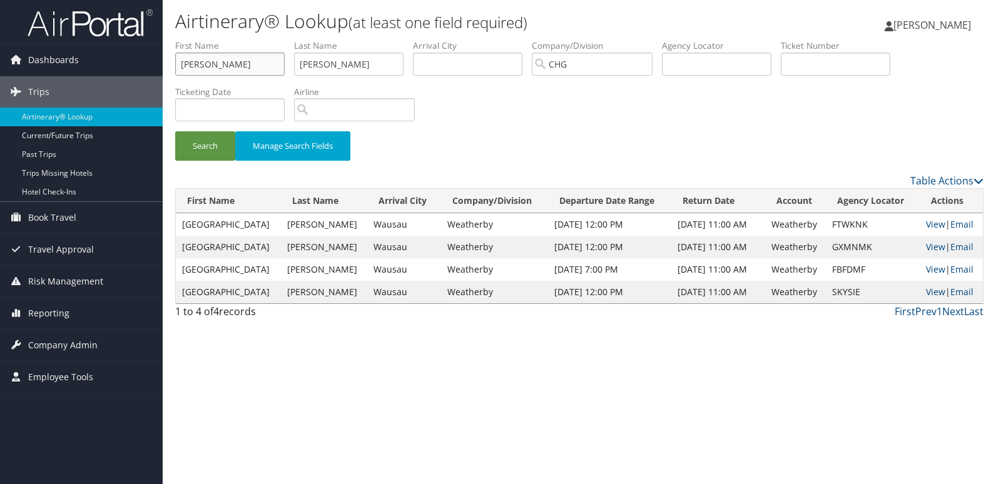
click at [210, 63] on input "[PERSON_NAME]" at bounding box center [230, 64] width 110 height 23
drag, startPoint x: 210, startPoint y: 63, endPoint x: 175, endPoint y: 63, distance: 35.0
click at [175, 63] on input "[PERSON_NAME]" at bounding box center [230, 64] width 110 height 23
type input "[PERSON_NAME]"
drag, startPoint x: 356, startPoint y: 68, endPoint x: 231, endPoint y: 68, distance: 125.2
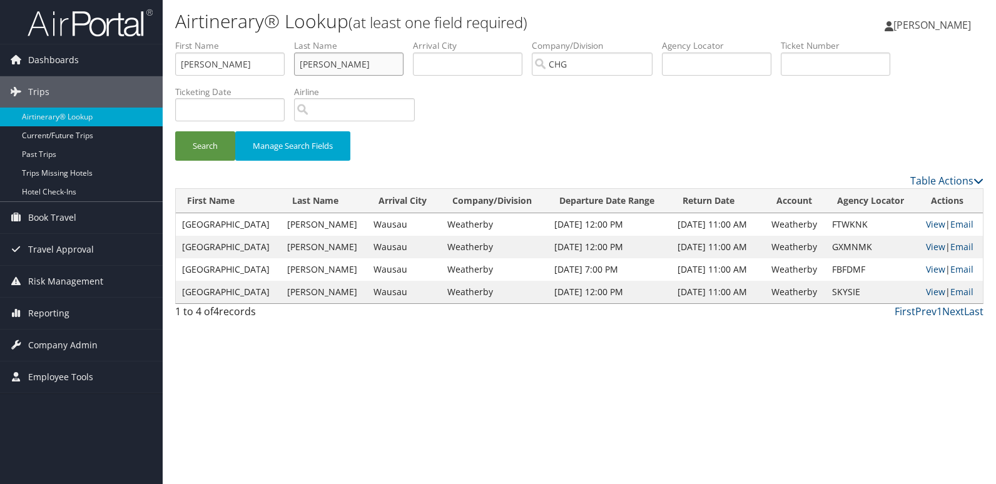
click at [232, 39] on ul "First Name Jaymin Last Name Williams Departure City Arrival City Company/Divisi…" at bounding box center [579, 39] width 809 height 0
paste input "Chang,"
type input "[PERSON_NAME]"
click at [215, 141] on button "Search" at bounding box center [205, 145] width 60 height 29
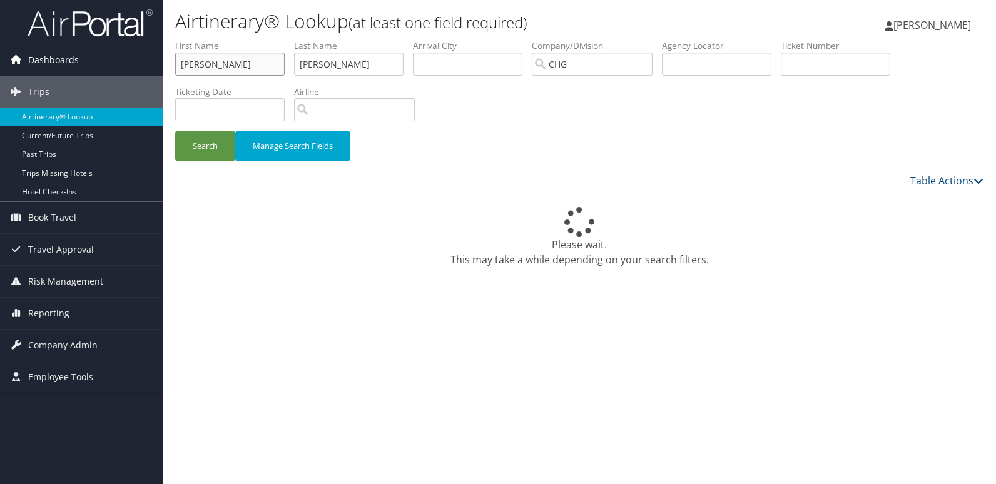
drag, startPoint x: 231, startPoint y: 61, endPoint x: 28, endPoint y: 69, distance: 202.9
click at [28, 69] on div "Dashboards AirPortal 360™ (Manager) My Travel Dashboard Trips Airtinerary® Look…" at bounding box center [498, 242] width 996 height 484
paste input "Williams, Michael"
drag, startPoint x: 220, startPoint y: 64, endPoint x: 148, endPoint y: 64, distance: 72.0
click at [149, 64] on div "Dashboards AirPortal 360™ (Manager) My Travel Dashboard Trips Airtinerary® Look…" at bounding box center [498, 242] width 996 height 484
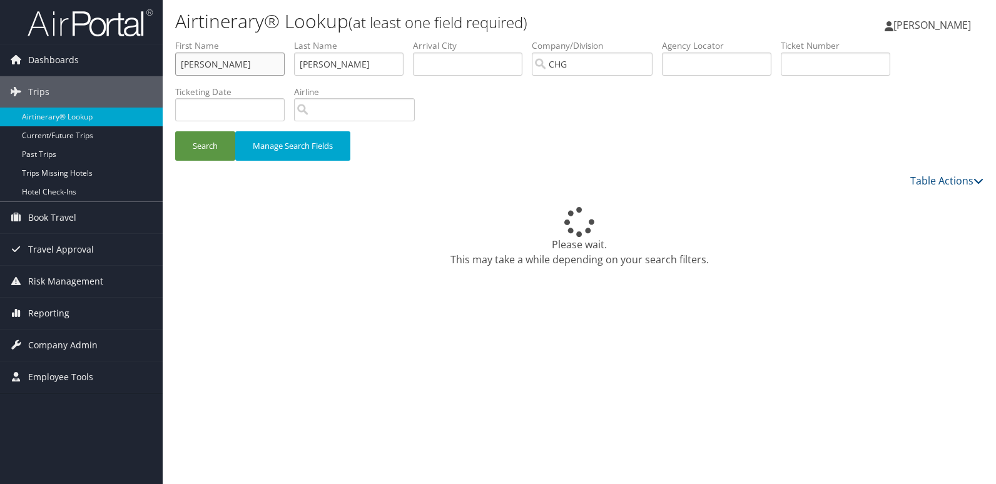
type input "Michael"
drag, startPoint x: 363, startPoint y: 64, endPoint x: 131, endPoint y: 76, distance: 232.5
click at [131, 76] on div "Dashboards AirPortal 360™ (Manager) My Travel Dashboard Trips Airtinerary® Look…" at bounding box center [498, 242] width 996 height 484
paste input "Williams,"
type input "Williams"
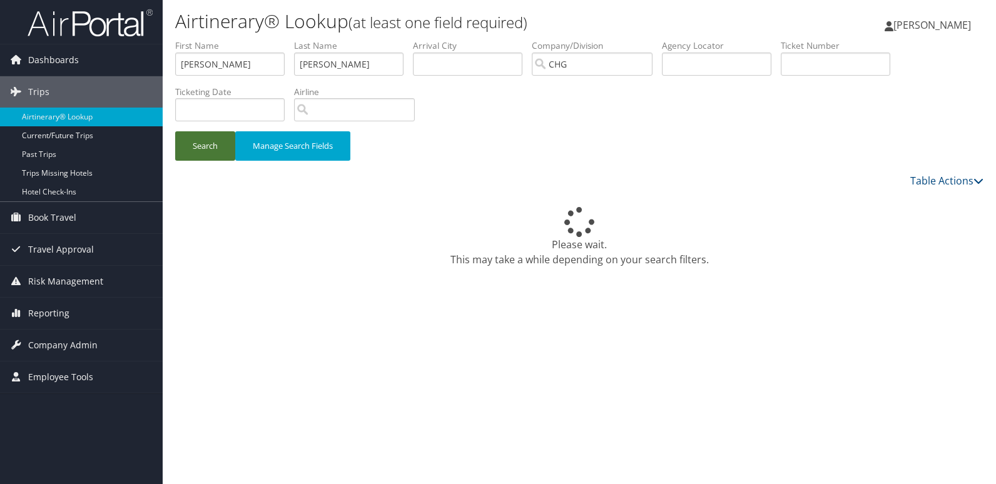
drag, startPoint x: 214, startPoint y: 144, endPoint x: 208, endPoint y: 136, distance: 9.4
click at [215, 144] on button "Search" at bounding box center [205, 145] width 60 height 29
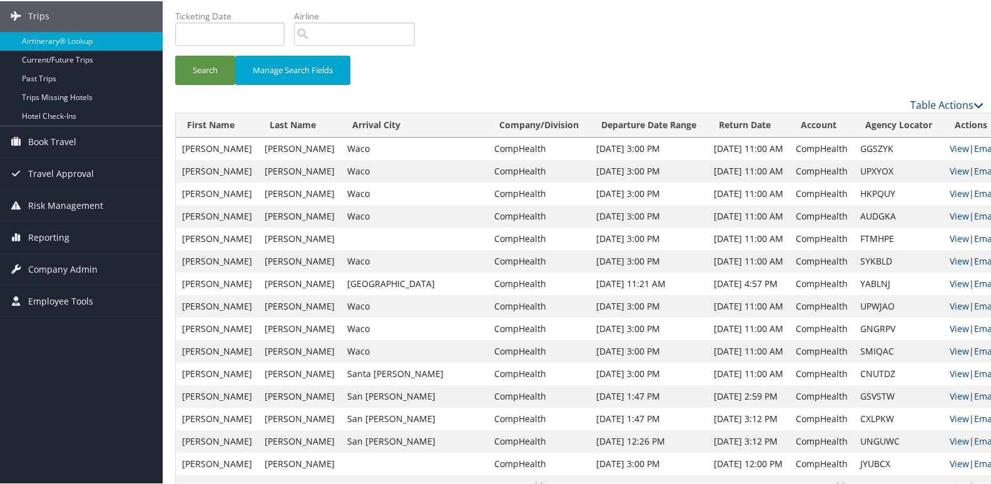
scroll to position [63, 0]
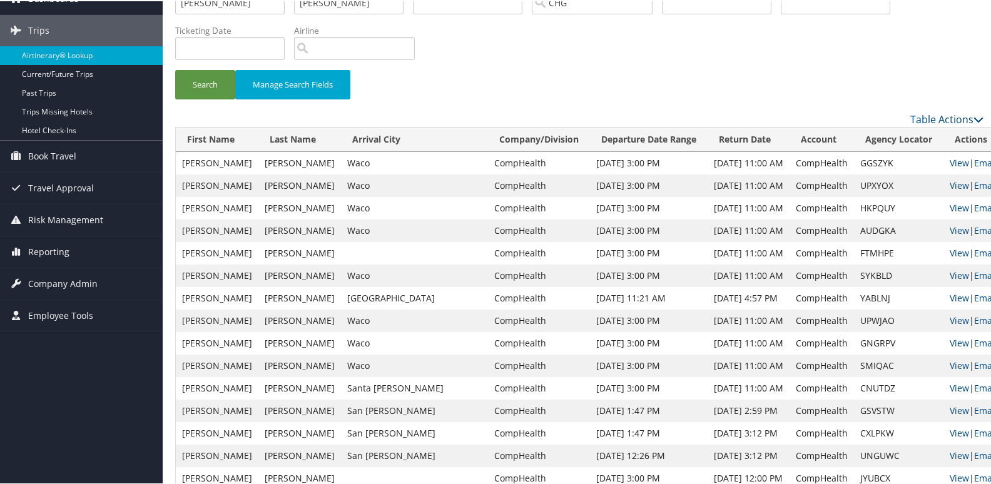
click at [854, 277] on td "SYKBLD" at bounding box center [898, 274] width 89 height 23
copy td "SYKBLD"
click at [950, 277] on link "View" at bounding box center [959, 274] width 19 height 12
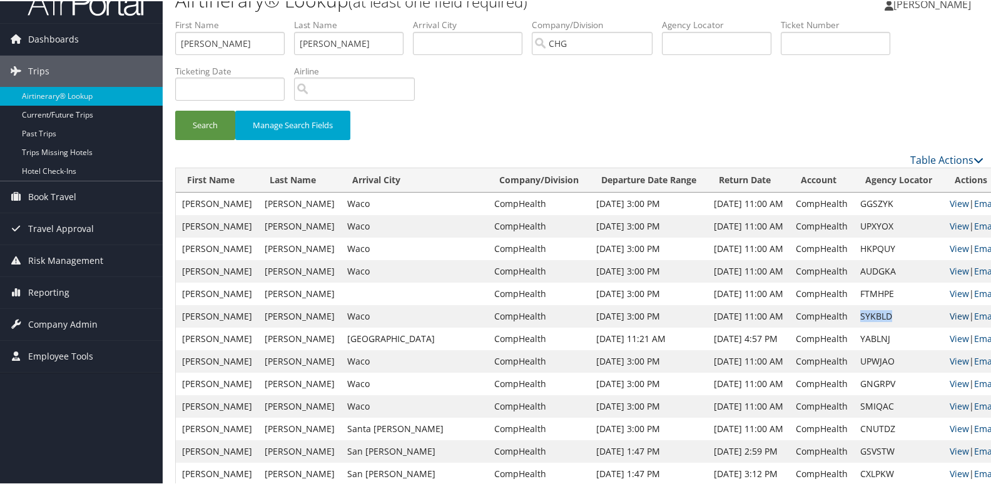
scroll to position [0, 0]
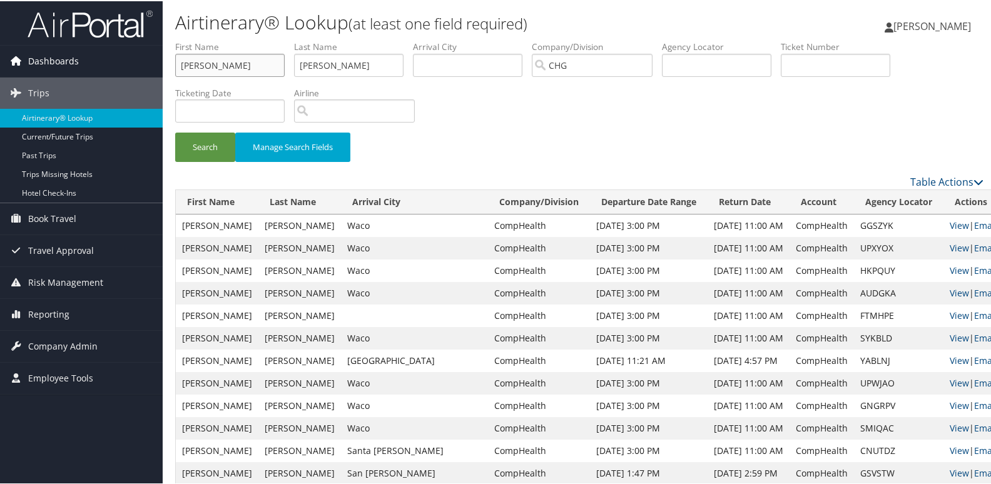
drag, startPoint x: 249, startPoint y: 67, endPoint x: 155, endPoint y: 66, distance: 93.9
paste input "Jason Chang"
drag, startPoint x: 207, startPoint y: 64, endPoint x: 239, endPoint y: 67, distance: 32.0
click at [239, 67] on input "Jason Chang" at bounding box center [230, 64] width 110 height 23
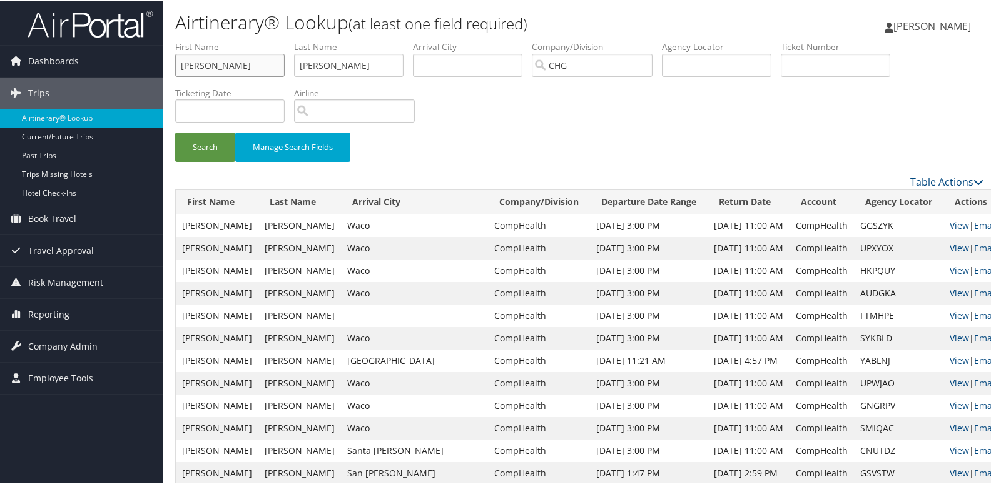
type input "Jason"
drag, startPoint x: 359, startPoint y: 64, endPoint x: 265, endPoint y: 68, distance: 94.0
click at [265, 39] on ul "First Name Jason Last Name Williams Departure City Arrival City Company/Divisio…" at bounding box center [579, 39] width 809 height 0
paste input "Chang"
type input "Chang"
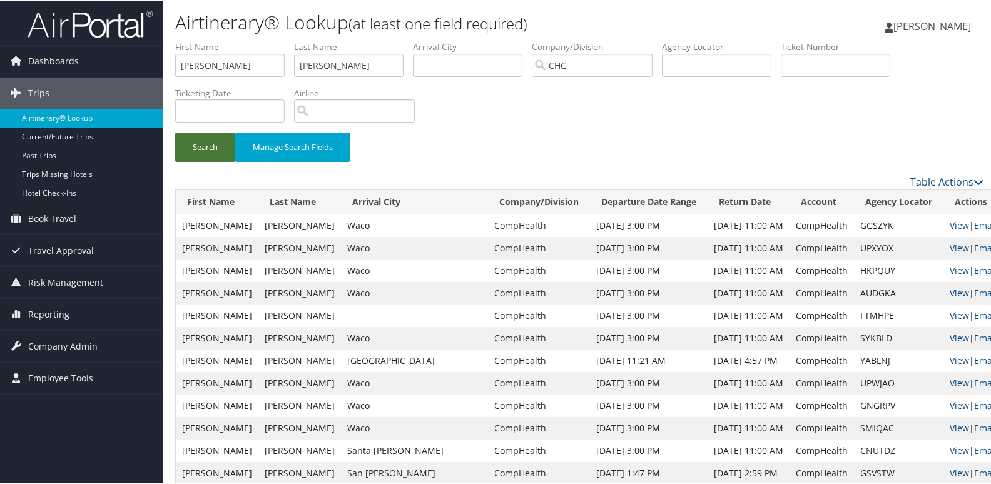
click at [220, 146] on button "Search" at bounding box center [205, 145] width 60 height 29
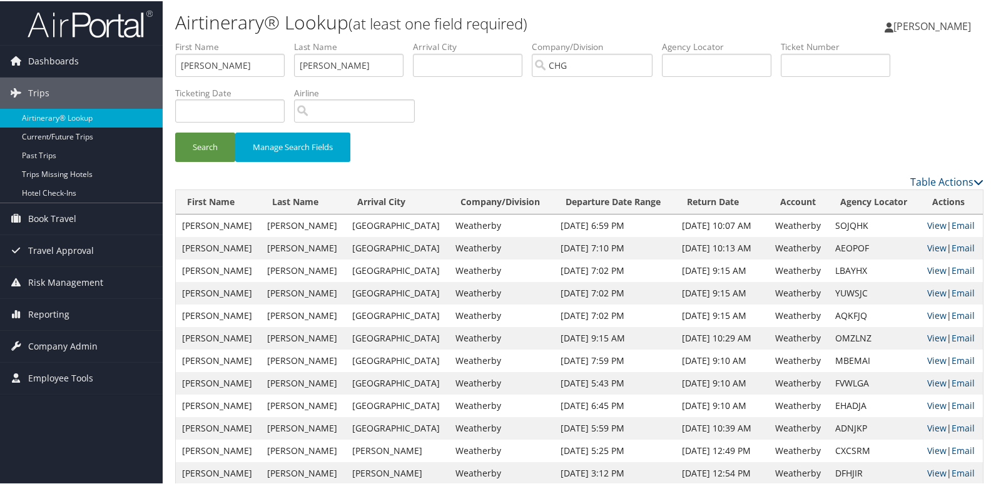
click at [845, 265] on td "LBAYHX" at bounding box center [875, 269] width 92 height 23
copy td "LBAYHX"
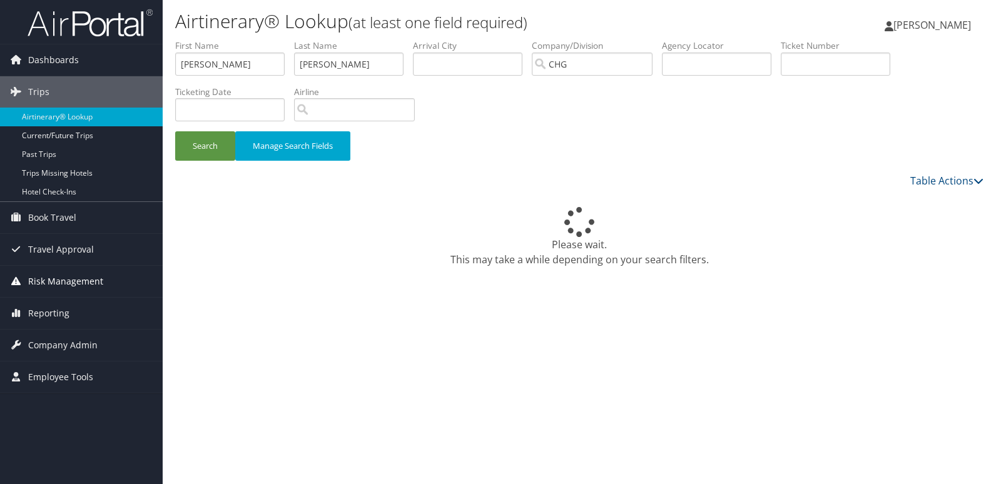
click at [42, 279] on span "Risk Management" at bounding box center [65, 281] width 75 height 31
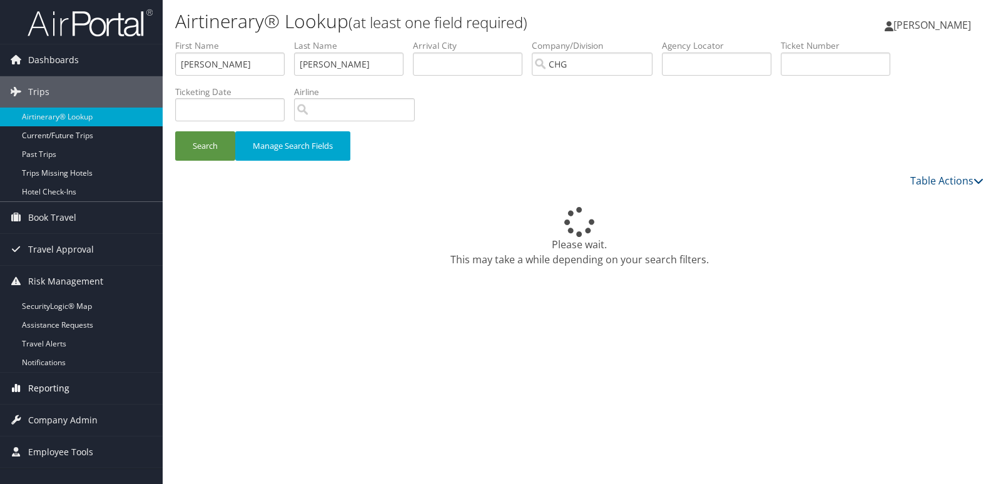
click at [44, 387] on span "Reporting" at bounding box center [48, 388] width 41 height 31
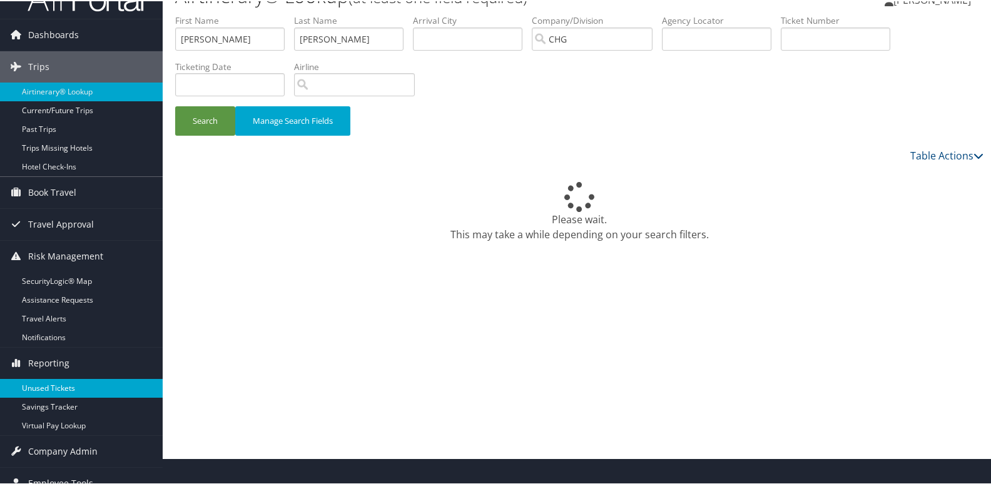
scroll to position [41, 0]
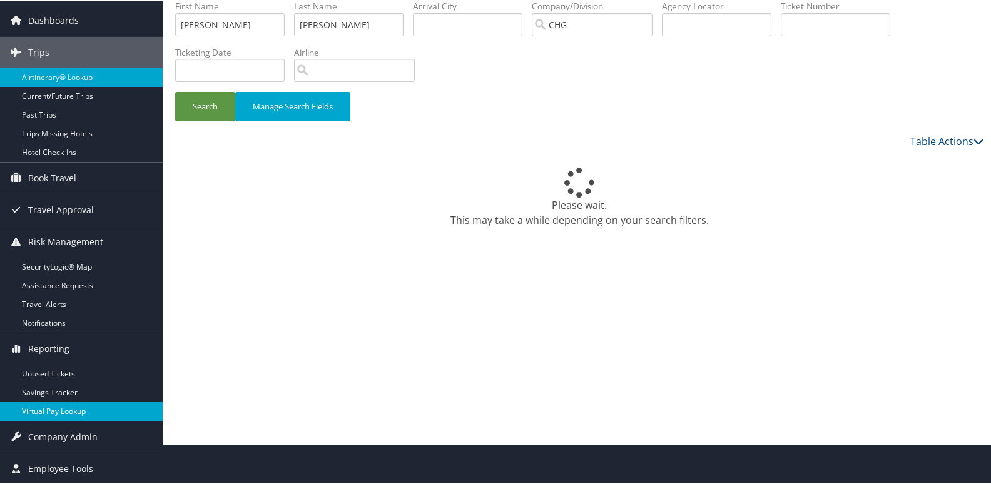
click at [43, 407] on link "Virtual Pay Lookup" at bounding box center [81, 410] width 163 height 19
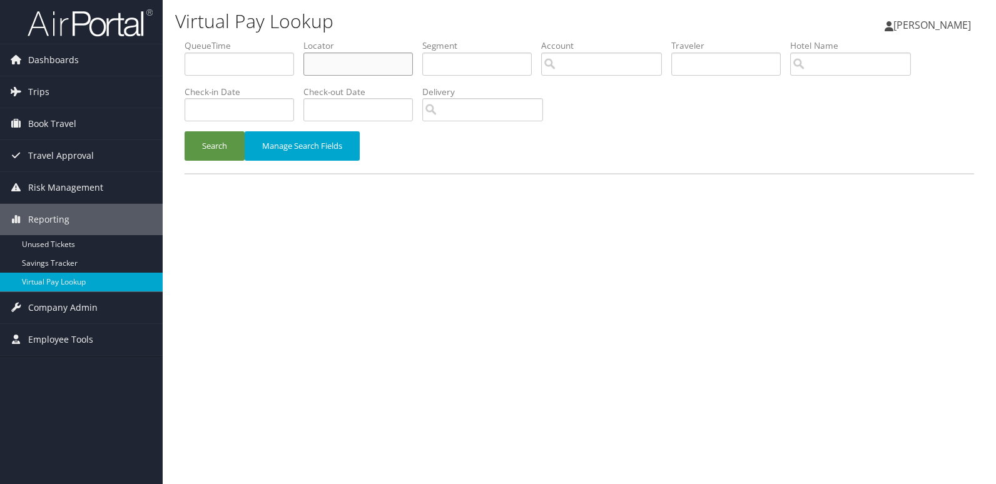
click at [367, 62] on input "text" at bounding box center [359, 64] width 110 height 23
paste input "NTMWSY"
type input "NTMWSY"
click at [228, 123] on li "Check-in Date" at bounding box center [244, 109] width 119 height 46
click at [211, 144] on button "Search" at bounding box center [215, 145] width 60 height 29
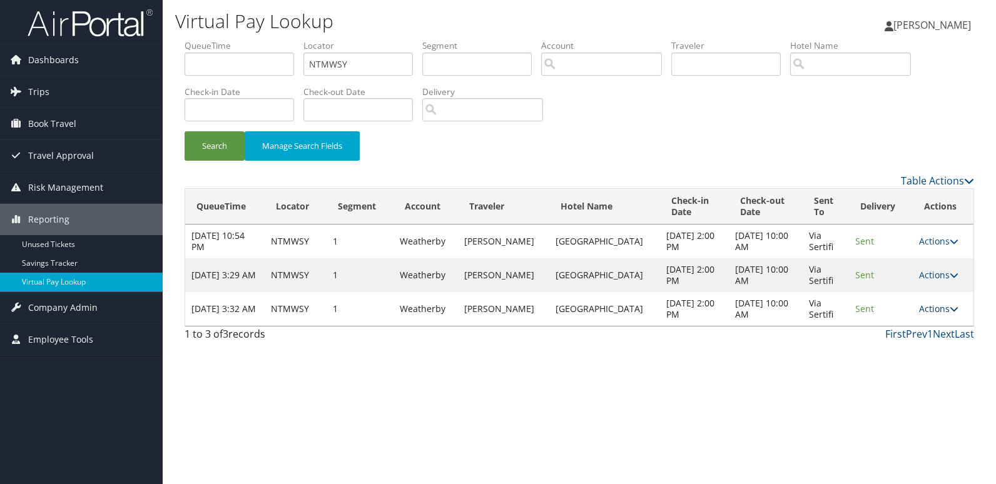
click at [930, 310] on link "Actions" at bounding box center [938, 309] width 39 height 12
click at [896, 350] on link "Logs" at bounding box center [913, 348] width 79 height 21
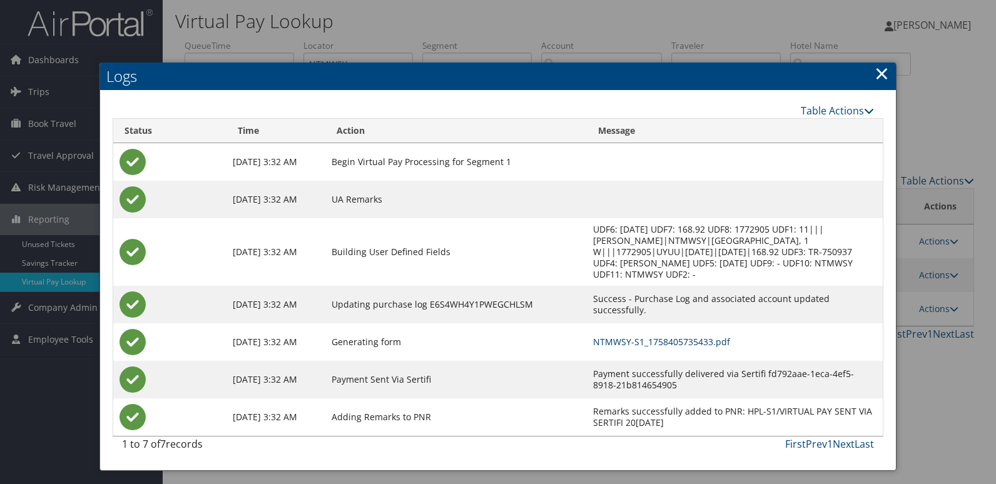
click at [691, 344] on link "NTMWSY-S1_1758405735433.pdf" at bounding box center [661, 342] width 137 height 12
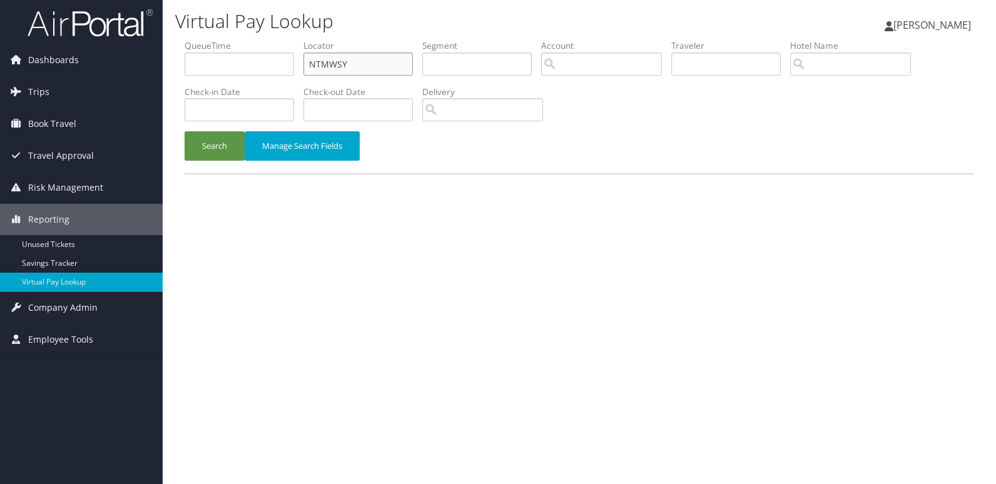
drag, startPoint x: 354, startPoint y: 69, endPoint x: 251, endPoint y: 74, distance: 103.4
click at [255, 39] on ul "QueueTime Locator NTMWSY Segment Account Traveler Hotel Name Check-in Date Chec…" at bounding box center [580, 39] width 790 height 0
paste input "SYKBLD"
type input "SYKBLD"
click at [200, 145] on button "Search" at bounding box center [215, 145] width 60 height 29
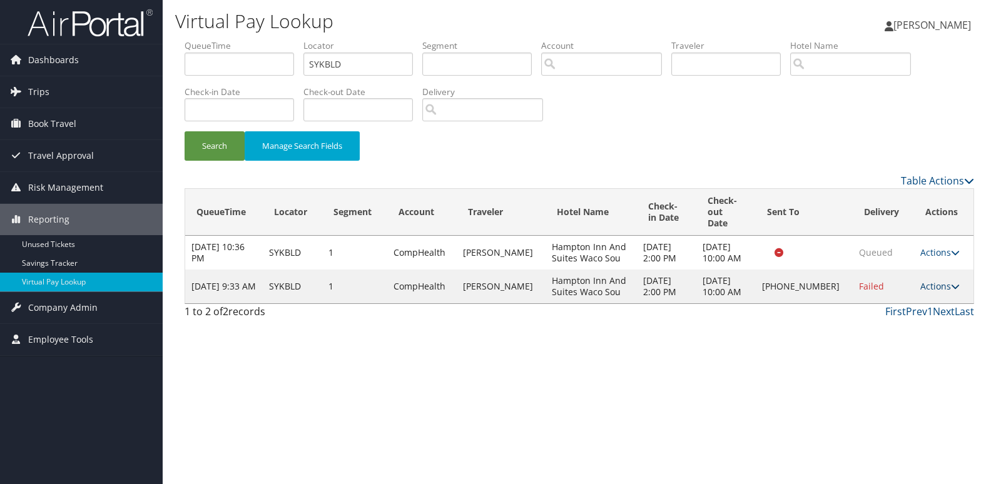
click at [942, 280] on link "Actions" at bounding box center [940, 286] width 39 height 12
click at [897, 319] on link "Logs" at bounding box center [898, 314] width 107 height 21
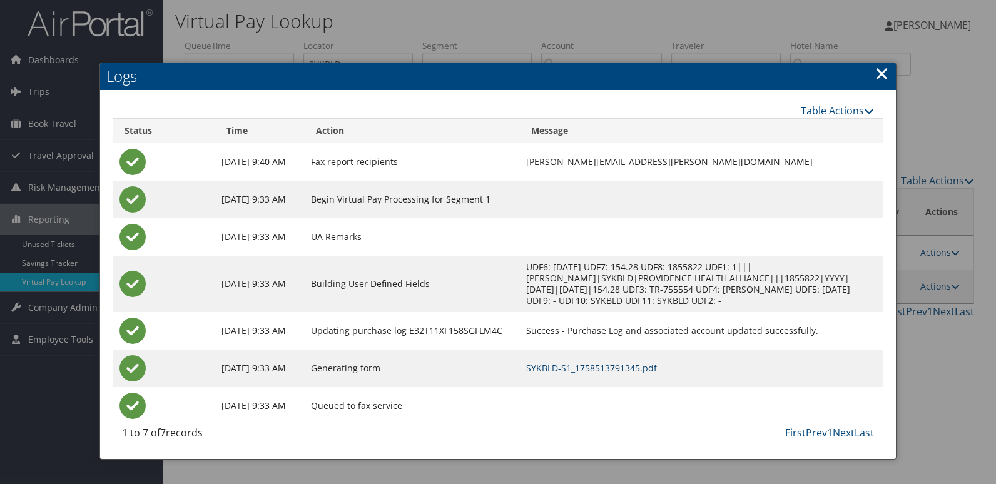
click at [614, 374] on td "SYKBLD-S1_1758513791345.pdf" at bounding box center [701, 369] width 363 height 38
click at [612, 371] on link "SYKBLD-S1_1758513791345.pdf" at bounding box center [591, 368] width 131 height 12
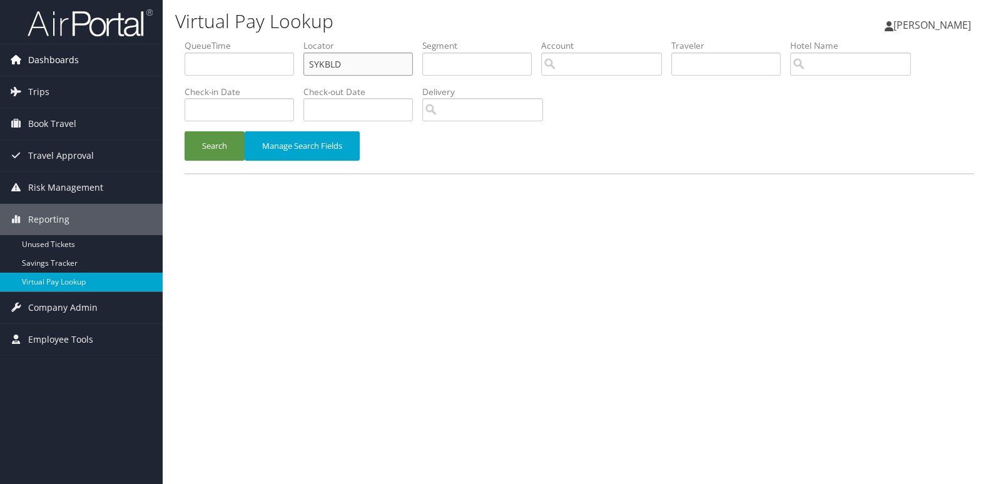
drag, startPoint x: 355, startPoint y: 66, endPoint x: 136, endPoint y: 66, distance: 219.1
click at [136, 66] on div "Dashboards AirPortal 360™ (Manager) My Travel Dashboard Trips Airtinerary® Look…" at bounding box center [498, 242] width 996 height 484
paste input "FBFDMF"
type input "FBFDMF"
click at [213, 143] on button "Search" at bounding box center [215, 145] width 60 height 29
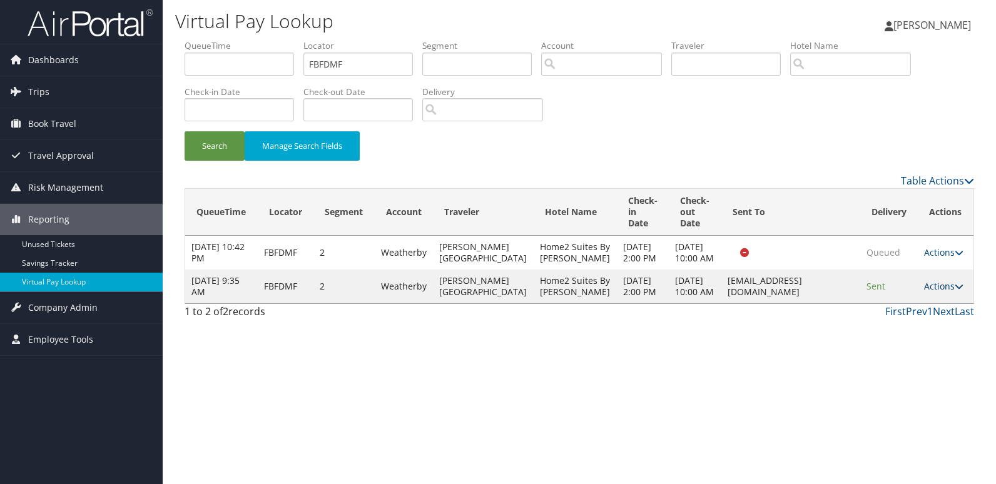
click at [946, 292] on link "Actions" at bounding box center [943, 286] width 39 height 12
click at [901, 349] on ul "Resend Logs View Itinerary" at bounding box center [919, 359] width 83 height 65
click at [936, 292] on link "Actions" at bounding box center [943, 286] width 39 height 12
drag, startPoint x: 891, startPoint y: 372, endPoint x: 740, endPoint y: 362, distance: 151.2
click at [740, 325] on div "Table Actions Loading... QueueTime Locator Segment Account Traveler Hotel Name …" at bounding box center [580, 249] width 790 height 152
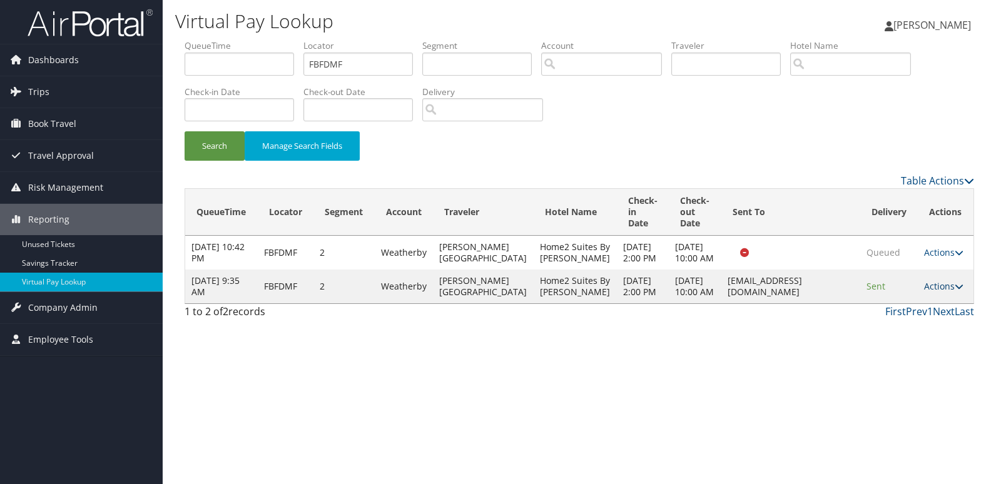
click at [934, 292] on link "Actions" at bounding box center [943, 286] width 39 height 12
click at [904, 357] on link "Logs" at bounding box center [918, 359] width 79 height 21
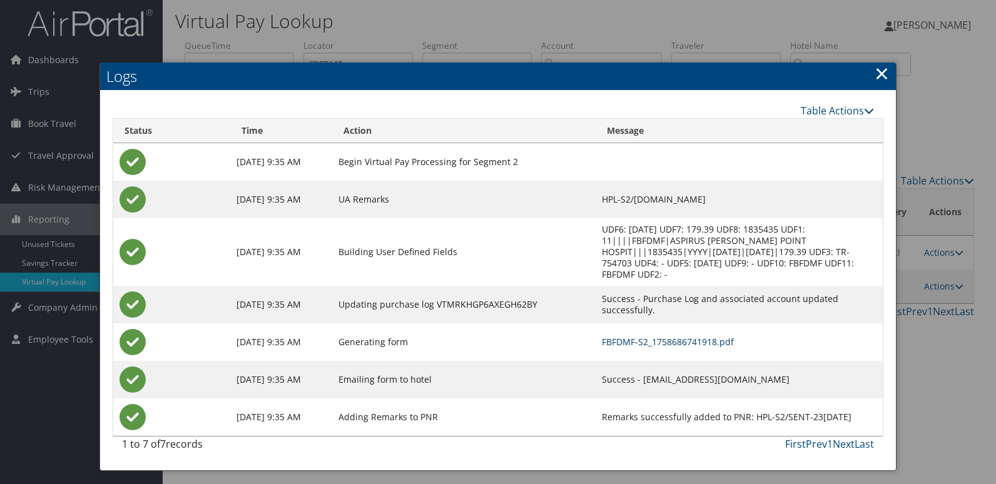
drag, startPoint x: 633, startPoint y: 334, endPoint x: 571, endPoint y: 334, distance: 62.0
click at [633, 336] on link "FBFDMF-S2_1758686741918.pdf" at bounding box center [668, 342] width 132 height 12
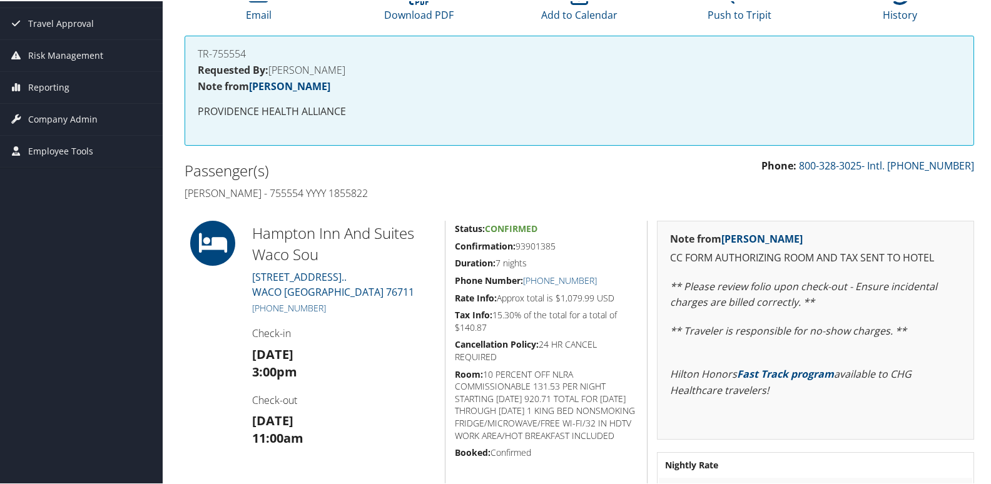
scroll to position [188, 0]
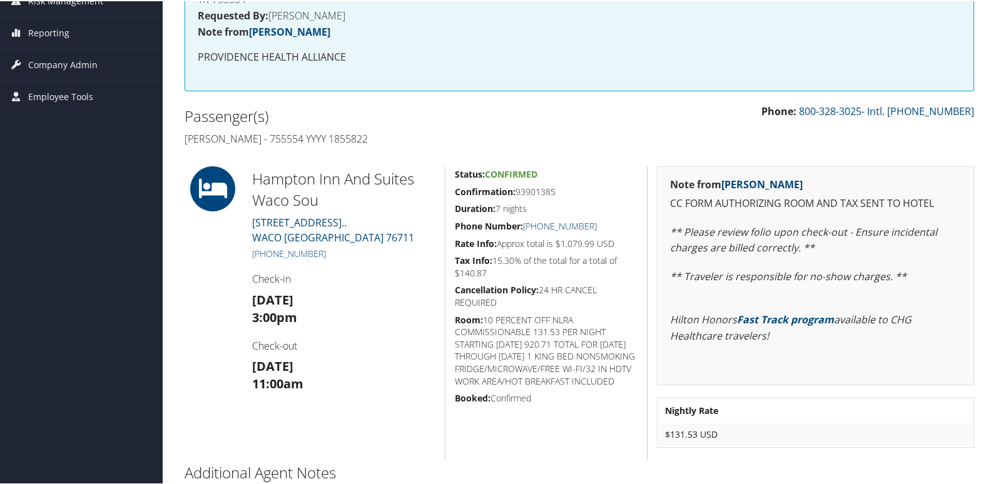
drag, startPoint x: 599, startPoint y: 228, endPoint x: 539, endPoint y: 225, distance: 60.2
click at [539, 225] on h5 "Phone Number: [PHONE_NUMBER]" at bounding box center [546, 225] width 183 height 13
copy link "254) 662-9500"
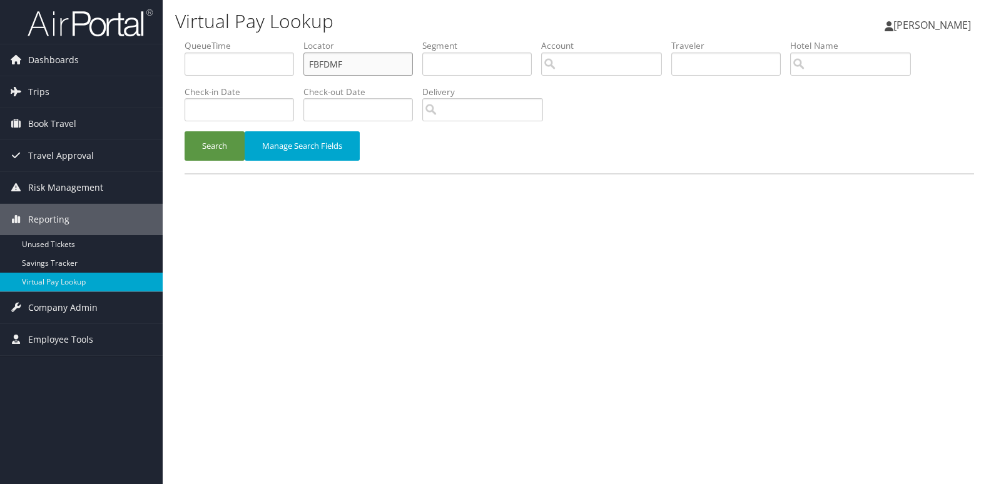
drag, startPoint x: 278, startPoint y: 64, endPoint x: 185, endPoint y: 64, distance: 92.6
click at [200, 39] on ul "QueueTime Locator FBFDMF Segment Account Traveler Hotel Name Check-in Date Chec…" at bounding box center [580, 39] width 790 height 0
paste input "LBAYHX"
type input "LBAYHX"
click at [208, 149] on button "Search" at bounding box center [215, 145] width 60 height 29
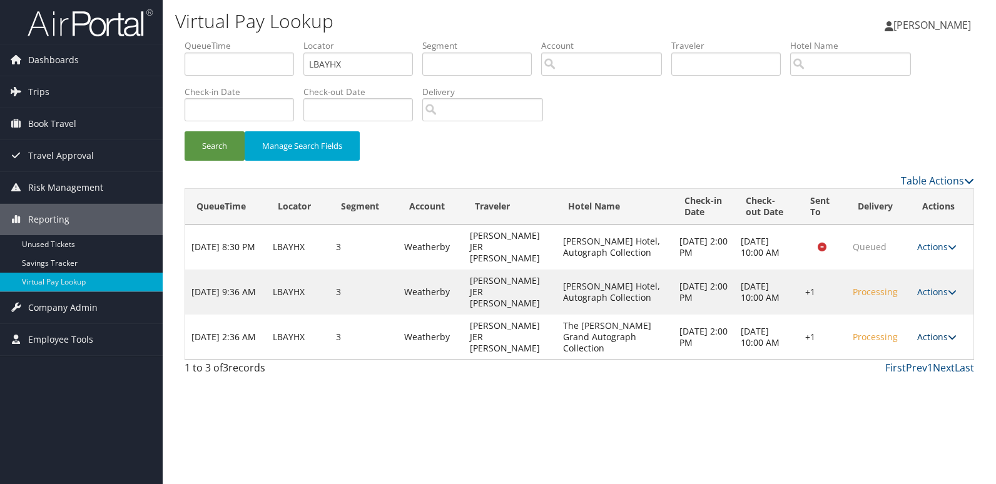
click at [926, 333] on link "Actions" at bounding box center [937, 337] width 39 height 12
click at [891, 379] on link "Logs" at bounding box center [899, 376] width 107 height 21
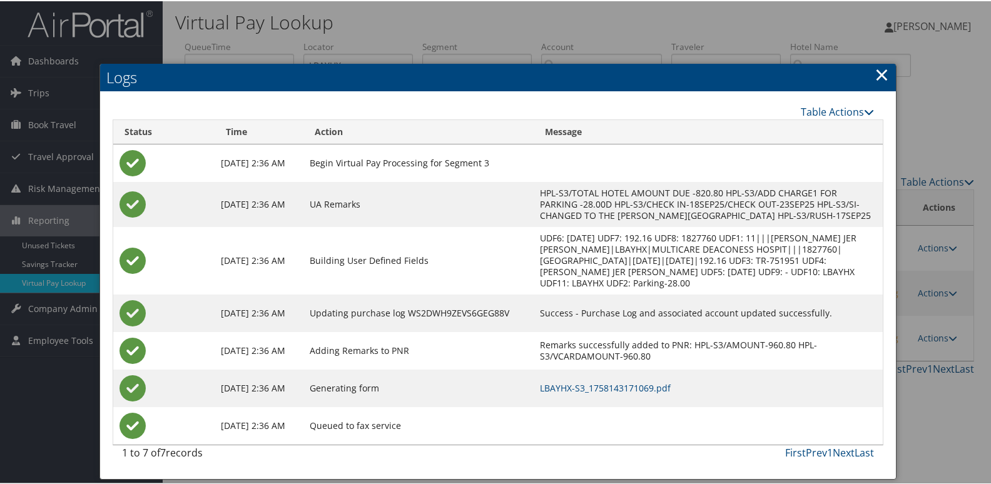
scroll to position [6, 0]
click at [645, 392] on link "LBAYHX-S3_1758143171069.pdf" at bounding box center [605, 387] width 131 height 12
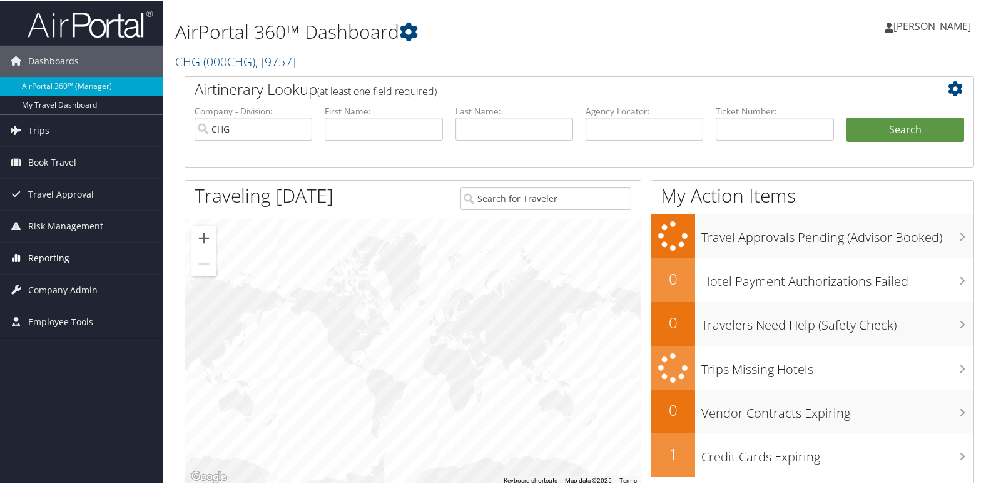
click at [61, 262] on span "Reporting" at bounding box center [48, 257] width 41 height 31
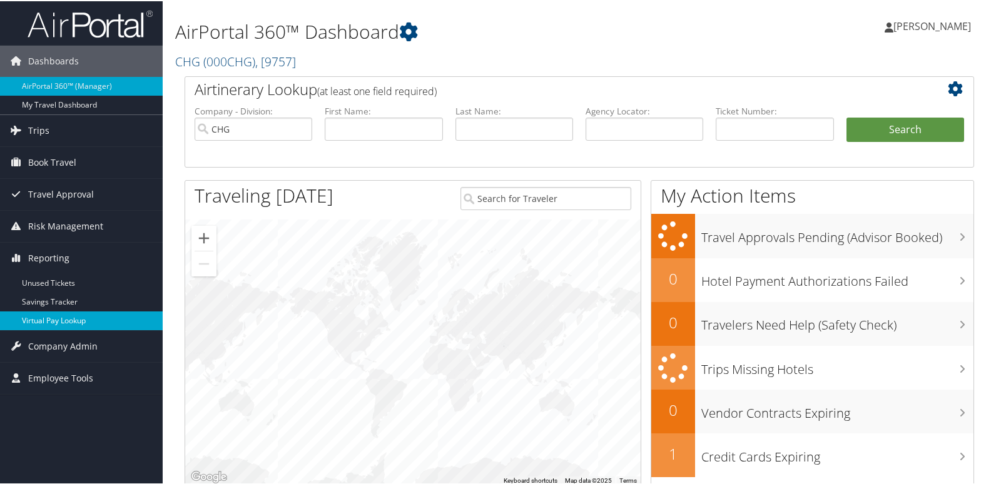
click at [49, 320] on link "Virtual Pay Lookup" at bounding box center [81, 319] width 163 height 19
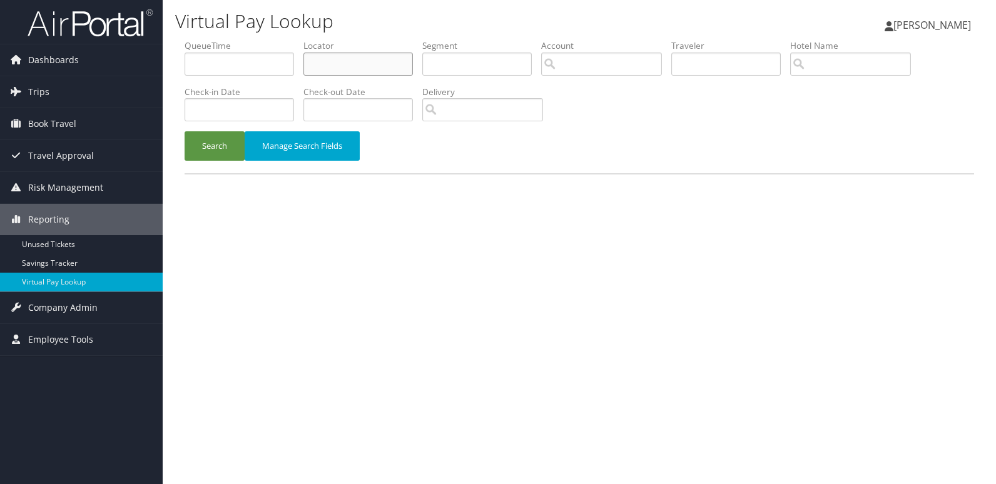
click at [330, 67] on input "text" at bounding box center [359, 64] width 110 height 23
paste input "FHVZAP"
click at [205, 175] on div "QueueTime Locator FHVZAP Segment Account Traveler Hotel Name Check-in Date Chec…" at bounding box center [579, 113] width 809 height 148
click at [227, 145] on button "Search" at bounding box center [215, 145] width 60 height 29
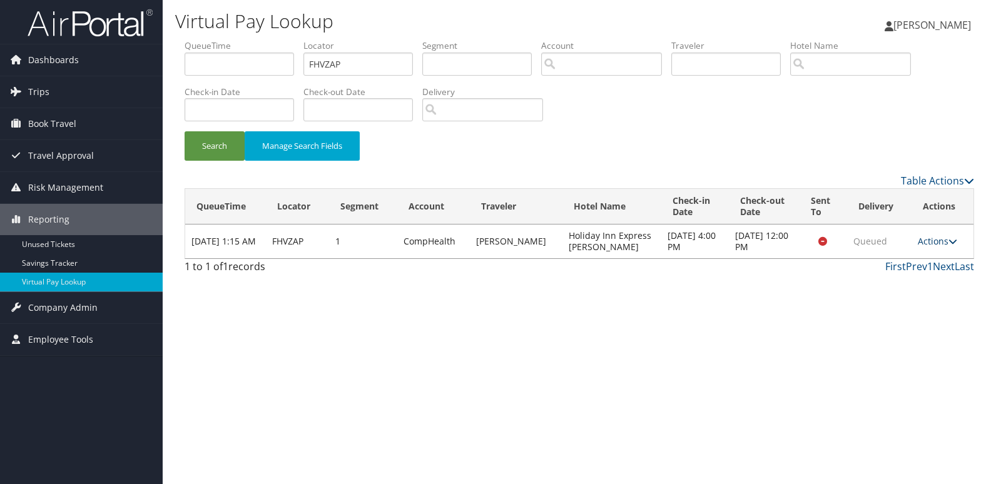
click at [950, 241] on icon at bounding box center [953, 241] width 9 height 9
click at [913, 279] on link "Logs" at bounding box center [913, 280] width 79 height 21
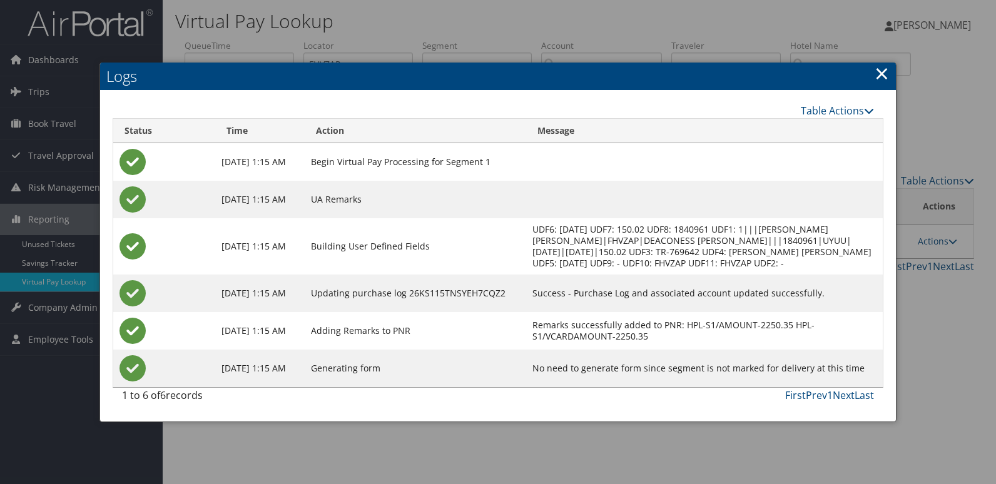
click at [879, 74] on link "×" at bounding box center [882, 73] width 14 height 25
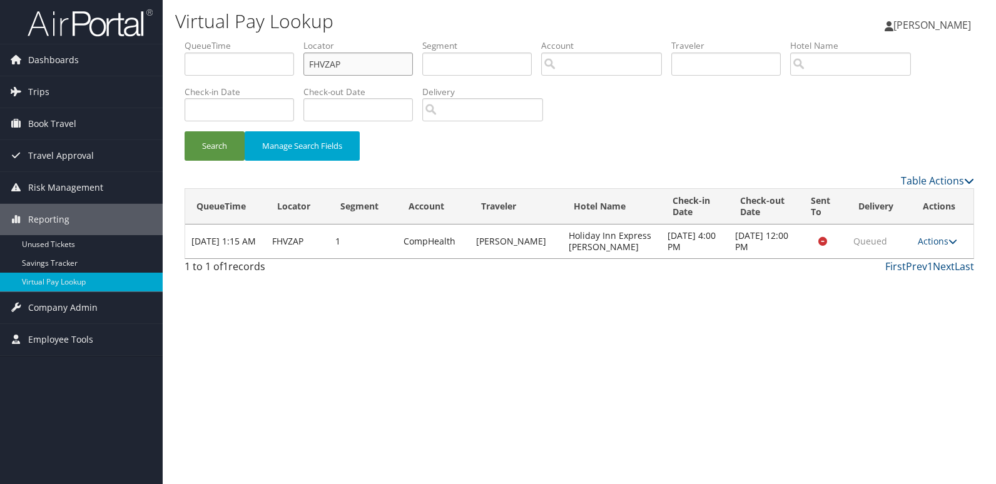
drag, startPoint x: 365, startPoint y: 72, endPoint x: 221, endPoint y: 79, distance: 144.1
click at [222, 39] on ul "QueueTime Locator FHVZAP Segment Account Traveler Hotel Name Check-in Date Chec…" at bounding box center [580, 39] width 790 height 0
paste input "CTQTIB"
type input "CTQTIB"
click at [206, 156] on button "Search" at bounding box center [215, 145] width 60 height 29
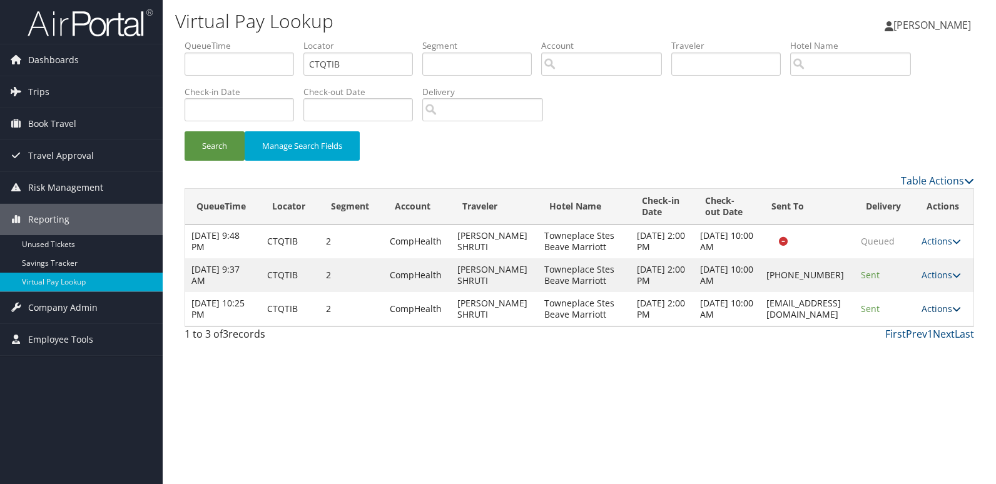
click at [955, 315] on link "Actions" at bounding box center [941, 309] width 39 height 12
click at [909, 368] on link "Logs" at bounding box center [921, 376] width 79 height 21
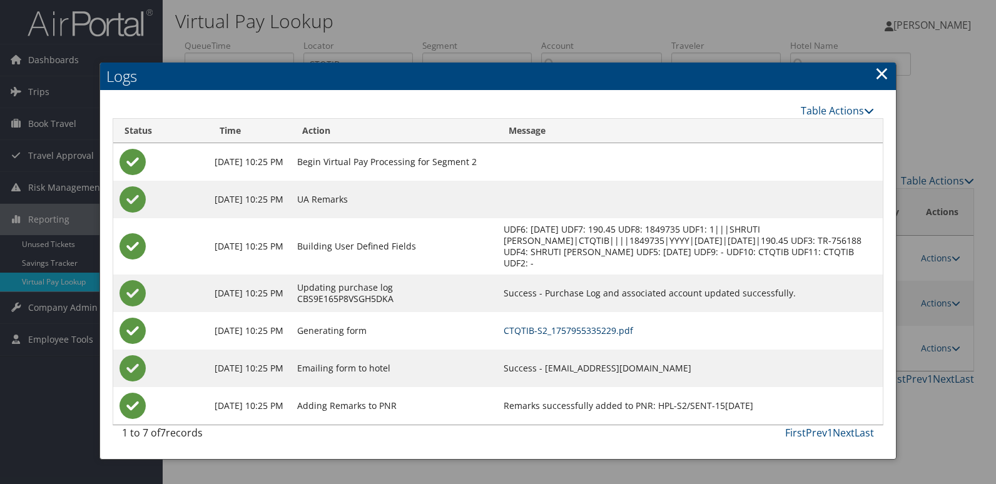
click at [625, 331] on link "CTQTIB-S2_1757955335229.pdf" at bounding box center [569, 331] width 130 height 12
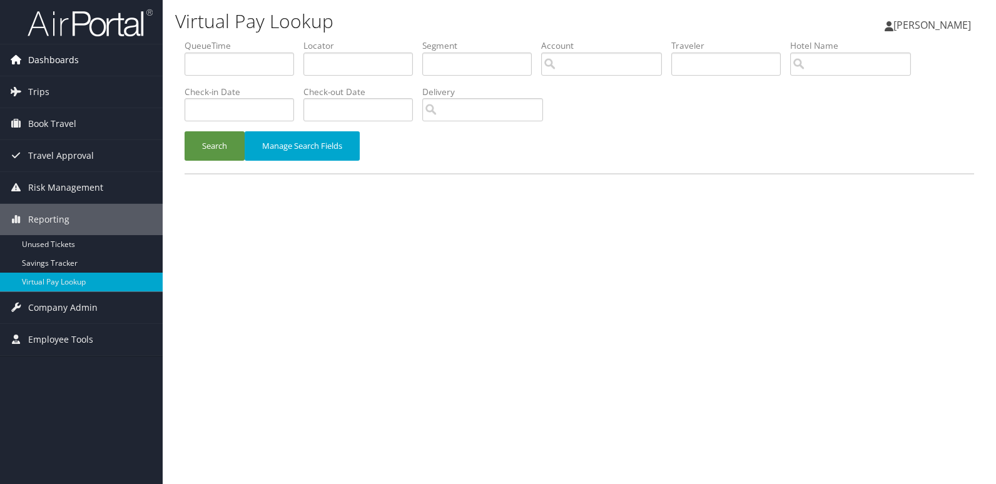
click at [53, 60] on span "Dashboards" at bounding box center [53, 59] width 51 height 31
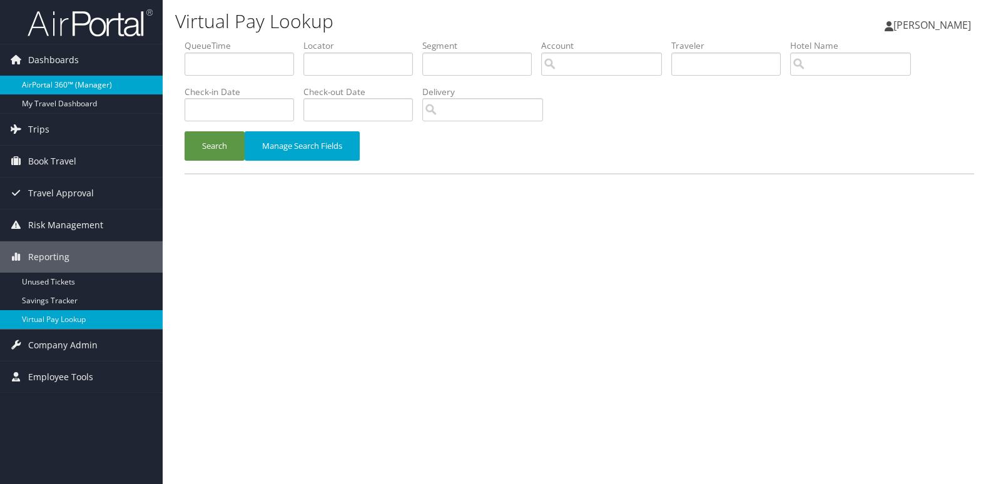
click at [53, 79] on link "AirPortal 360™ (Manager)" at bounding box center [81, 85] width 163 height 19
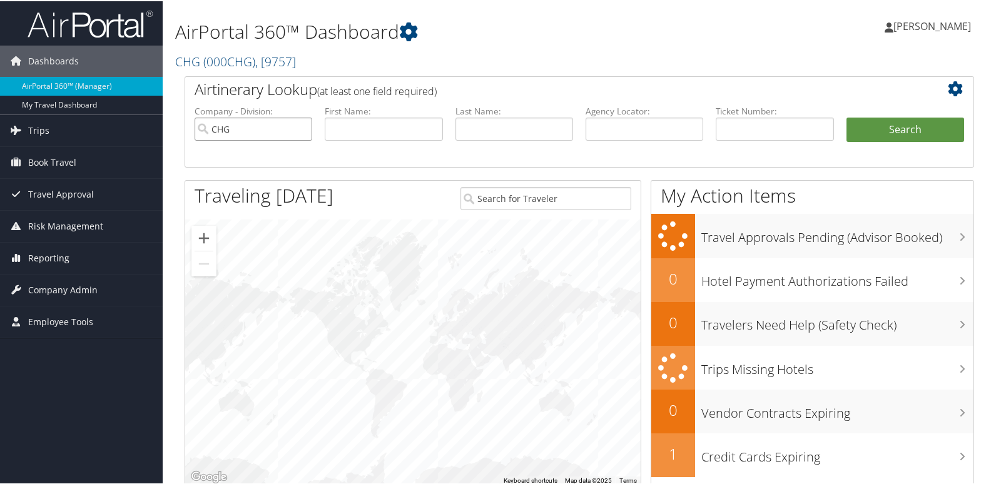
click at [263, 130] on input "CHG" at bounding box center [254, 127] width 118 height 23
click at [345, 125] on input "text" at bounding box center [384, 127] width 118 height 23
paste input "Chang, Jaymin"
drag, startPoint x: 359, startPoint y: 130, endPoint x: 317, endPoint y: 130, distance: 42.6
click at [317, 130] on ul "Company - Division: First Name: Chang, Jaymin Last Name: Agency Locator: Depart…" at bounding box center [579, 135] width 782 height 63
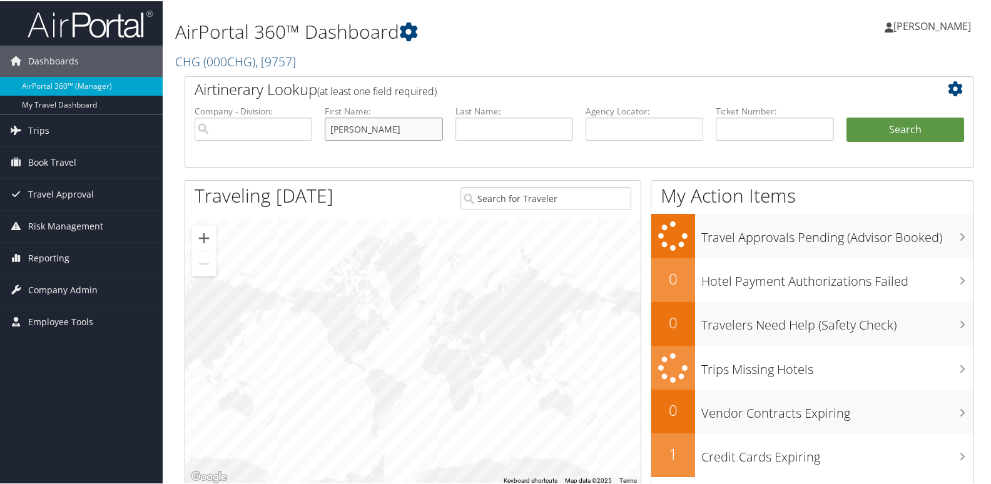
type input "[PERSON_NAME]"
click at [519, 126] on input "text" at bounding box center [515, 127] width 118 height 23
paste input "Chang,"
type input "[PERSON_NAME]"
click at [907, 140] on button "Search" at bounding box center [906, 128] width 118 height 25
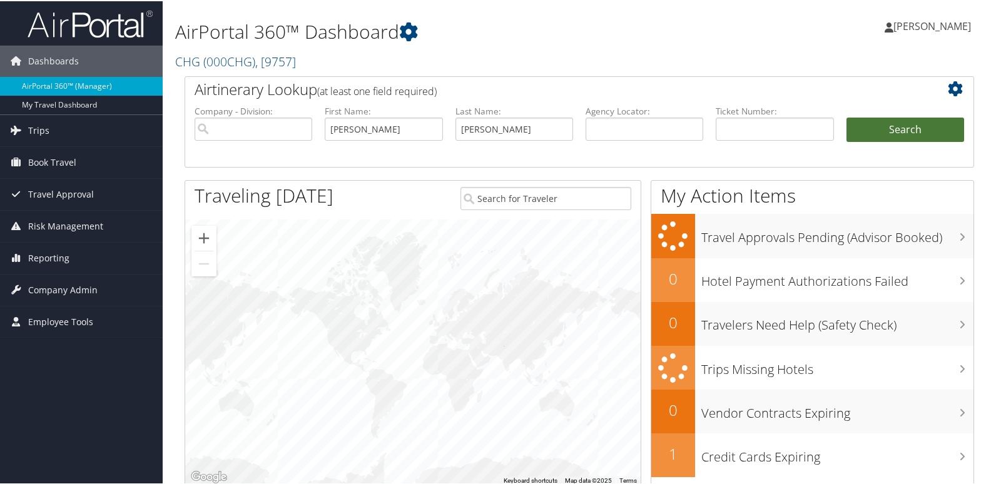
click at [907, 135] on button "Search" at bounding box center [906, 128] width 118 height 25
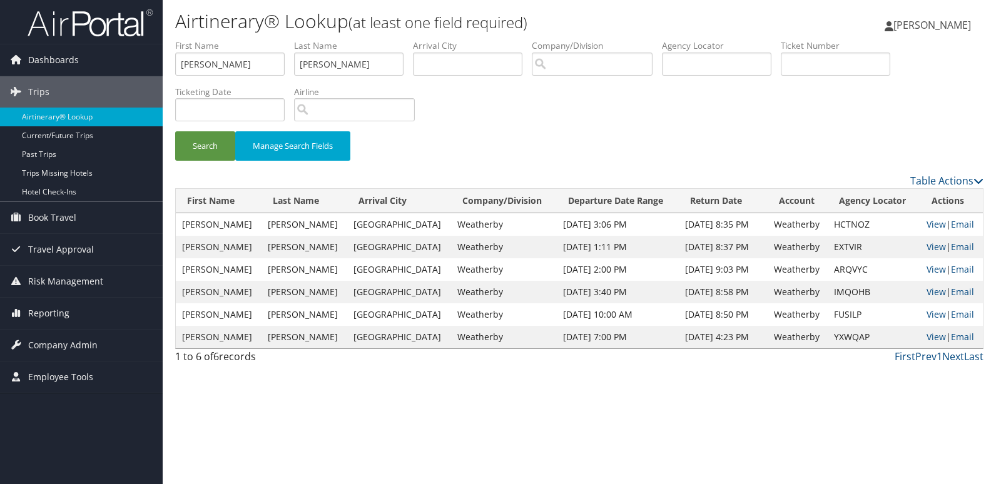
click at [851, 223] on td "HCTNOZ" at bounding box center [874, 224] width 93 height 23
copy td "HCTNOZ"
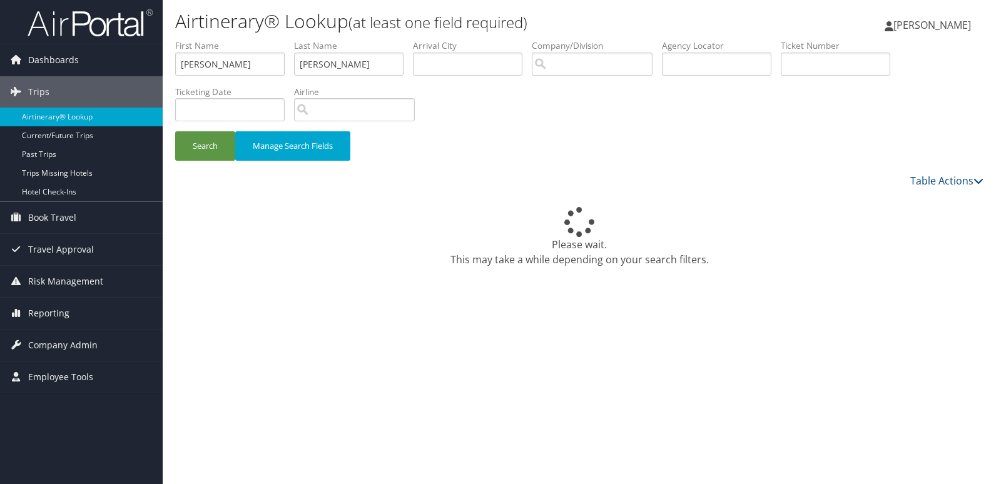
drag, startPoint x: 206, startPoint y: 61, endPoint x: 173, endPoint y: 66, distance: 33.5
click at [175, 66] on form "First Name [PERSON_NAME] Last Name [PERSON_NAME] Departure City Arrival City Co…" at bounding box center [579, 106] width 809 height 134
type input "Shruti"
drag, startPoint x: 346, startPoint y: 63, endPoint x: 258, endPoint y: 66, distance: 88.3
click at [265, 39] on ul "First Name Shruti Last Name [PERSON_NAME] Departure City Arrival City Company/D…" at bounding box center [579, 39] width 809 height 0
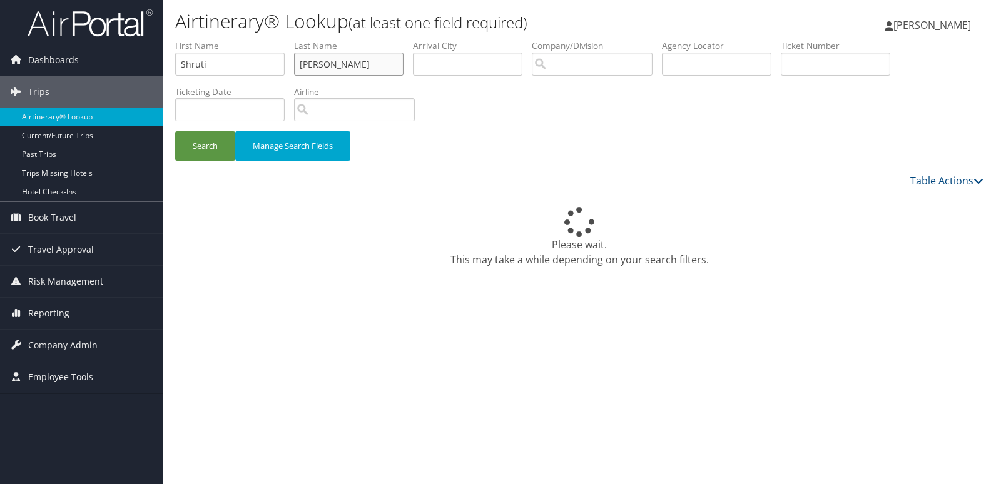
paste input "[PERSON_NAME],"
type input "[PERSON_NAME]"
click at [225, 143] on button "Search" at bounding box center [205, 145] width 60 height 29
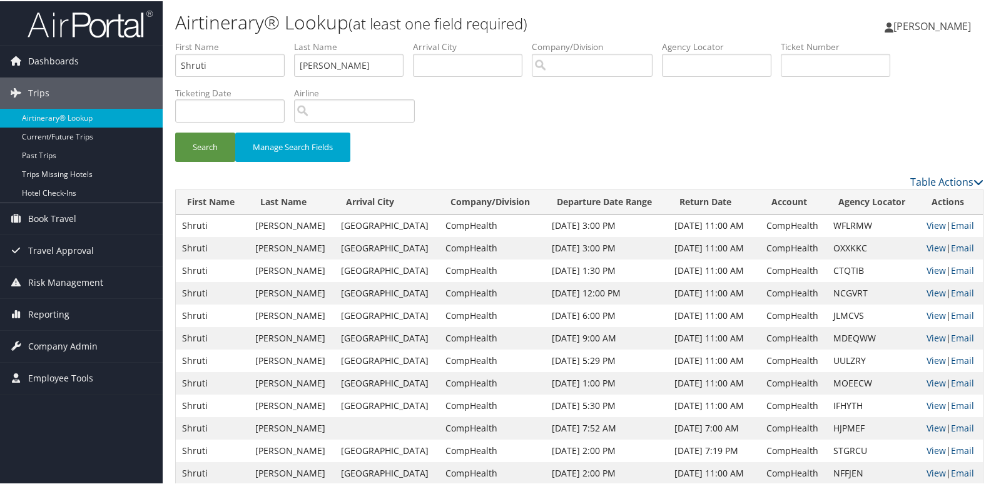
click at [840, 270] on td "CTQTIB" at bounding box center [873, 269] width 93 height 23
copy td "CTQTIB"
drag, startPoint x: 227, startPoint y: 61, endPoint x: 169, endPoint y: 72, distance: 59.3
click at [175, 72] on form "First Name Shruti Last Name [PERSON_NAME] Departure City Arrival City Company/D…" at bounding box center [579, 106] width 809 height 134
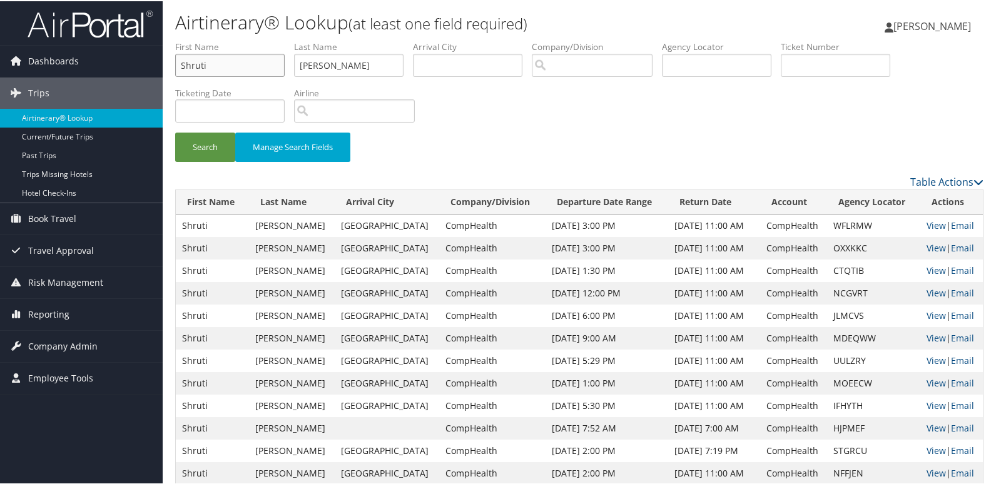
paste input "[PERSON_NAME]"
drag, startPoint x: 232, startPoint y: 67, endPoint x: 173, endPoint y: 67, distance: 58.8
click at [175, 67] on form "First Name [GEOGRAPHIC_DATA][PERSON_NAME] Last Name [PERSON_NAME] Departure Cit…" at bounding box center [579, 106] width 809 height 134
type input "[PERSON_NAME]"
drag, startPoint x: 307, startPoint y: 66, endPoint x: 272, endPoint y: 65, distance: 35.1
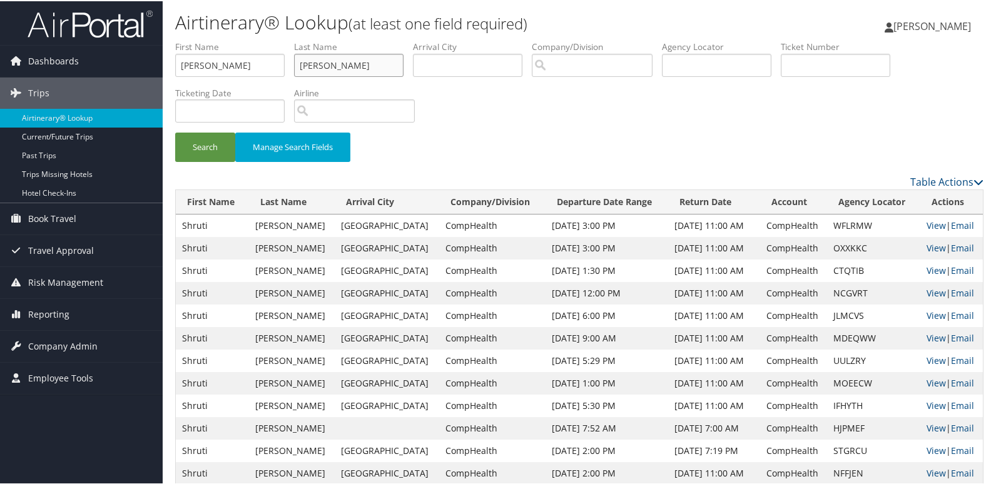
click at [277, 39] on ul "First Name Mohammad Last Name Vakil Departure City Arrival City Company/Divisio…" at bounding box center [579, 39] width 809 height 0
paste input "Almeqdadi,"
type input "Almeqdadi"
click at [211, 142] on button "Search" at bounding box center [205, 145] width 60 height 29
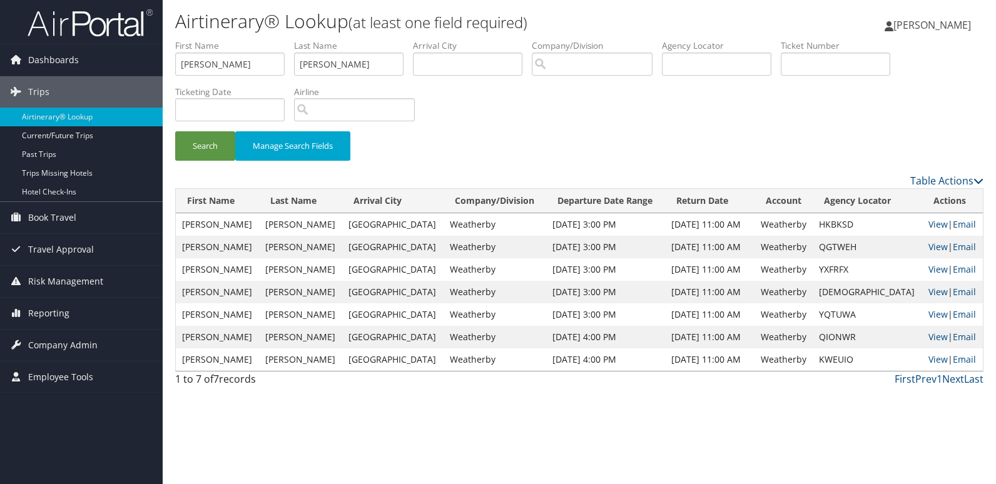
click at [841, 274] on td "YXFRFX" at bounding box center [868, 269] width 110 height 23
copy td "YXFRFX"
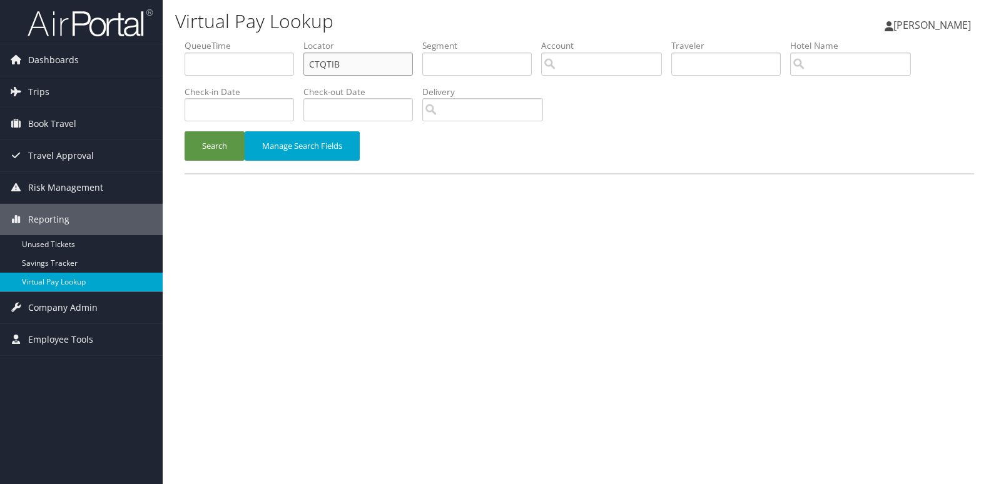
drag, startPoint x: 349, startPoint y: 58, endPoint x: 248, endPoint y: 66, distance: 101.1
click at [265, 39] on ul "QueueTime Locator CTQTIB Segment Account Traveler Hotel Name Check-in Date Chec…" at bounding box center [580, 39] width 790 height 0
paste input "HCTNOZ"
type input "HCTNOZ"
click at [218, 145] on button "Search" at bounding box center [215, 145] width 60 height 29
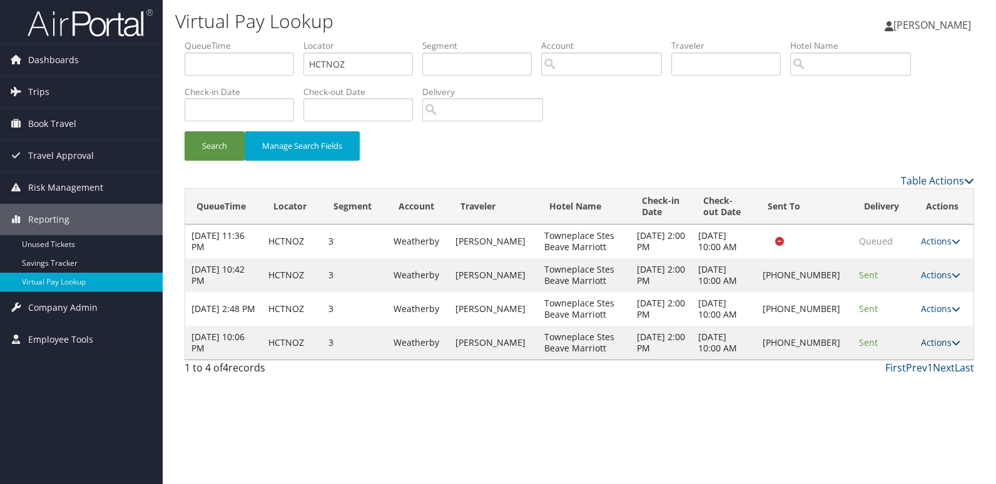
click at [936, 342] on link "Actions" at bounding box center [940, 343] width 39 height 12
click at [875, 381] on link "Logs" at bounding box center [898, 382] width 107 height 21
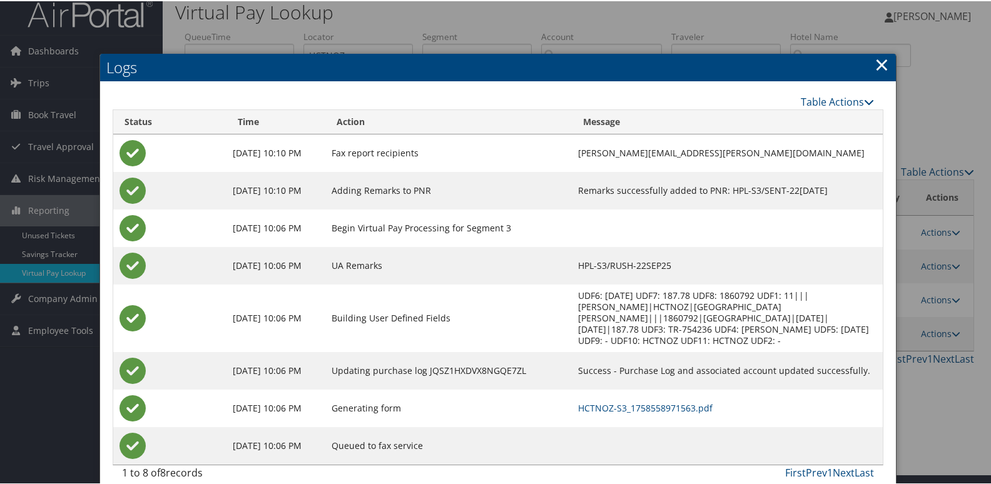
scroll to position [13, 0]
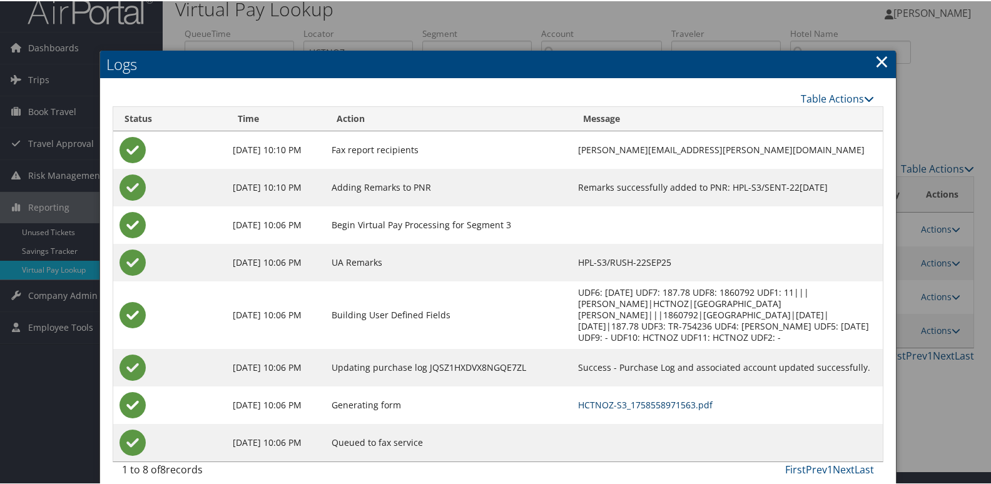
click at [582, 398] on link "HCTNOZ-S3_1758558971563.pdf" at bounding box center [645, 404] width 135 height 12
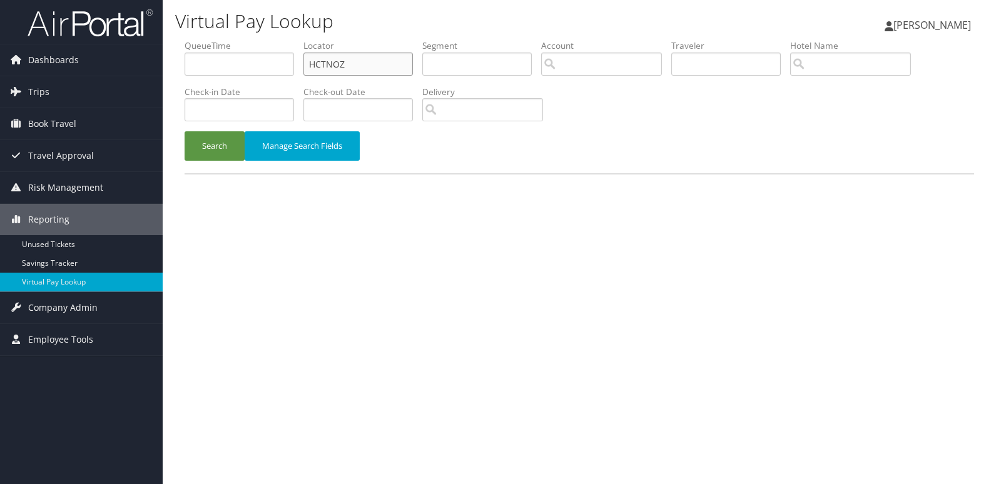
drag, startPoint x: 371, startPoint y: 69, endPoint x: 242, endPoint y: 71, distance: 129.6
click at [242, 39] on ul "QueueTime Locator HCTNOZ Segment Account Traveler Hotel Name Check-in Date Chec…" at bounding box center [580, 39] width 790 height 0
paste input "YXFRFX"
type input "YXFRFX"
drag, startPoint x: 225, startPoint y: 132, endPoint x: 233, endPoint y: 136, distance: 9.8
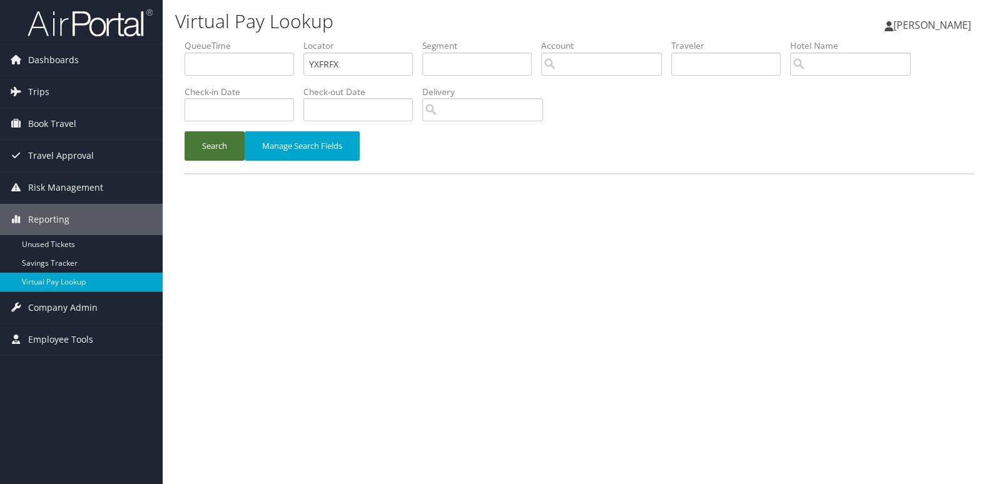
click at [225, 133] on button "Search" at bounding box center [215, 145] width 60 height 29
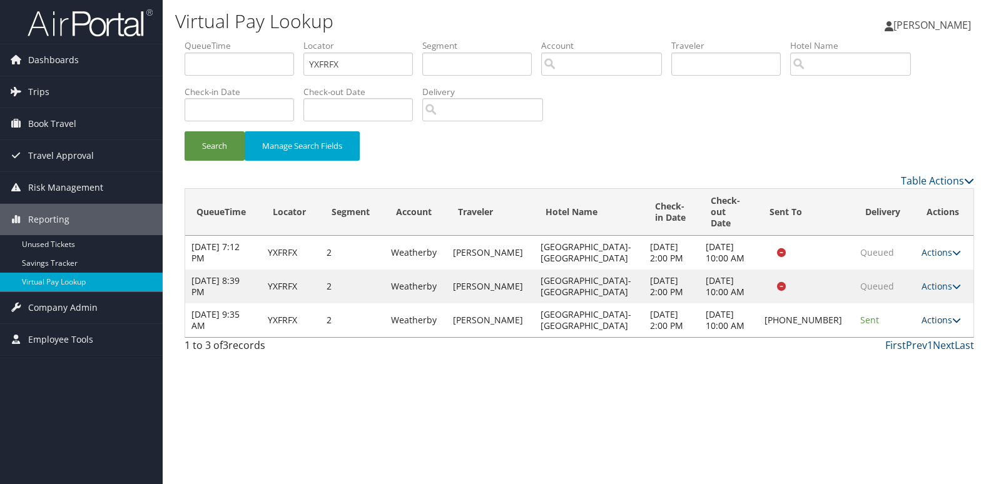
click at [940, 314] on link "Actions" at bounding box center [941, 320] width 39 height 12
click at [886, 342] on link "Logs" at bounding box center [897, 348] width 107 height 21
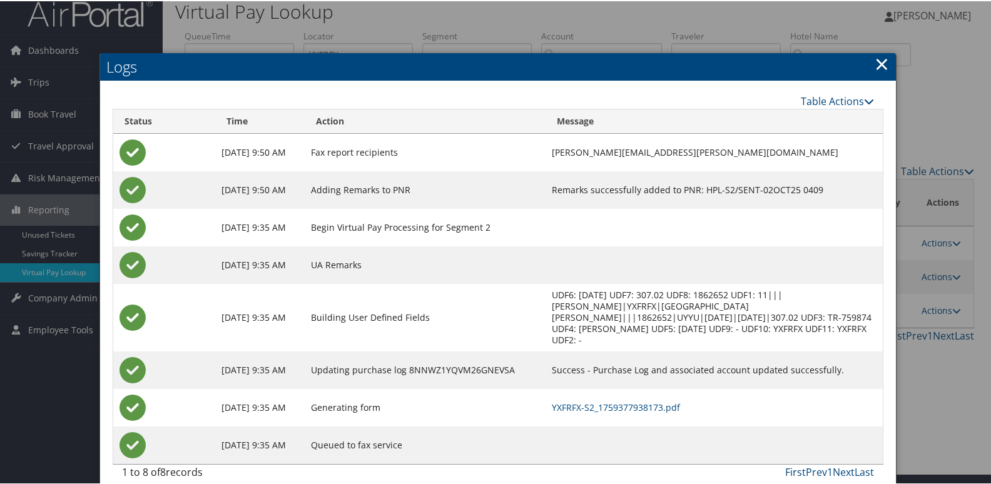
scroll to position [13, 0]
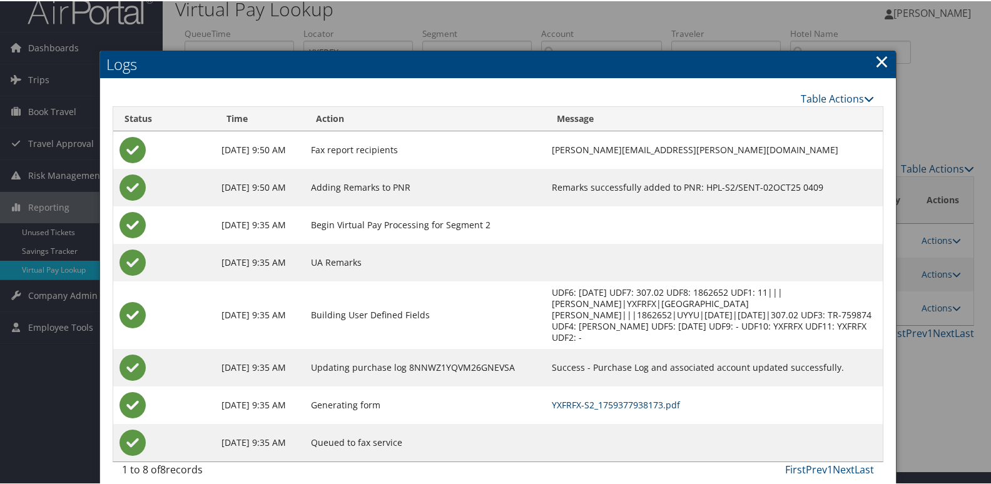
click at [616, 398] on link "YXFRFX-S2_1759377938173.pdf" at bounding box center [616, 404] width 128 height 12
